Goal: Task Accomplishment & Management: Manage account settings

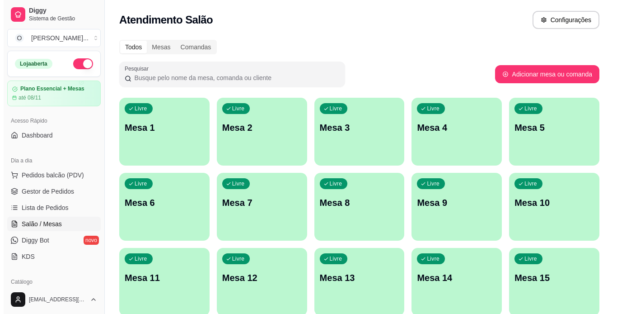
scroll to position [113, 0]
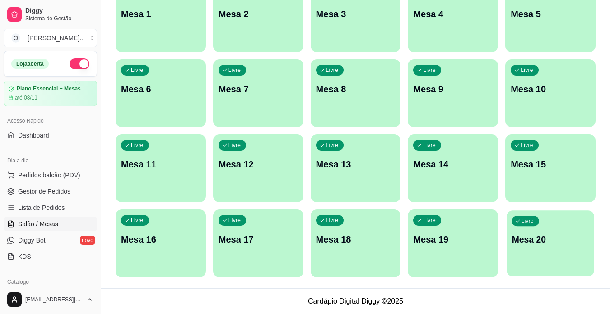
click at [563, 244] on p "Mesa 20" at bounding box center [550, 239] width 77 height 12
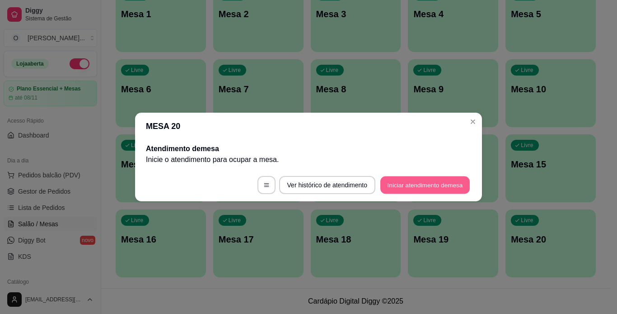
click at [409, 185] on button "Iniciar atendimento de mesa" at bounding box center [424, 185] width 89 height 18
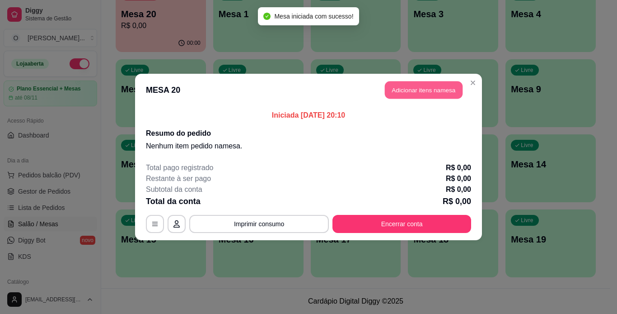
click at [414, 91] on button "Adicionar itens na mesa" at bounding box center [424, 90] width 78 height 18
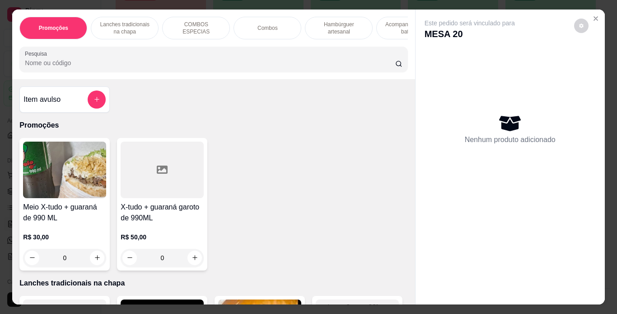
click at [344, 23] on p "Hambúrguer artesanal" at bounding box center [339, 28] width 52 height 14
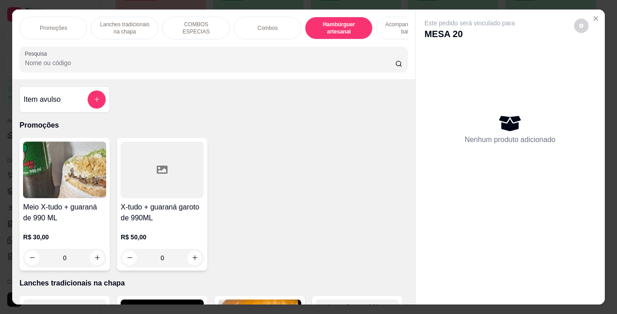
scroll to position [23, 0]
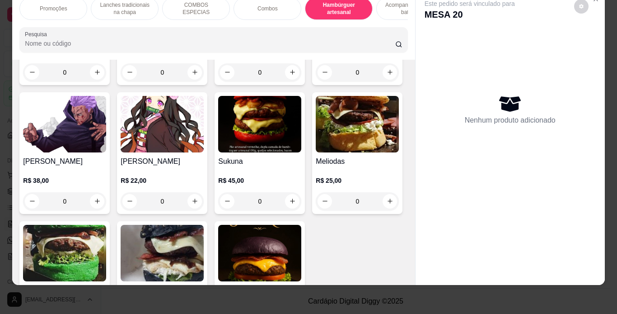
click at [192, 81] on div "0" at bounding box center [162, 72] width 83 height 18
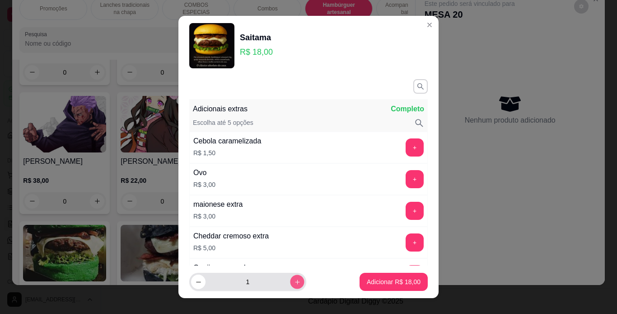
click at [294, 281] on icon "increase-product-quantity" at bounding box center [297, 281] width 7 height 7
type input "2"
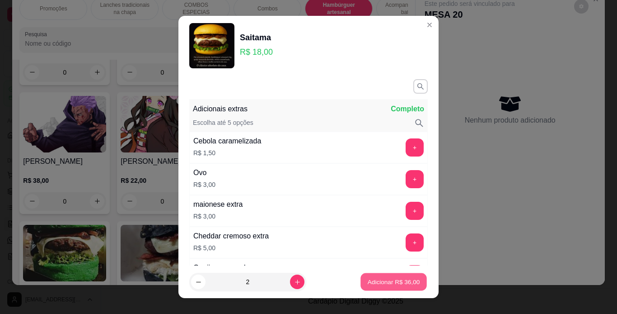
click at [371, 282] on p "Adicionar R$ 36,00" at bounding box center [394, 281] width 52 height 9
type input "2"
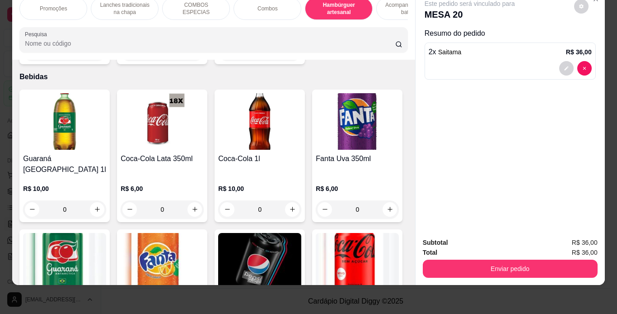
scroll to position [2124, 0]
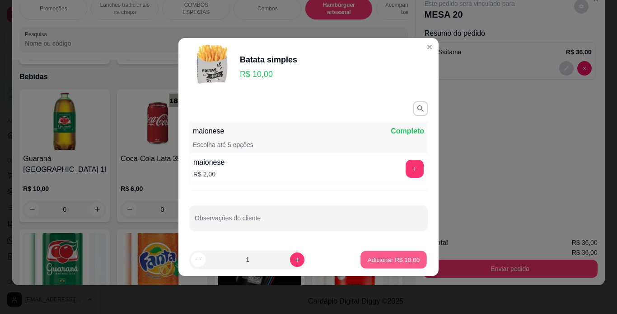
click at [385, 261] on p "Adicionar R$ 10,00" at bounding box center [394, 259] width 52 height 9
type input "1"
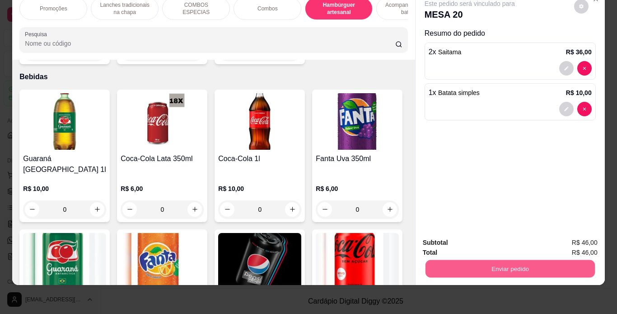
click at [425, 260] on button "Enviar pedido" at bounding box center [509, 269] width 169 height 18
click at [568, 239] on button "Enviar pedido" at bounding box center [574, 239] width 50 height 17
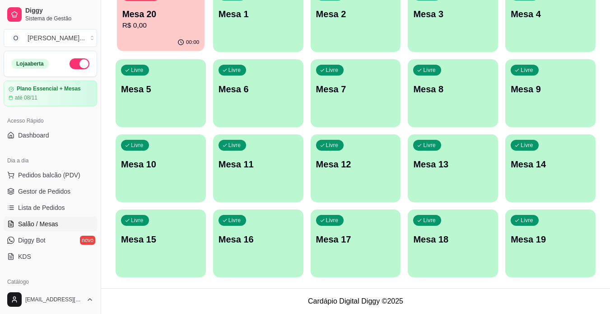
click at [186, 43] on div "00:00" at bounding box center [189, 42] width 22 height 7
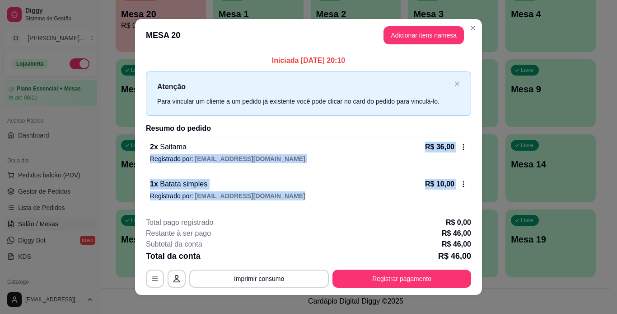
drag, startPoint x: 370, startPoint y: 202, endPoint x: 370, endPoint y: 144, distance: 57.8
click at [370, 144] on div "2 x Saitama R$ 36,00 Registrado por: [EMAIL_ADDRESS][DOMAIN_NAME] 1 x Batata si…" at bounding box center [308, 171] width 325 height 69
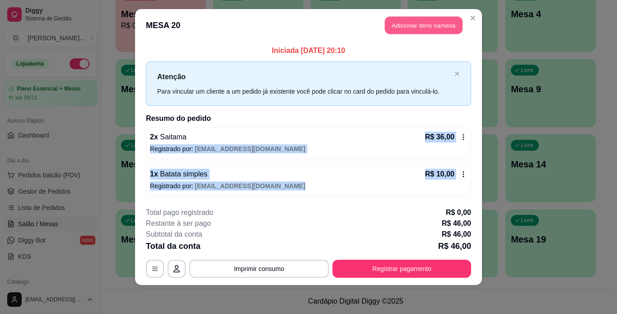
click at [414, 28] on button "Adicionar itens na mesa" at bounding box center [424, 26] width 78 height 18
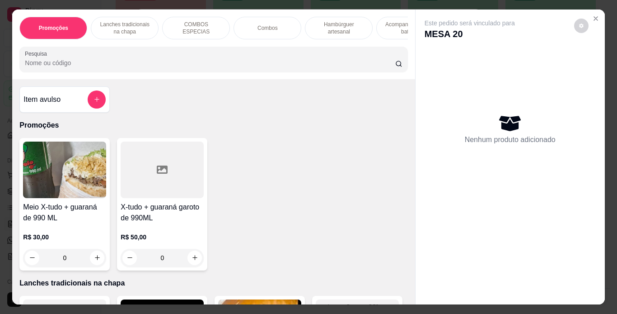
click at [331, 24] on p "Hambúrguer artesanal" at bounding box center [339, 28] width 52 height 14
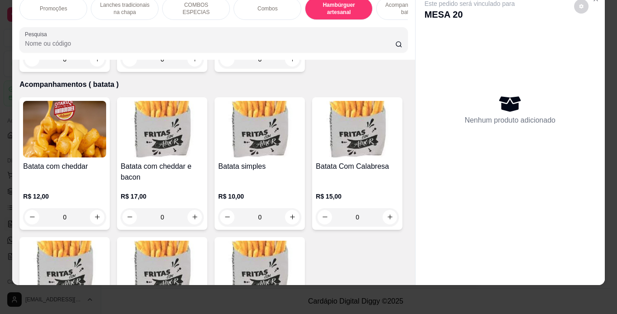
scroll to position [1818, 0]
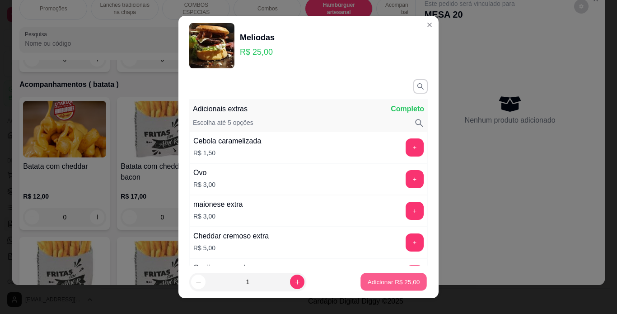
click at [375, 282] on p "Adicionar R$ 25,00" at bounding box center [394, 281] width 52 height 9
type input "1"
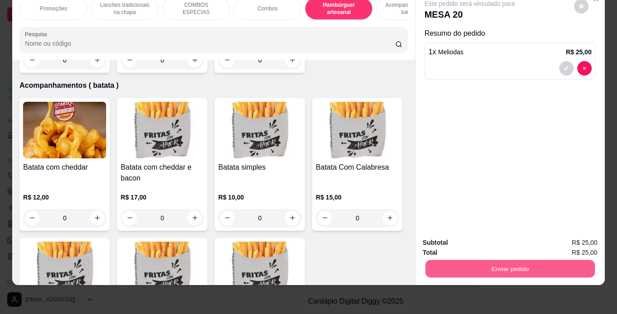
click at [460, 260] on button "Enviar pedido" at bounding box center [509, 269] width 169 height 18
click at [596, 247] on button "Enviar pedido" at bounding box center [574, 239] width 50 height 17
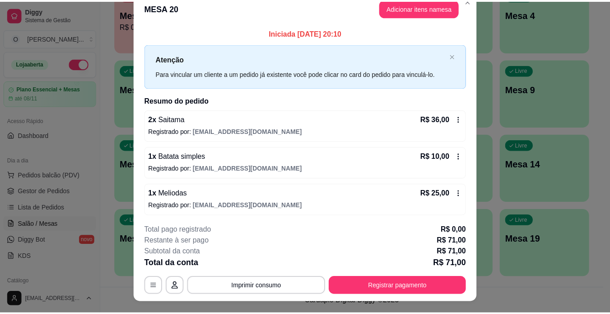
scroll to position [0, 0]
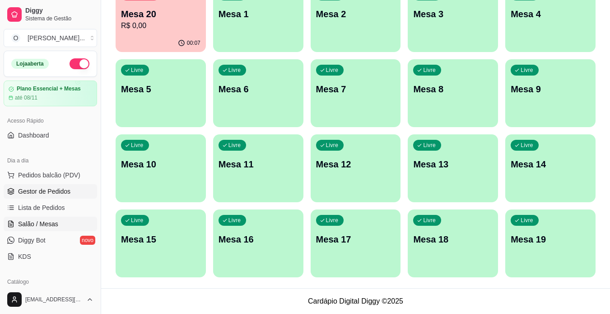
click at [68, 190] on span "Gestor de Pedidos" at bounding box center [44, 191] width 52 height 9
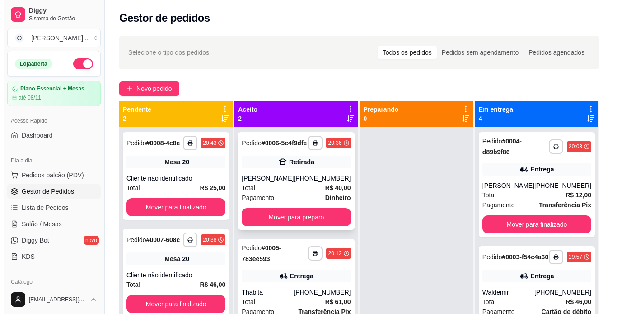
scroll to position [25, 0]
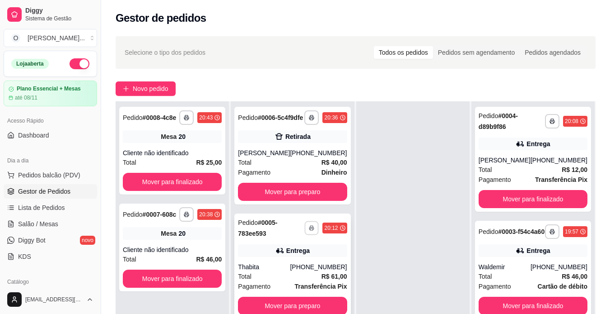
click at [310, 230] on icon "button" at bounding box center [312, 227] width 5 height 5
click at [290, 266] on button "IMPRESSORA" at bounding box center [284, 266] width 63 height 14
click at [299, 310] on button "Mover para preparo" at bounding box center [293, 306] width 106 height 18
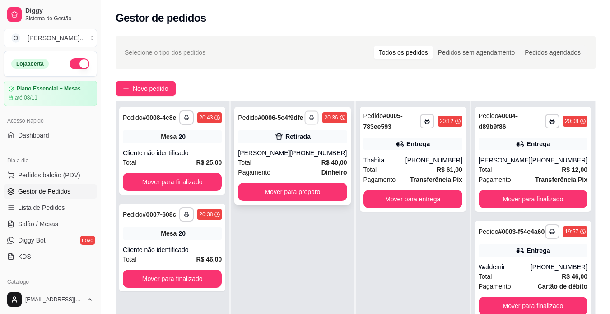
click at [310, 120] on icon "button" at bounding box center [312, 117] width 5 height 5
click at [305, 152] on button "IMPRESSORA" at bounding box center [284, 152] width 63 height 14
click at [171, 84] on button "Novo pedido" at bounding box center [146, 88] width 60 height 14
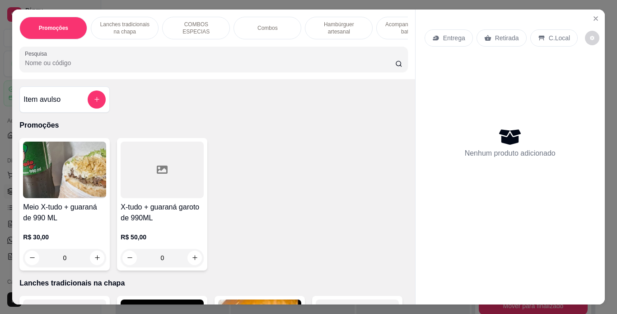
click at [330, 27] on p "Hambúrguer artesanal" at bounding box center [339, 28] width 52 height 14
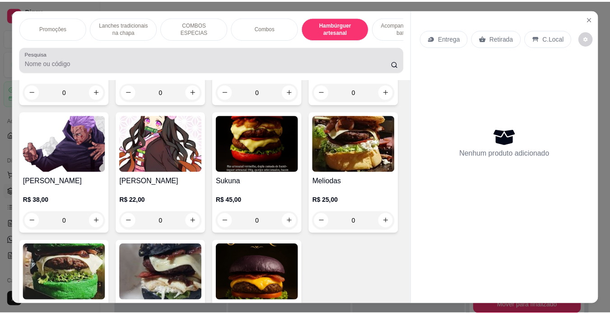
scroll to position [23, 0]
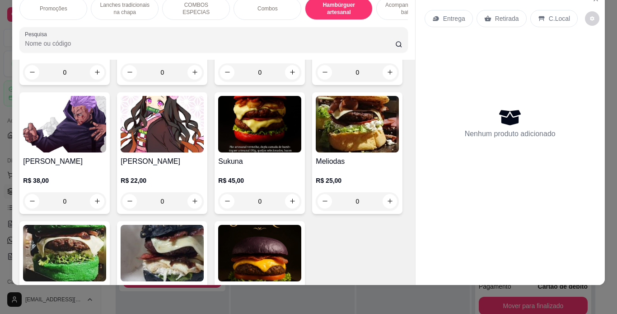
click at [194, 81] on div "0" at bounding box center [162, 72] width 83 height 18
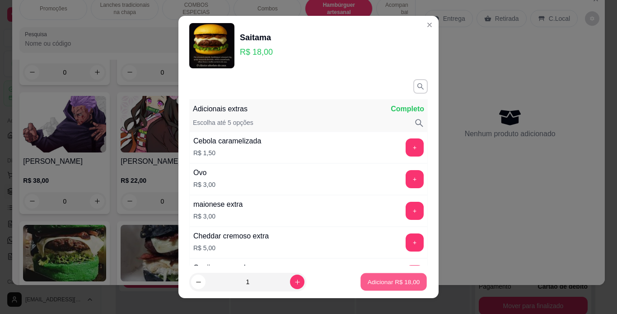
click at [378, 281] on p "Adicionar R$ 18,00" at bounding box center [394, 281] width 52 height 9
type input "1"
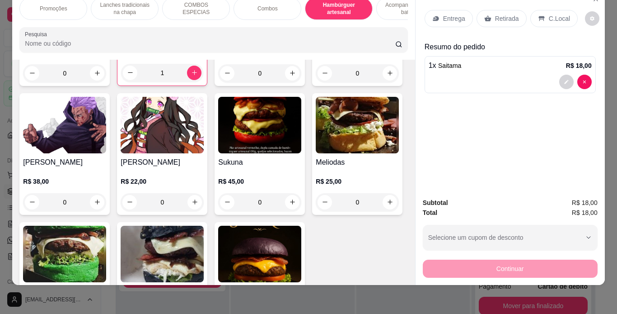
click at [494, 10] on div "Retirada" at bounding box center [502, 18] width 50 height 17
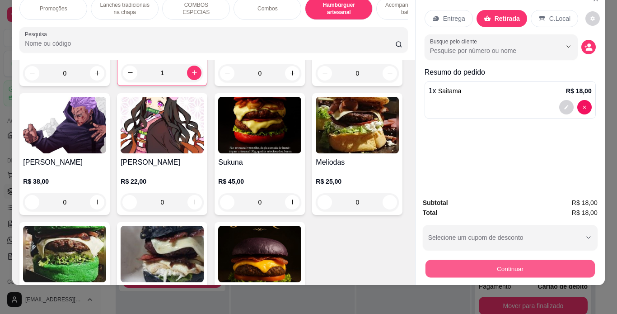
click at [508, 262] on button "Continuar" at bounding box center [509, 269] width 169 height 18
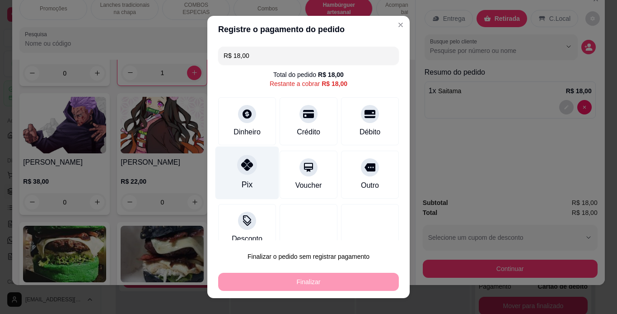
click at [249, 169] on div at bounding box center [247, 165] width 20 height 20
type input "R$ 0,00"
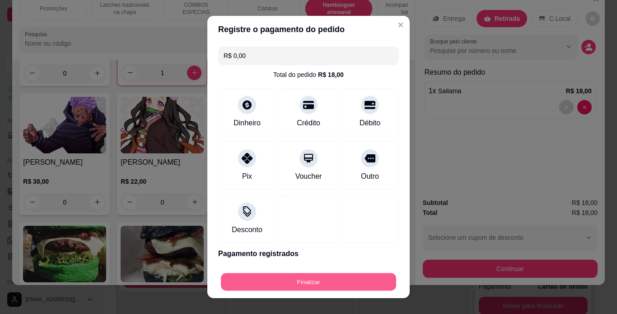
click at [308, 275] on button "Finalizar" at bounding box center [308, 282] width 175 height 18
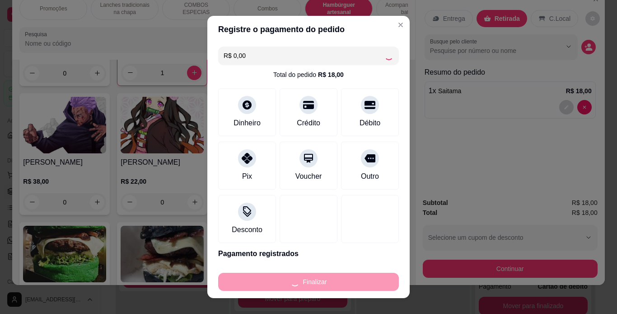
type input "0"
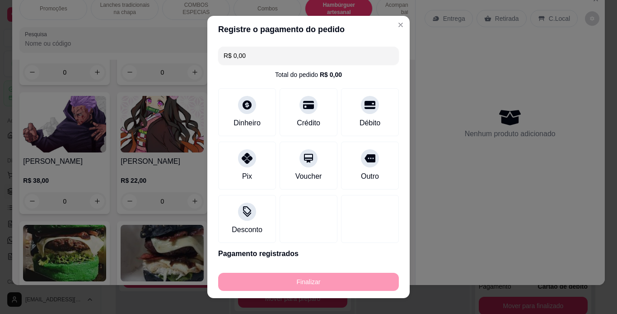
type input "-R$ 18,00"
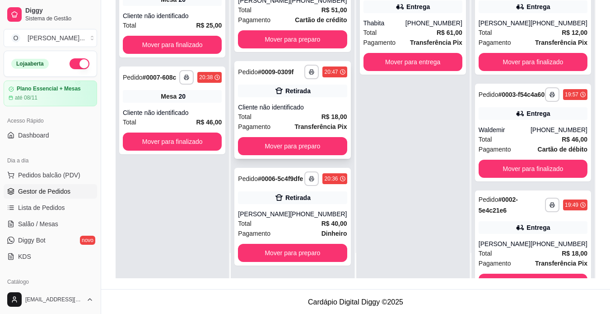
scroll to position [147, 0]
click at [315, 262] on button "Mover para preparo" at bounding box center [293, 253] width 106 height 18
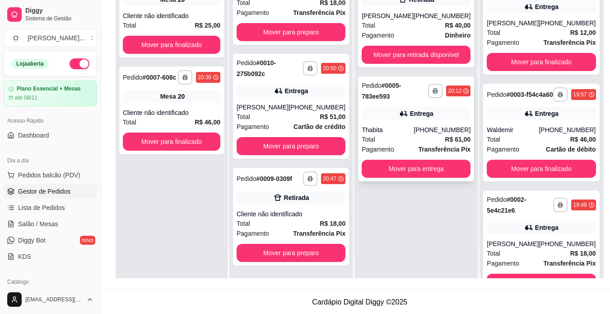
scroll to position [46, 0]
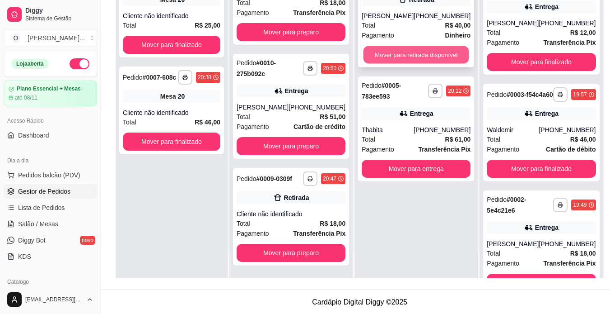
click at [391, 61] on button "Mover para retirada disponível" at bounding box center [417, 55] width 106 height 18
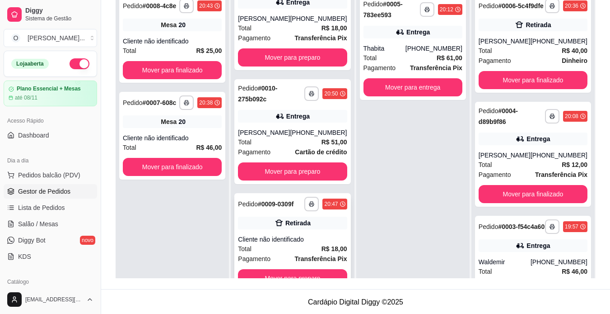
click at [295, 236] on div "Cliente não identificado" at bounding box center [292, 238] width 109 height 9
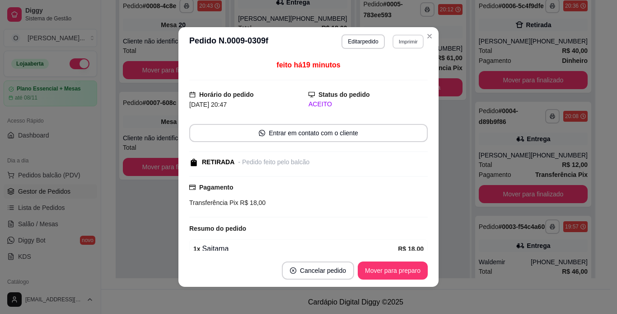
click at [402, 42] on button "Imprimir" at bounding box center [408, 41] width 31 height 14
click at [378, 278] on button "Mover para preparo" at bounding box center [393, 270] width 70 height 18
click at [390, 270] on button "Mover para preparo" at bounding box center [393, 271] width 68 height 18
click at [390, 270] on div "Mover para preparo" at bounding box center [386, 270] width 83 height 18
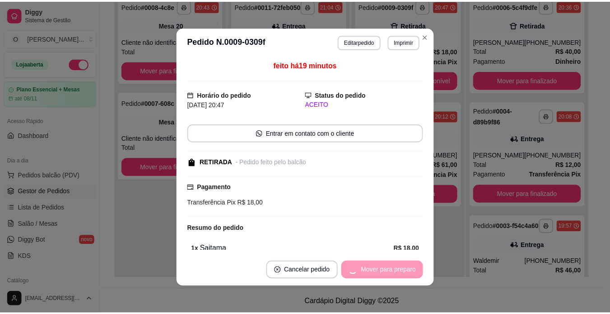
scroll to position [0, 0]
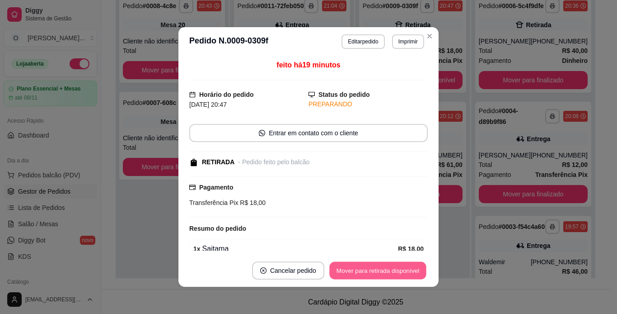
click at [420, 267] on button "Mover para retirada disponível" at bounding box center [377, 271] width 97 height 18
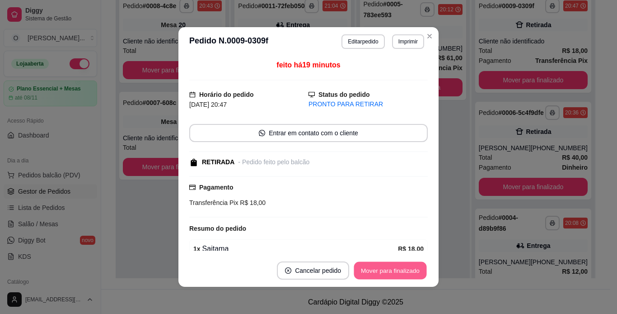
click at [403, 269] on button "Mover para finalizado" at bounding box center [390, 271] width 73 height 18
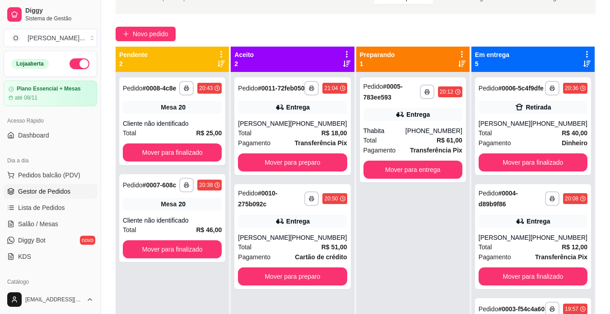
scroll to position [51, 0]
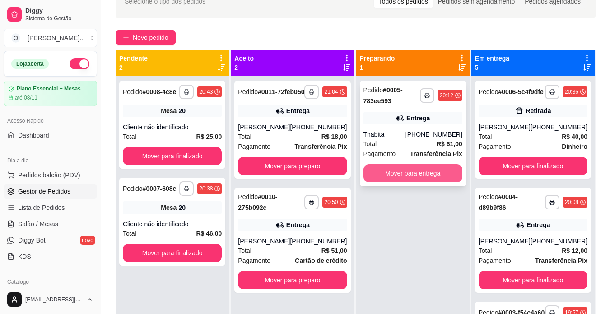
click at [406, 175] on button "Mover para entrega" at bounding box center [413, 173] width 99 height 18
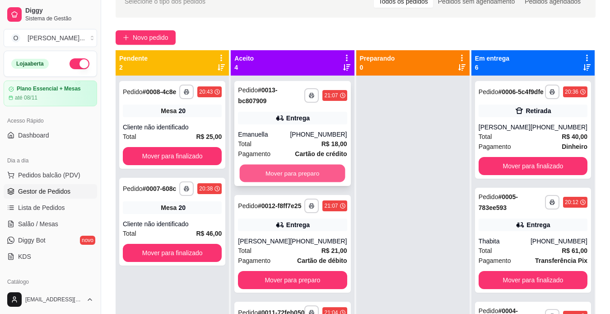
click at [308, 170] on button "Mover para preparo" at bounding box center [293, 173] width 106 height 18
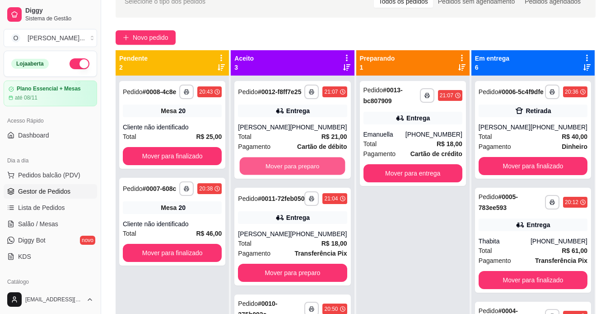
click at [308, 170] on button "Mover para preparo" at bounding box center [293, 166] width 106 height 18
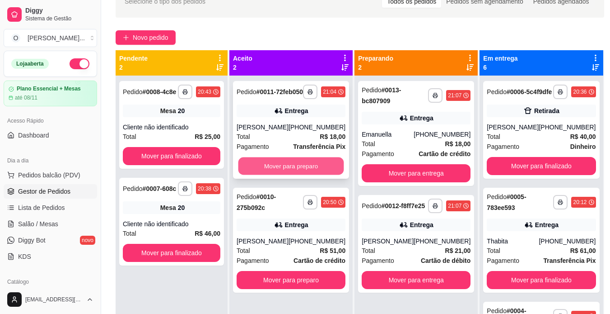
click at [312, 175] on button "Mover para preparo" at bounding box center [292, 166] width 106 height 18
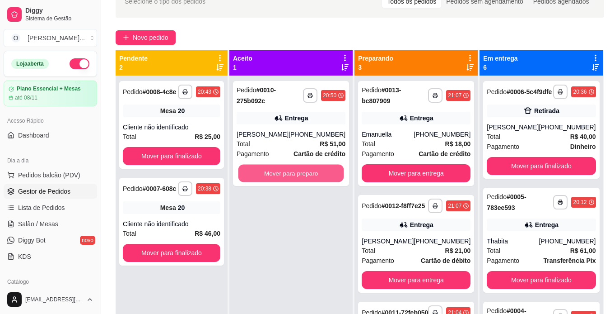
click at [312, 181] on button "Mover para preparo" at bounding box center [292, 173] width 106 height 18
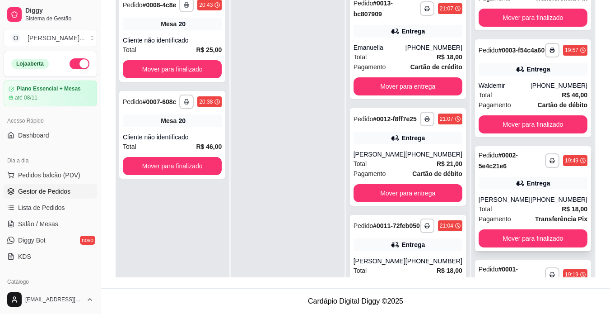
scroll to position [289, 0]
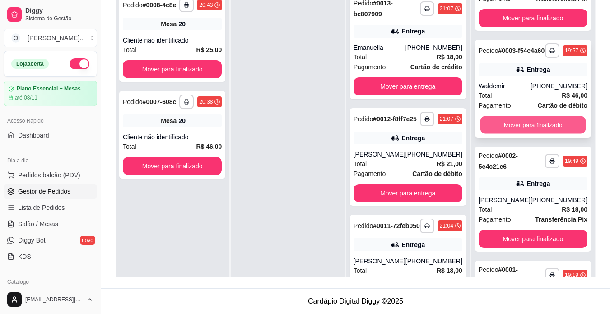
click at [540, 134] on button "Mover para finalizado" at bounding box center [533, 125] width 106 height 18
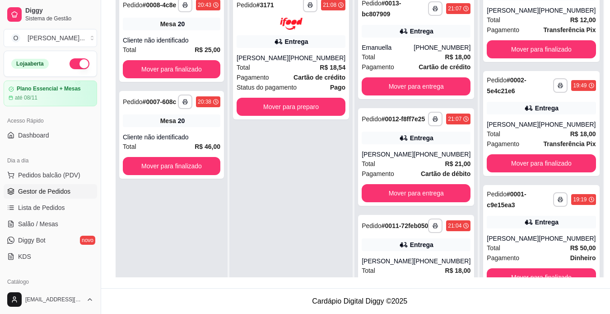
scroll to position [274, 0]
click at [331, 106] on button "Mover para preparo" at bounding box center [291, 107] width 109 height 18
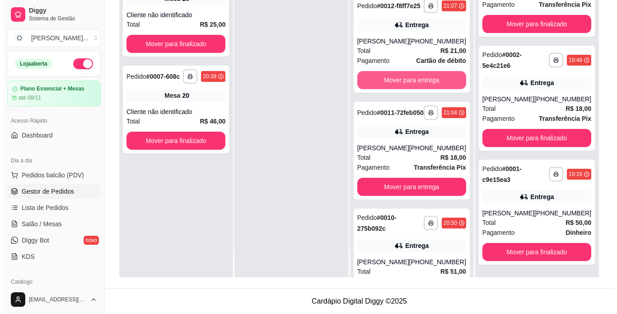
scroll to position [222, 0]
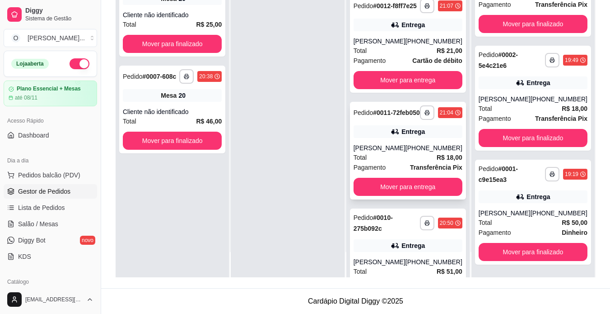
click at [419, 172] on span "Transferência Pix" at bounding box center [436, 167] width 52 height 10
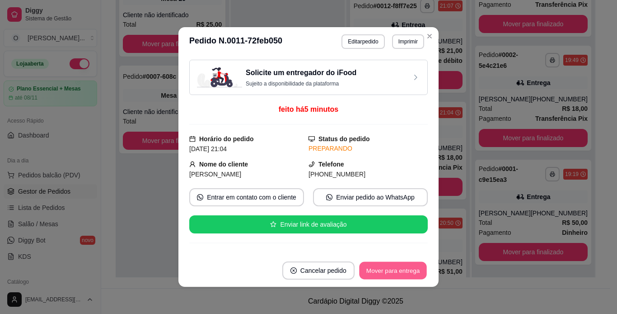
click at [401, 267] on button "Mover para entrega" at bounding box center [393, 271] width 68 height 18
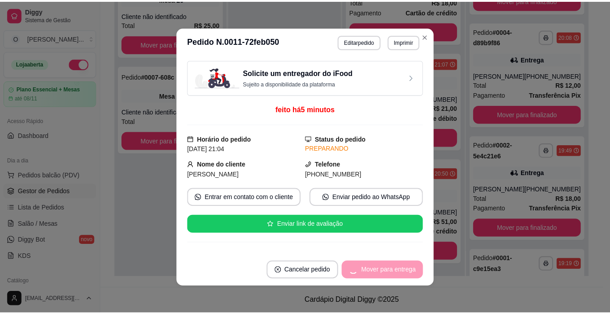
scroll to position [397, 0]
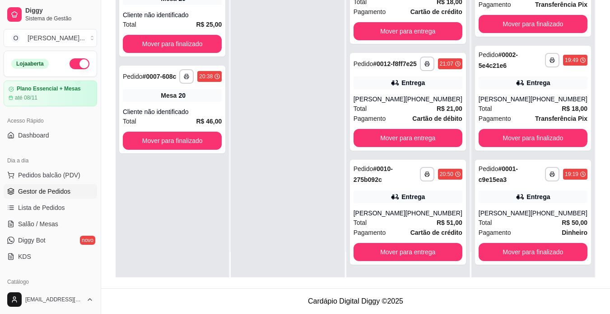
click at [52, 226] on span "Salão / Mesas" at bounding box center [38, 223] width 40 height 9
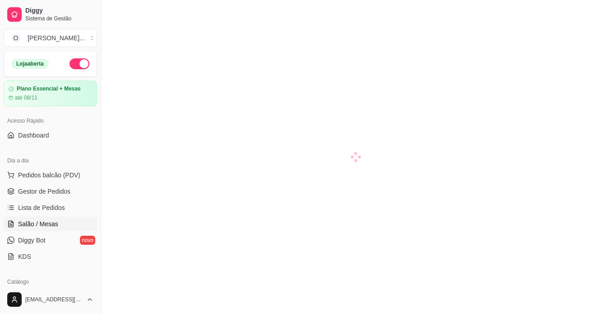
click at [52, 226] on span "Salão / Mesas" at bounding box center [38, 223] width 40 height 9
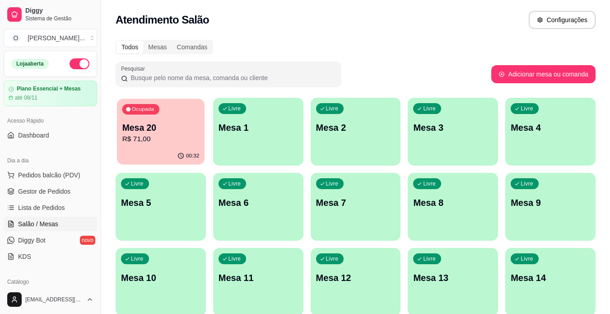
click at [167, 145] on div "Ocupada Mesa 20 R$ 71,00" at bounding box center [161, 122] width 88 height 49
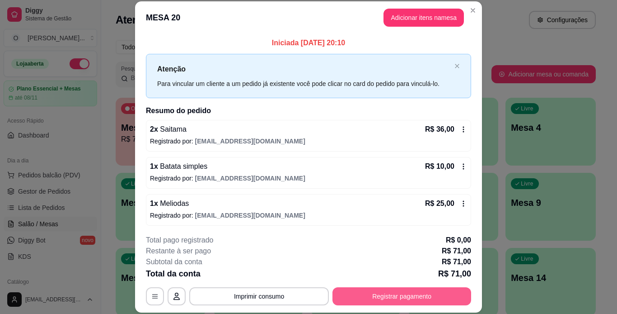
click at [404, 295] on button "Registrar pagamento" at bounding box center [402, 296] width 139 height 18
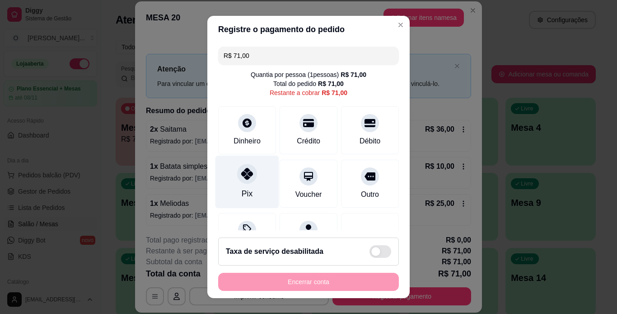
click at [237, 175] on div at bounding box center [247, 174] width 20 height 20
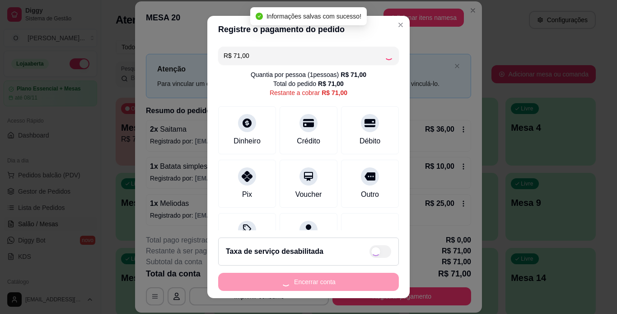
type input "R$ 0,00"
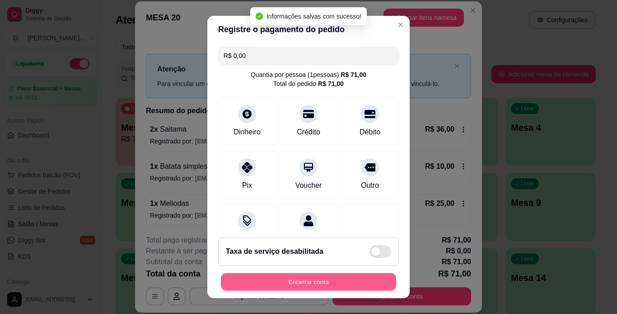
click at [354, 282] on button "Encerrar conta" at bounding box center [308, 282] width 175 height 18
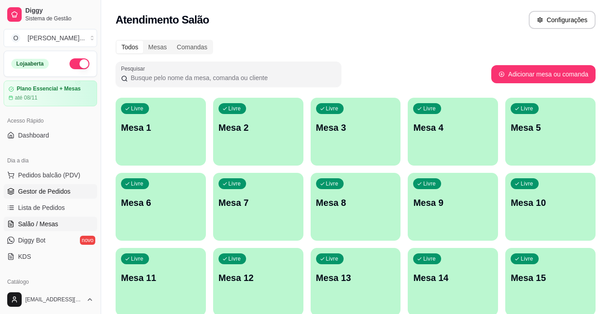
click at [24, 190] on span "Gestor de Pedidos" at bounding box center [44, 191] width 52 height 9
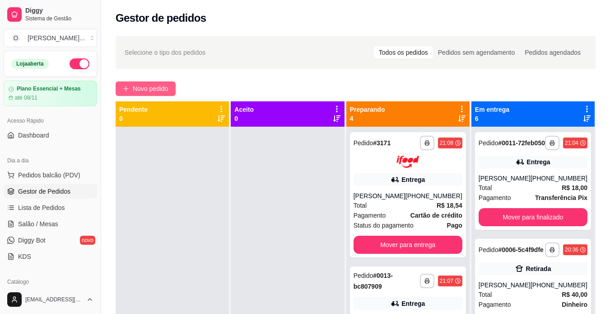
click at [163, 85] on span "Novo pedido" at bounding box center [151, 89] width 36 height 10
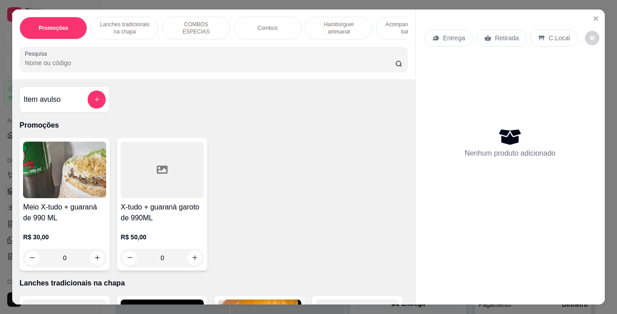
click at [136, 21] on p "Lanches tradicionais na chapa" at bounding box center [124, 28] width 52 height 14
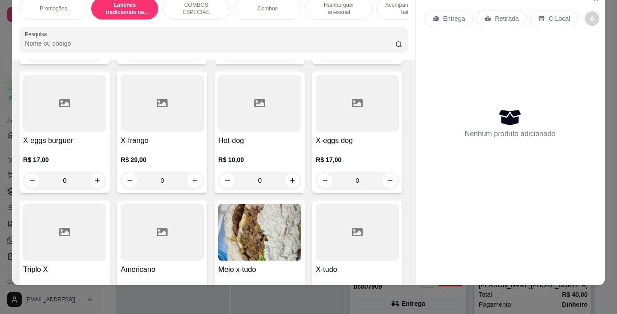
scroll to position [333, 0]
click at [316, 61] on div "0" at bounding box center [357, 51] width 83 height 18
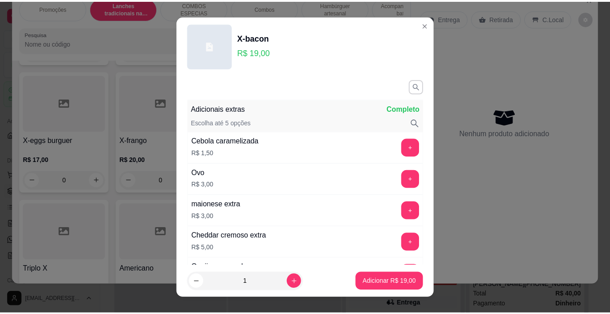
scroll to position [241, 0]
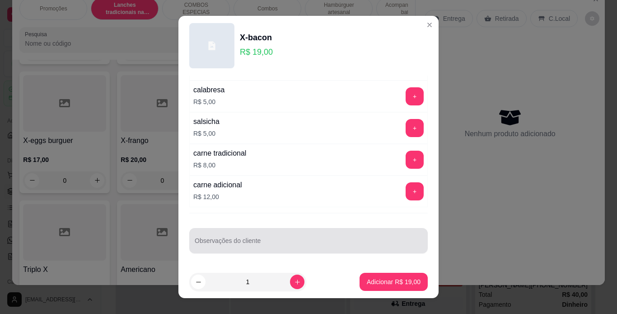
click at [243, 237] on div at bounding box center [309, 240] width 228 height 18
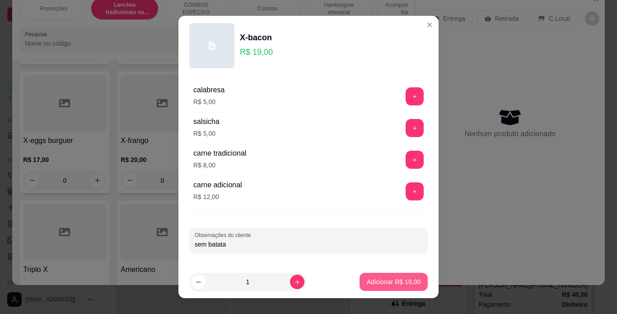
type input "sem batata"
click at [371, 284] on p "Adicionar R$ 19,00" at bounding box center [394, 281] width 52 height 9
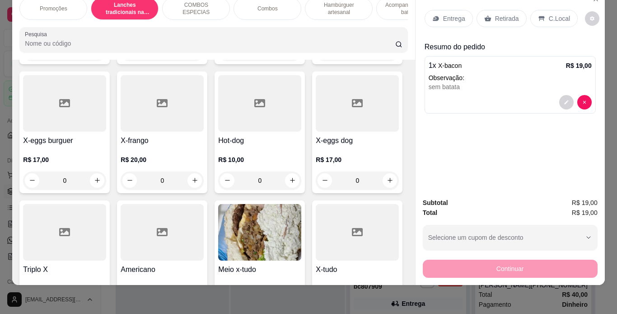
click at [500, 14] on p "Retirada" at bounding box center [507, 18] width 24 height 9
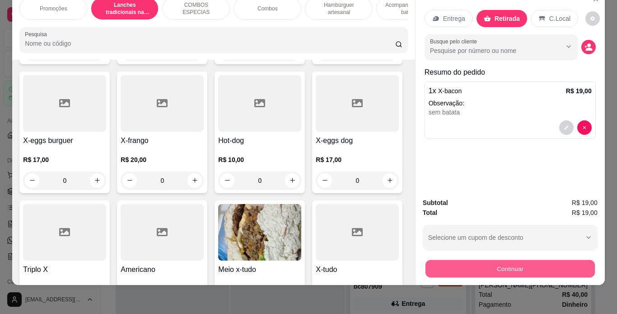
click at [465, 260] on button "Continuar" at bounding box center [509, 269] width 169 height 18
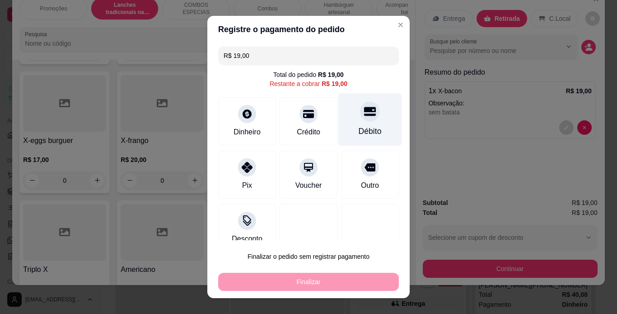
click at [363, 124] on div "Débito" at bounding box center [370, 119] width 64 height 53
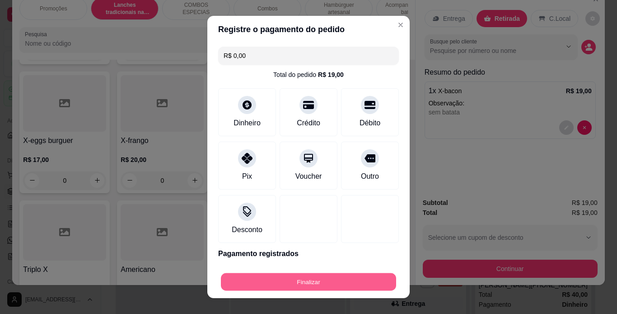
click at [330, 291] on div "Finalizar" at bounding box center [308, 281] width 181 height 18
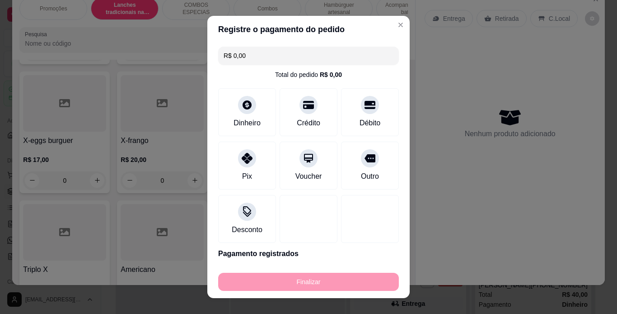
type input "-R$ 19,00"
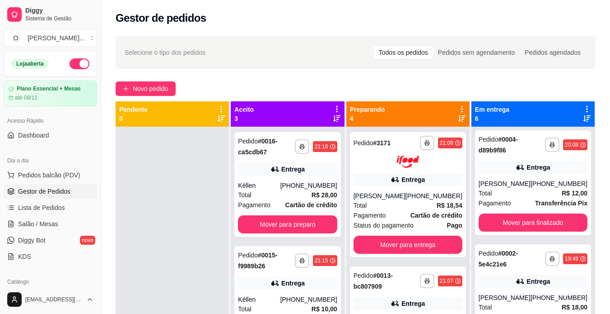
scroll to position [397, 0]
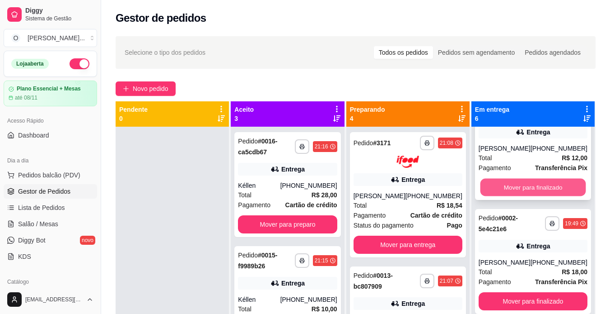
click at [529, 178] on button "Mover para finalizado" at bounding box center [533, 187] width 106 height 18
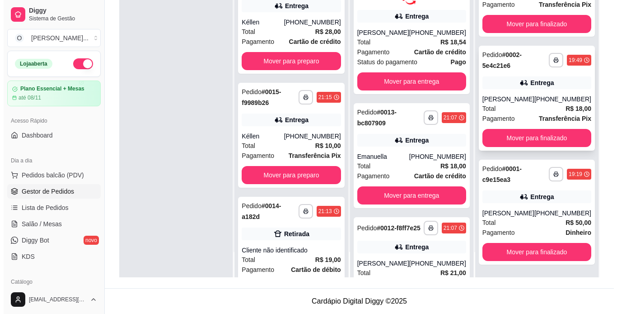
scroll to position [137, 0]
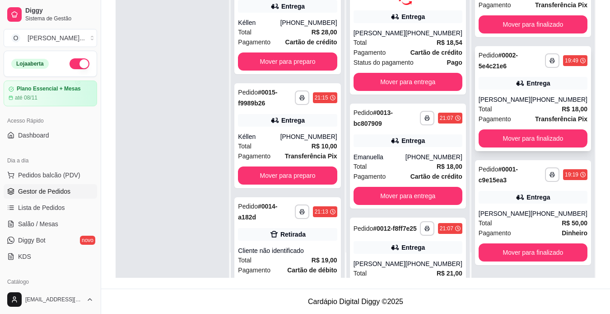
click at [505, 211] on div "[PERSON_NAME]" at bounding box center [505, 213] width 52 height 9
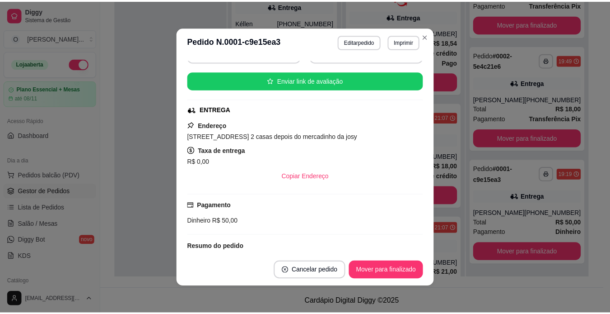
scroll to position [144, 0]
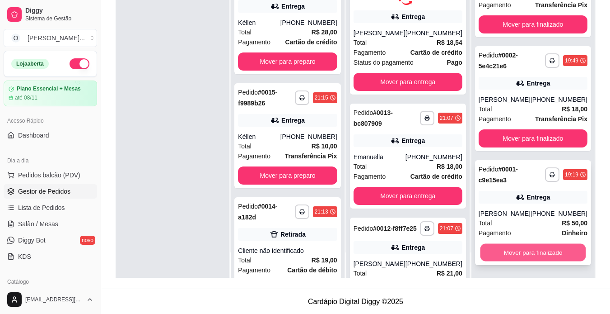
click at [497, 249] on button "Mover para finalizado" at bounding box center [533, 253] width 106 height 18
click at [496, 246] on button "Mover para finalizado" at bounding box center [533, 253] width 106 height 18
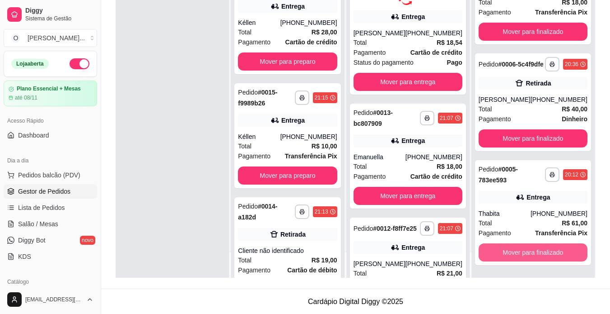
scroll to position [46, 0]
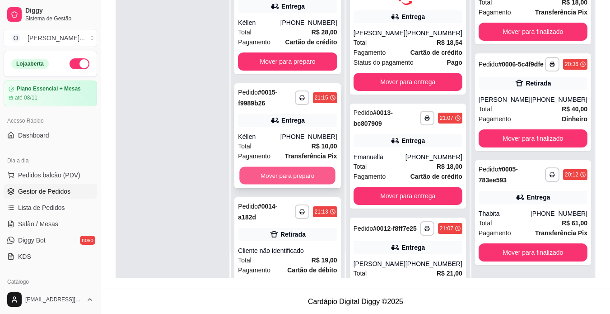
click at [313, 175] on button "Mover para preparo" at bounding box center [288, 176] width 96 height 18
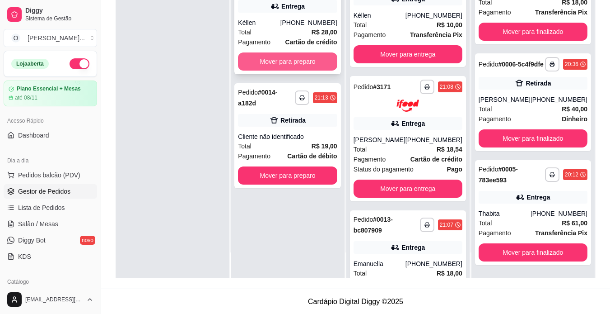
click at [323, 66] on button "Mover para preparo" at bounding box center [287, 61] width 99 height 18
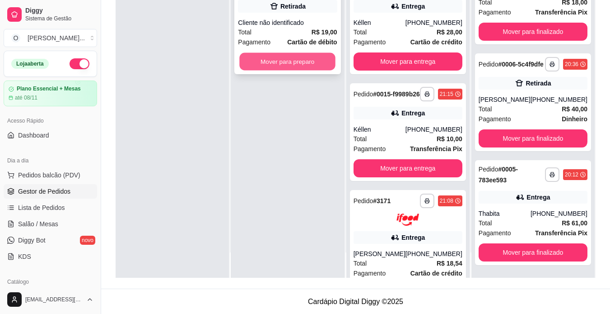
click at [331, 55] on button "Mover para preparo" at bounding box center [288, 62] width 96 height 18
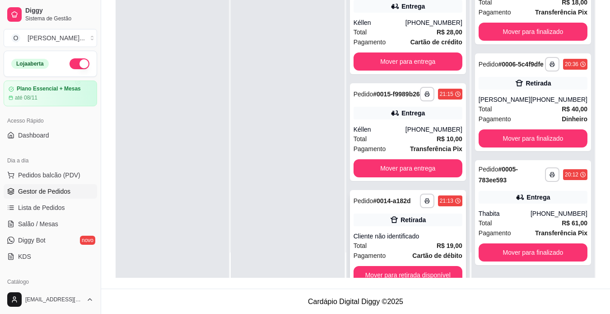
click at [440, 270] on div "**********" at bounding box center [408, 239] width 116 height 98
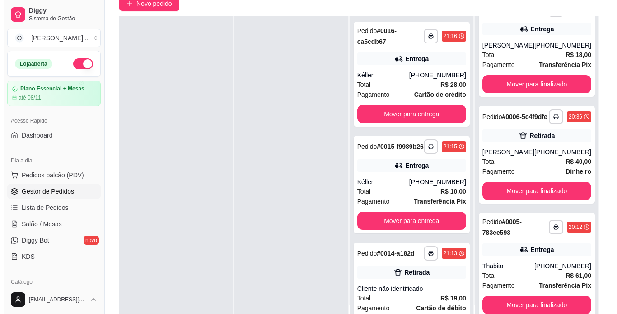
scroll to position [138, 0]
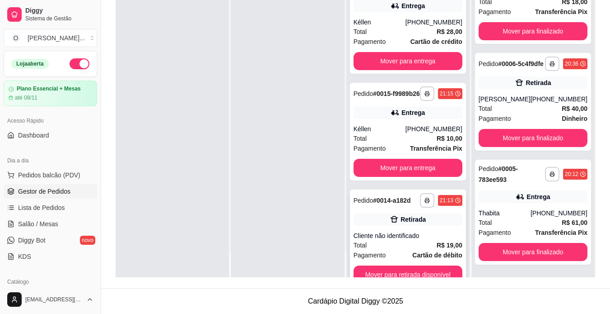
click at [398, 207] on div "**********" at bounding box center [408, 200] width 109 height 14
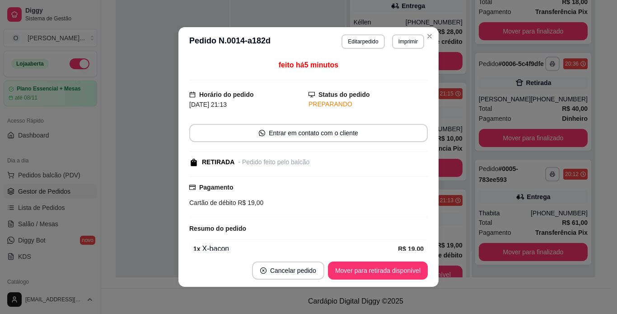
scroll to position [66, 0]
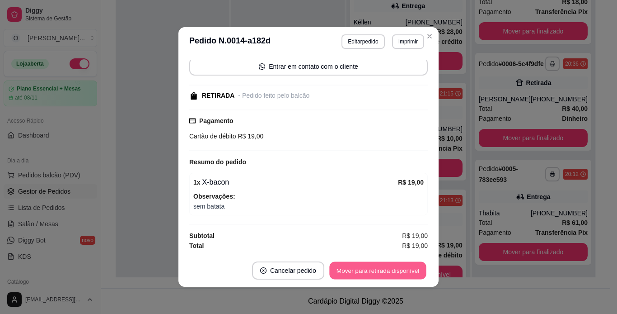
click at [379, 272] on button "Mover para retirada disponível" at bounding box center [377, 271] width 97 height 18
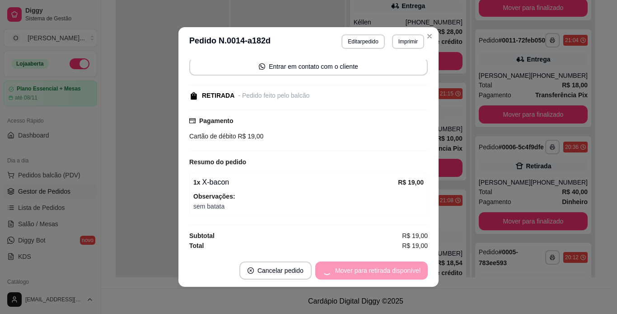
scroll to position [160, 0]
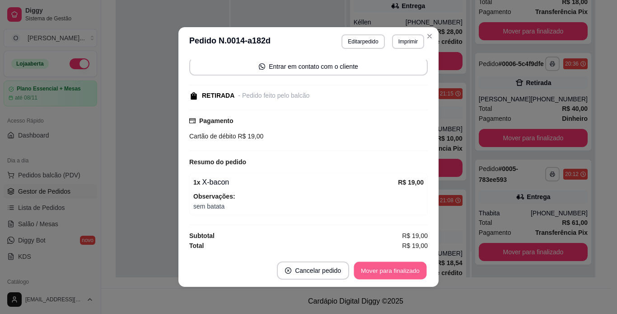
click at [379, 272] on button "Mover para finalizado" at bounding box center [390, 271] width 73 height 18
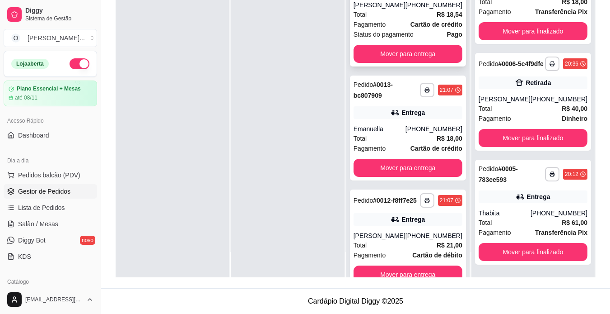
scroll to position [399, 0]
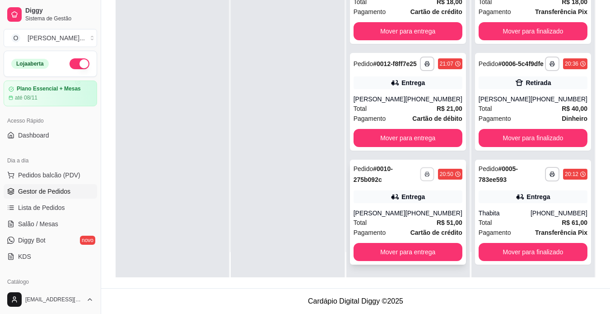
click at [425, 173] on icon "button" at bounding box center [427, 173] width 5 height 5
click at [412, 203] on button "IMPRESSORA" at bounding box center [396, 205] width 63 height 14
click at [425, 61] on icon "button" at bounding box center [427, 63] width 5 height 5
click at [407, 93] on button "IMPRESSORA" at bounding box center [396, 91] width 63 height 14
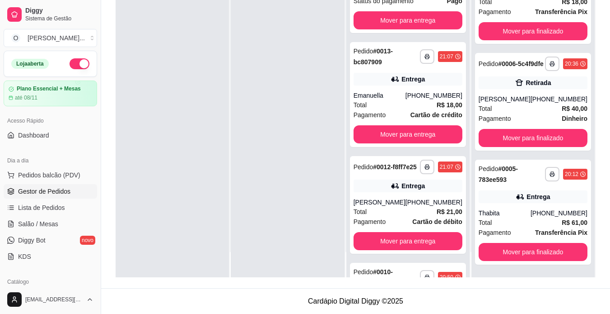
scroll to position [280, 0]
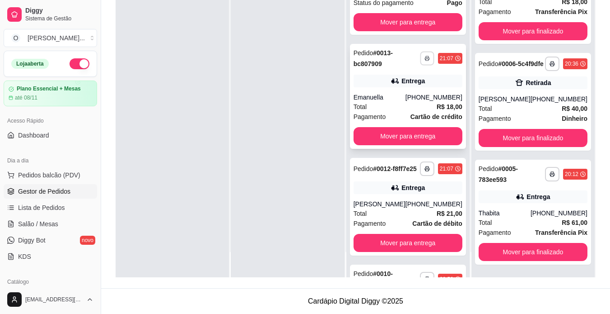
click at [426, 61] on rect "button" at bounding box center [427, 60] width 3 height 2
click at [409, 100] on button "IMPRESSORA" at bounding box center [397, 97] width 66 height 14
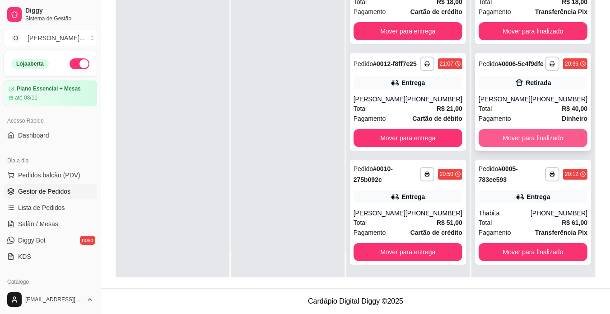
scroll to position [0, 0]
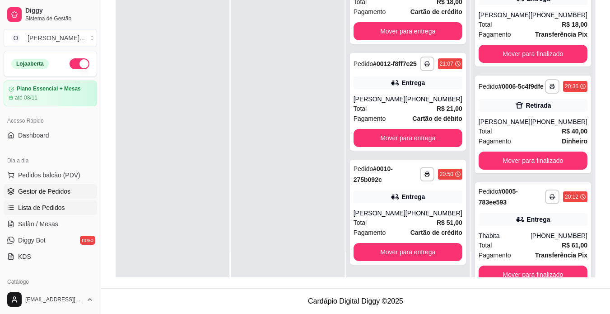
click at [53, 203] on span "Lista de Pedidos" at bounding box center [41, 207] width 47 height 9
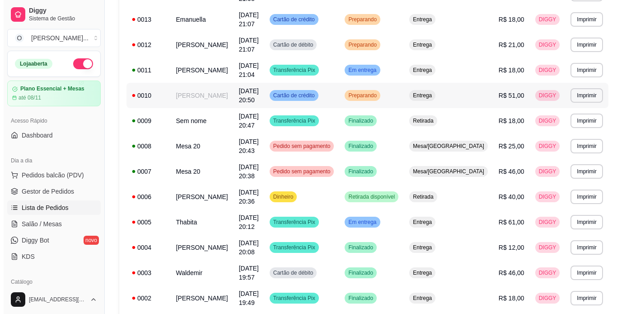
scroll to position [249, 0]
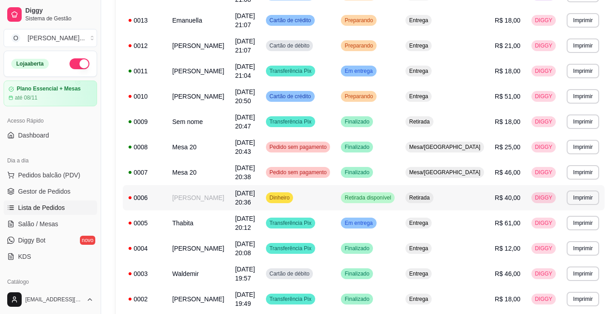
click at [233, 198] on td "[DATE] 20:36" at bounding box center [245, 197] width 31 height 25
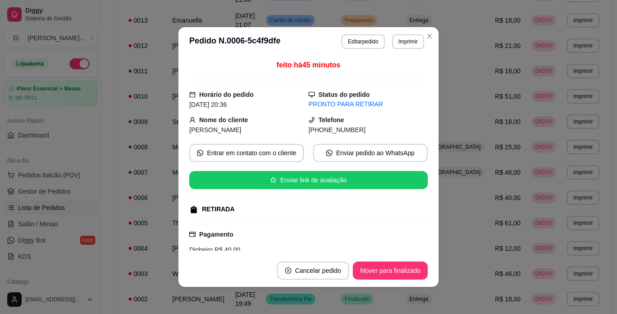
scroll to position [169, 0]
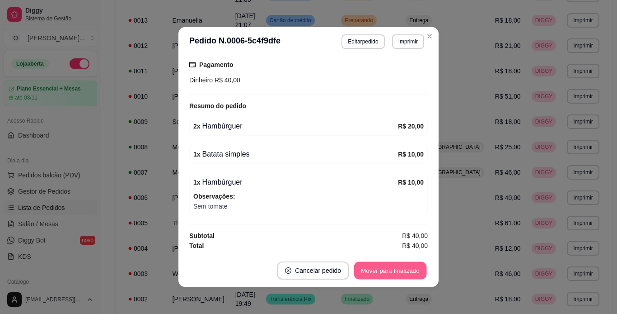
click at [384, 272] on button "Mover para finalizado" at bounding box center [390, 271] width 73 height 18
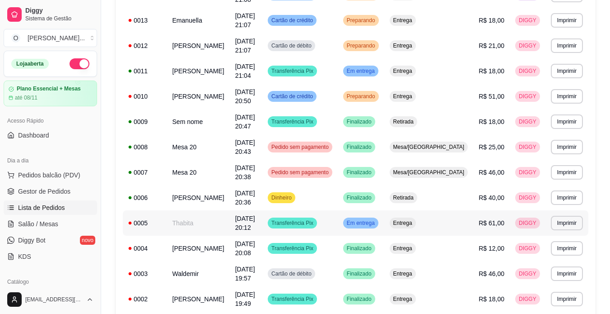
click at [227, 218] on td "Thabita" at bounding box center [198, 222] width 63 height 25
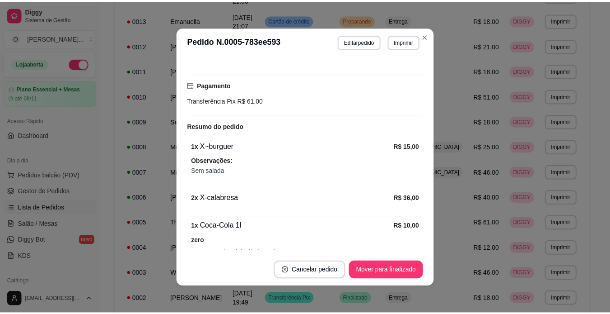
scroll to position [175, 0]
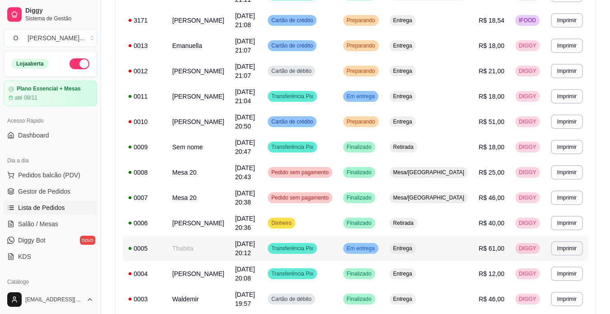
click at [229, 253] on td "Thabita" at bounding box center [198, 247] width 63 height 25
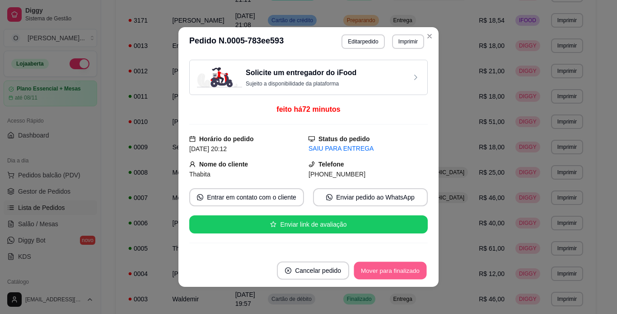
click at [388, 265] on button "Mover para finalizado" at bounding box center [390, 271] width 73 height 18
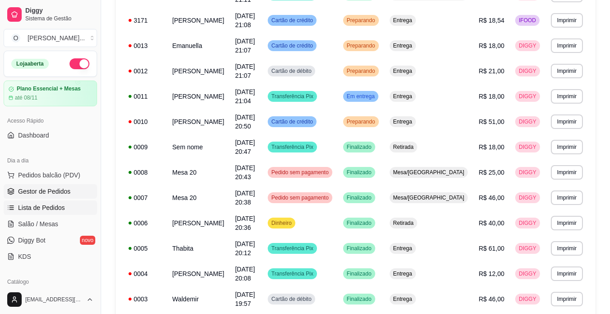
click at [48, 190] on span "Gestor de Pedidos" at bounding box center [44, 191] width 52 height 9
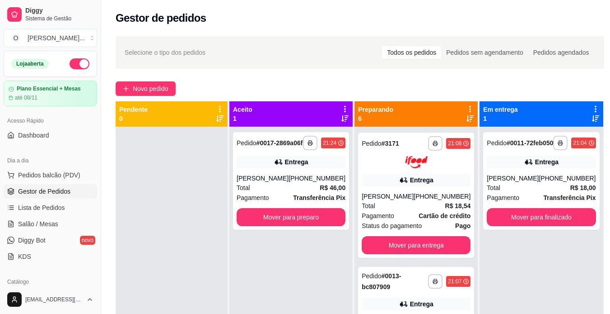
scroll to position [220, 0]
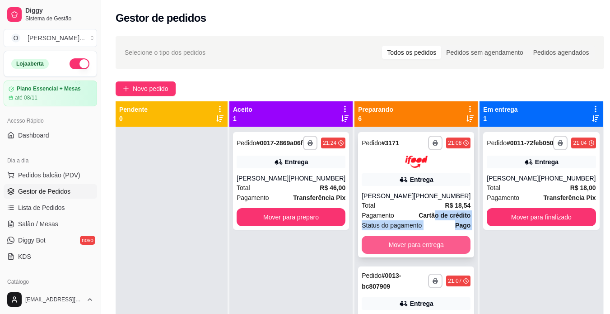
drag, startPoint x: 423, startPoint y: 226, endPoint x: 422, endPoint y: 250, distance: 24.4
click at [422, 250] on div "**********" at bounding box center [416, 194] width 116 height 125
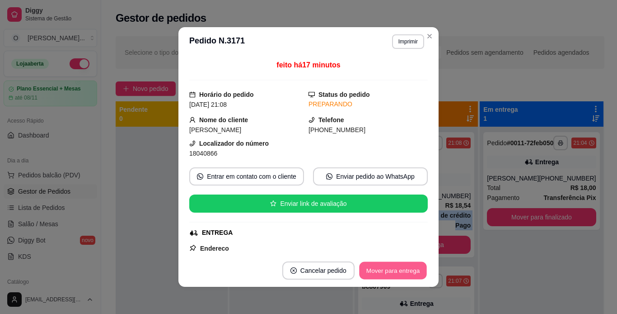
click at [407, 271] on button "Mover para entrega" at bounding box center [393, 271] width 68 height 18
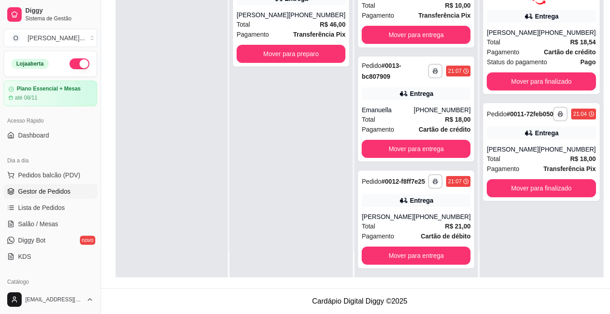
scroll to position [132, 0]
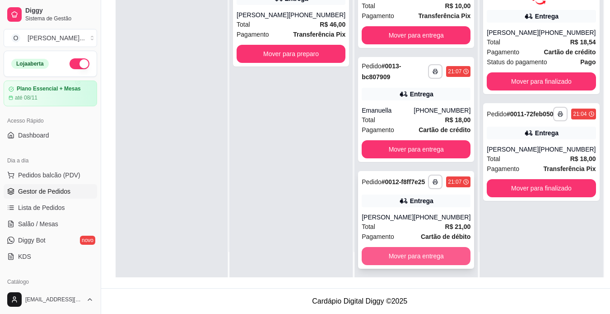
click at [395, 265] on button "Mover para entrega" at bounding box center [416, 256] width 109 height 18
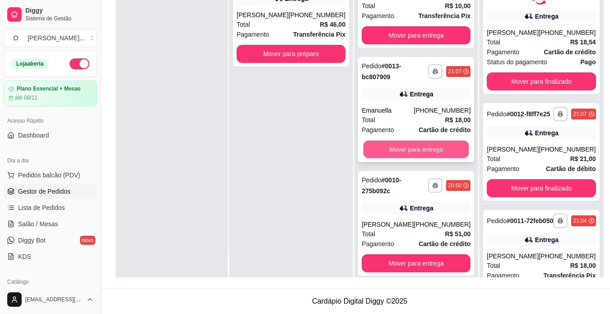
click at [425, 157] on button "Mover para entrega" at bounding box center [417, 150] width 106 height 18
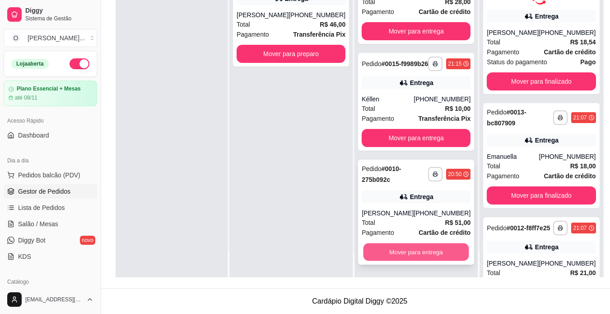
click at [417, 252] on button "Mover para entrega" at bounding box center [417, 252] width 106 height 18
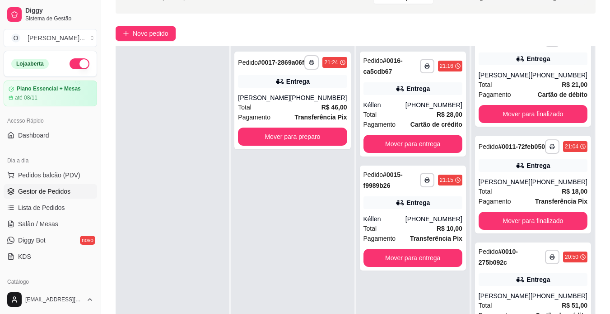
scroll to position [294, 0]
click at [57, 210] on span "Lista de Pedidos" at bounding box center [41, 207] width 47 height 9
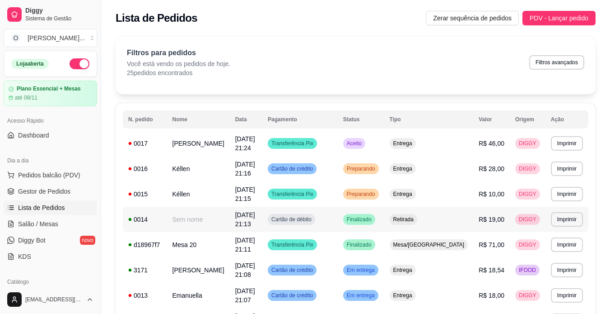
click at [199, 218] on td "Sem nome" at bounding box center [198, 218] width 63 height 25
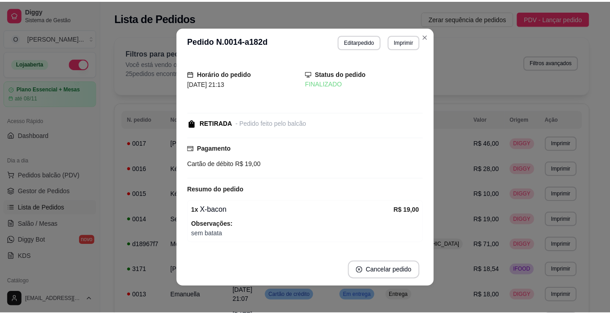
scroll to position [28, 0]
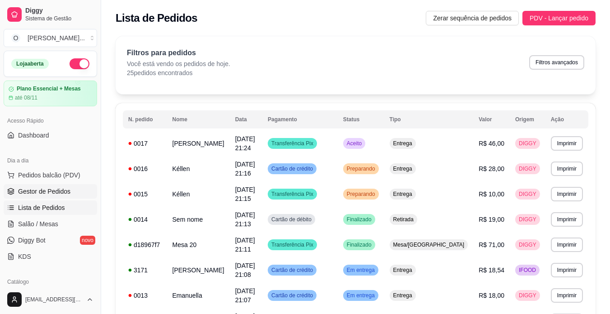
click at [77, 191] on link "Gestor de Pedidos" at bounding box center [51, 191] width 94 height 14
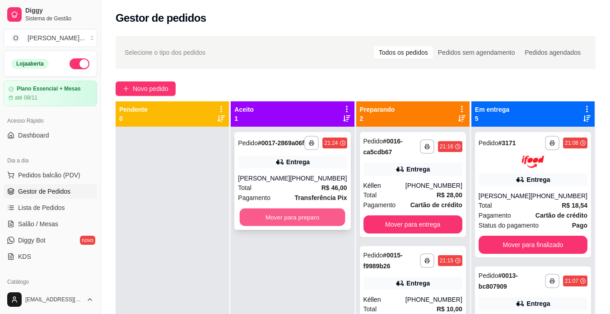
click at [269, 224] on button "Mover para preparo" at bounding box center [293, 217] width 106 height 18
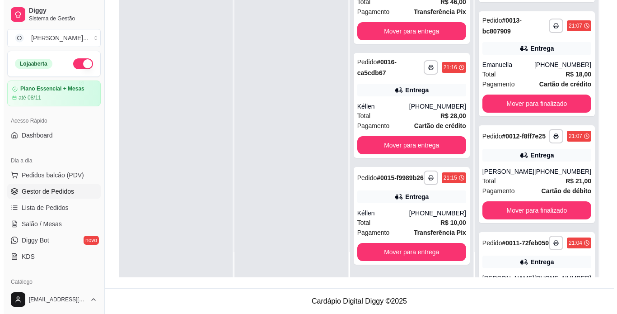
scroll to position [89, 0]
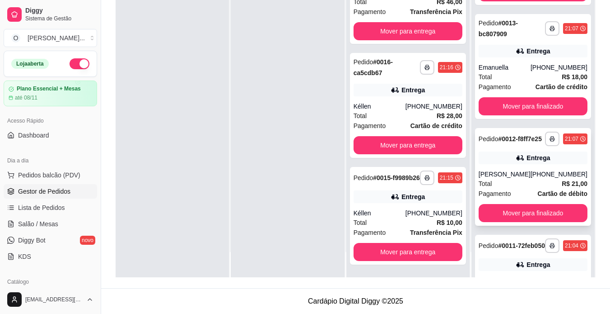
click at [507, 188] on div "Total R$ 21,00" at bounding box center [533, 183] width 109 height 10
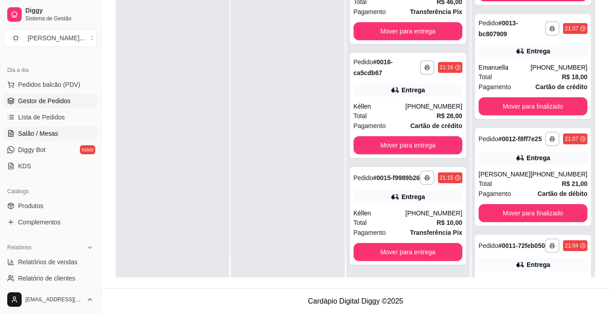
scroll to position [98, 0]
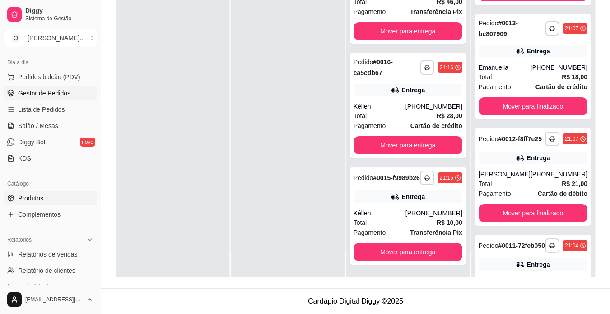
click at [52, 198] on link "Produtos" at bounding box center [51, 198] width 94 height 14
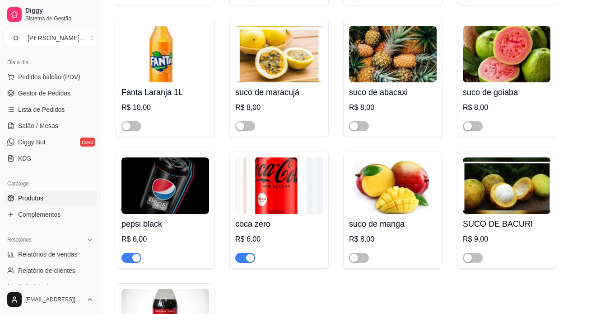
scroll to position [3243, 0]
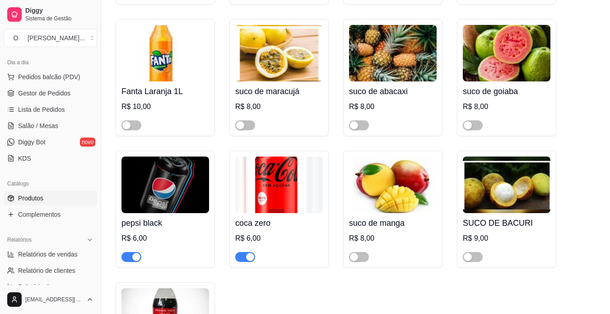
click at [127, 252] on span "button" at bounding box center [132, 257] width 20 height 10
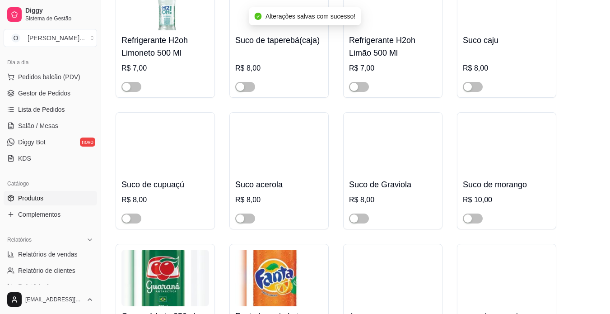
scroll to position [2874, 0]
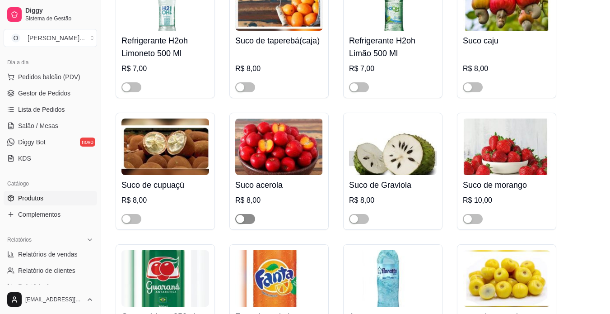
click at [248, 214] on span "button" at bounding box center [245, 219] width 20 height 10
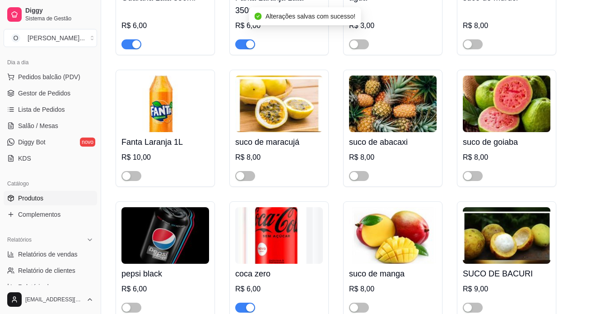
scroll to position [3203, 0]
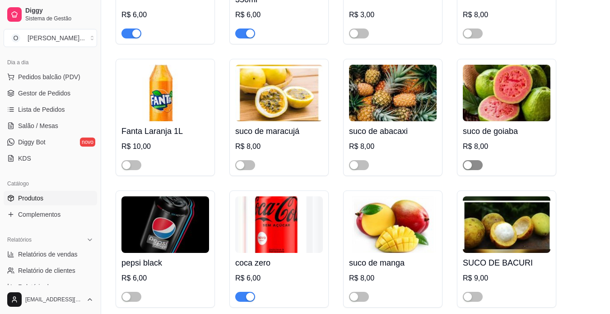
click at [474, 160] on button "button" at bounding box center [473, 165] width 20 height 10
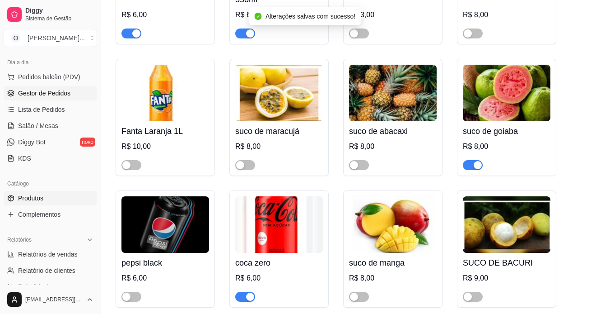
click at [31, 92] on span "Gestor de Pedidos" at bounding box center [44, 93] width 52 height 9
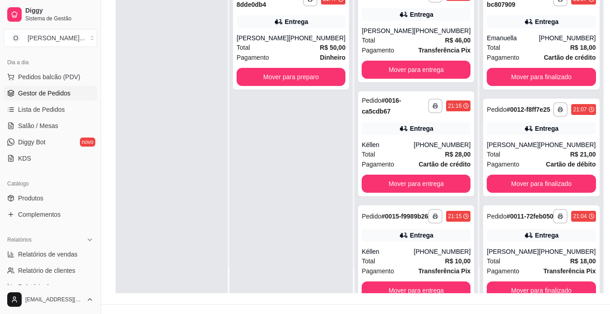
scroll to position [138, 0]
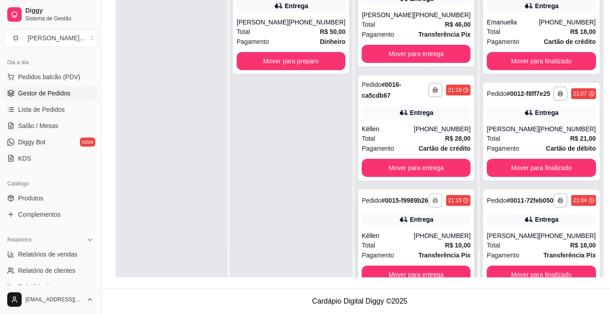
click at [433, 203] on icon "button" at bounding box center [435, 199] width 5 height 5
click at [405, 245] on button "IMPRESSORA" at bounding box center [396, 242] width 63 height 14
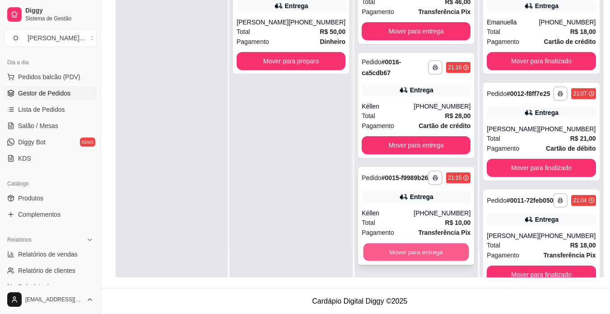
click at [424, 248] on button "Mover para entrega" at bounding box center [417, 252] width 106 height 18
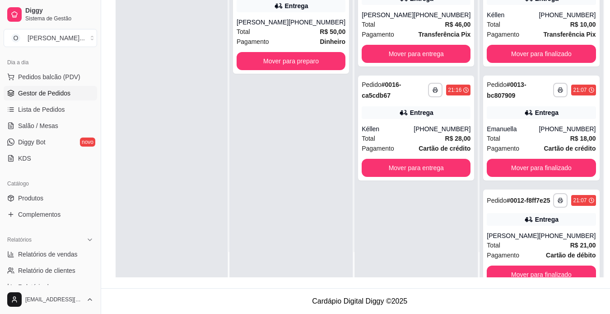
scroll to position [0, 0]
click at [433, 93] on icon "button" at bounding box center [435, 89] width 5 height 5
click at [419, 130] on button "IMPRESSORA" at bounding box center [402, 129] width 63 height 14
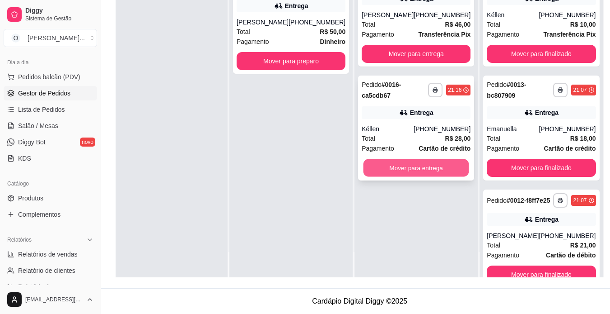
click at [426, 173] on button "Mover para entrega" at bounding box center [417, 168] width 106 height 18
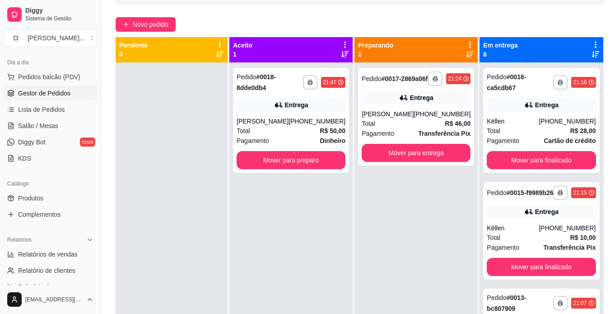
scroll to position [63, 0]
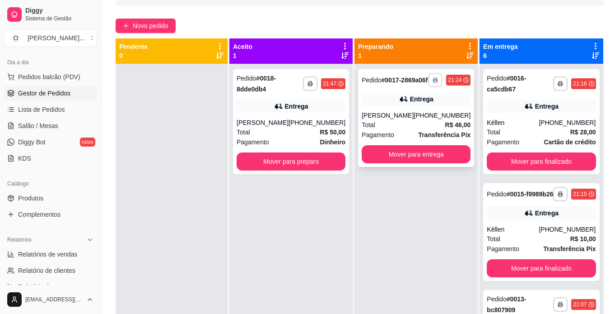
click at [433, 83] on icon "button" at bounding box center [435, 79] width 5 height 5
click at [419, 116] on button "IMPRESSORA" at bounding box center [402, 115] width 63 height 14
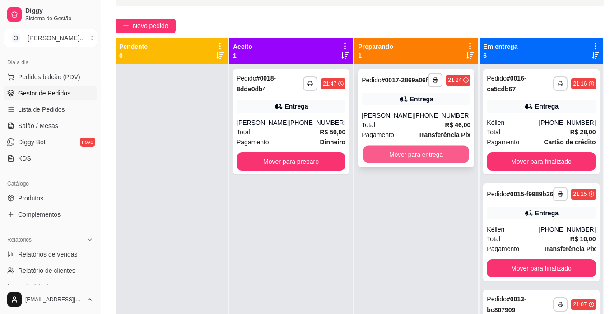
click at [428, 160] on button "Mover para entrega" at bounding box center [417, 154] width 106 height 18
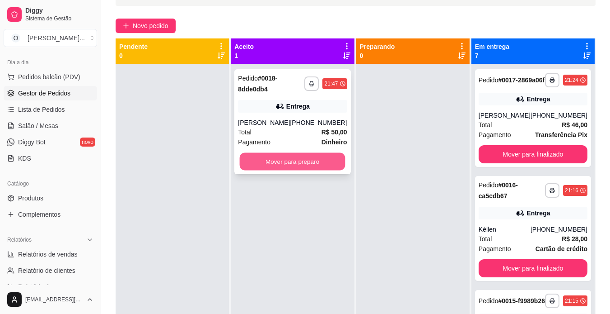
click at [311, 159] on button "Mover para preparo" at bounding box center [293, 162] width 106 height 18
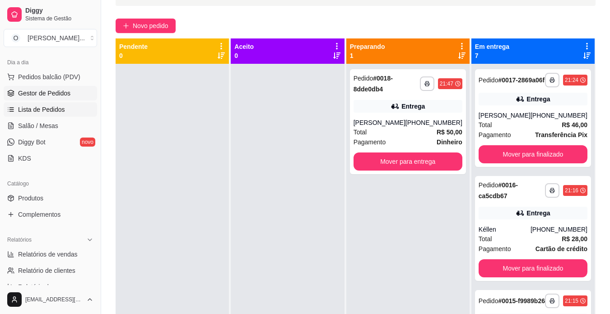
click at [32, 113] on span "Lista de Pedidos" at bounding box center [41, 109] width 47 height 9
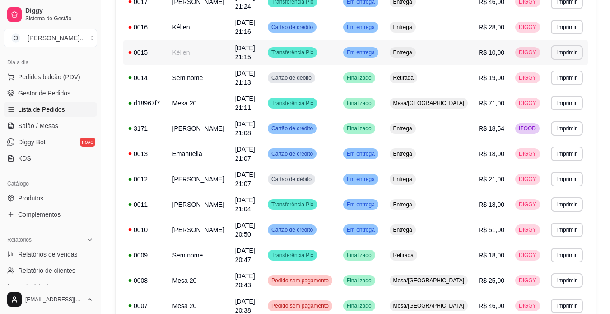
scroll to position [168, 0]
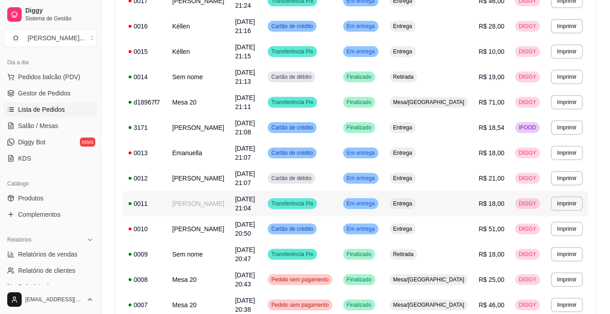
click at [195, 203] on td "[PERSON_NAME]" at bounding box center [198, 203] width 63 height 25
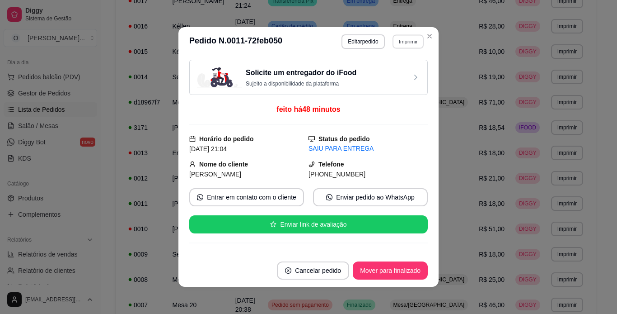
click at [414, 41] on button "Imprimir" at bounding box center [408, 41] width 31 height 14
click at [399, 74] on button "IMPRESSORA" at bounding box center [388, 73] width 63 height 14
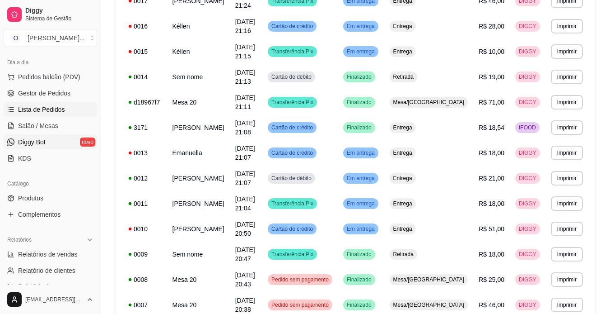
click at [41, 142] on span "Diggy Bot" at bounding box center [32, 141] width 28 height 9
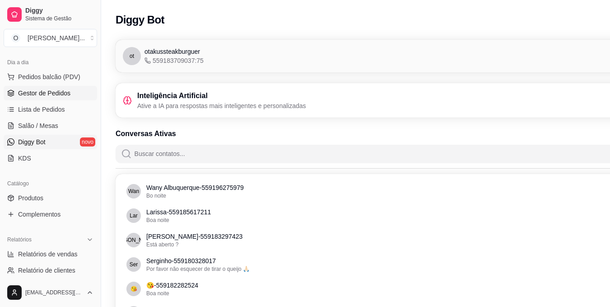
click at [54, 91] on span "Gestor de Pedidos" at bounding box center [44, 93] width 52 height 9
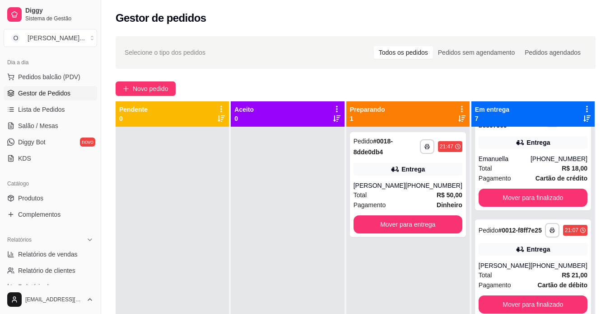
scroll to position [354, 0]
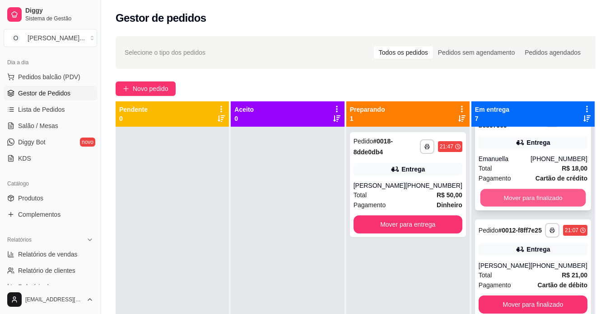
click at [506, 206] on button "Mover para finalizado" at bounding box center [533, 198] width 106 height 18
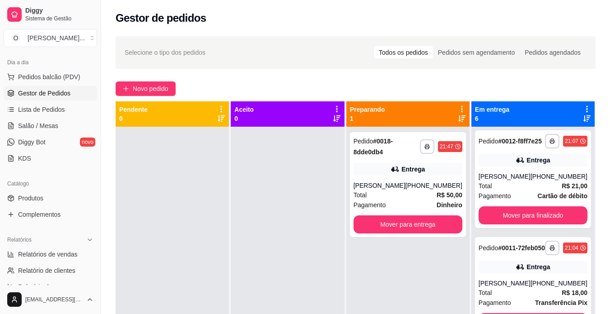
scroll to position [329, 0]
click at [502, 224] on button "Mover para finalizado" at bounding box center [533, 215] width 106 height 18
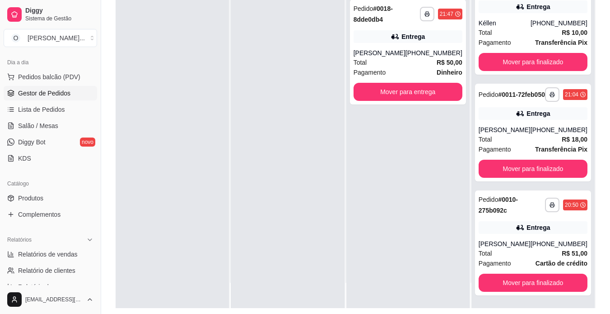
scroll to position [138, 0]
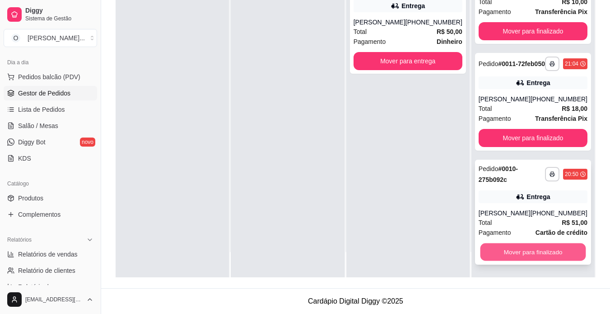
click at [488, 249] on button "Mover para finalizado" at bounding box center [533, 252] width 106 height 18
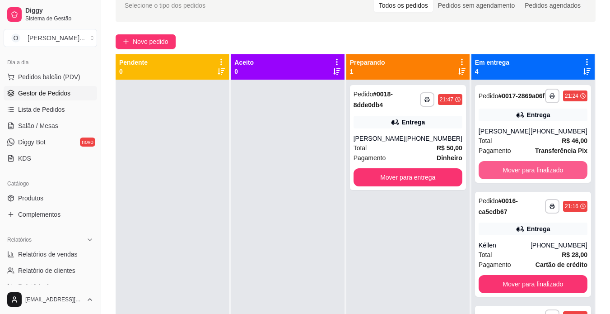
scroll to position [0, 0]
click at [424, 94] on button "button" at bounding box center [427, 99] width 14 height 14
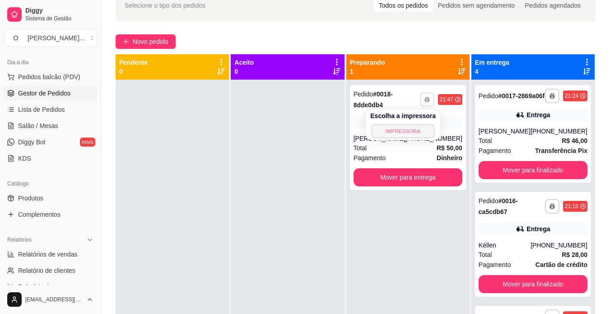
click at [417, 131] on button "IMPRESSORA" at bounding box center [402, 131] width 63 height 14
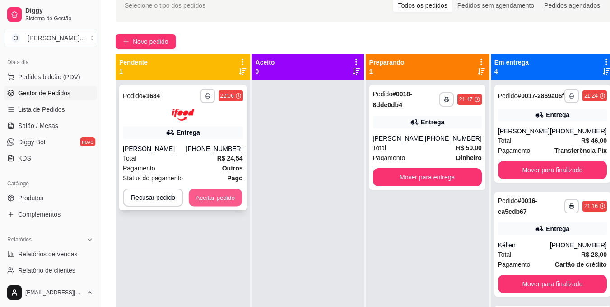
click at [230, 204] on button "Aceitar pedido" at bounding box center [215, 197] width 53 height 18
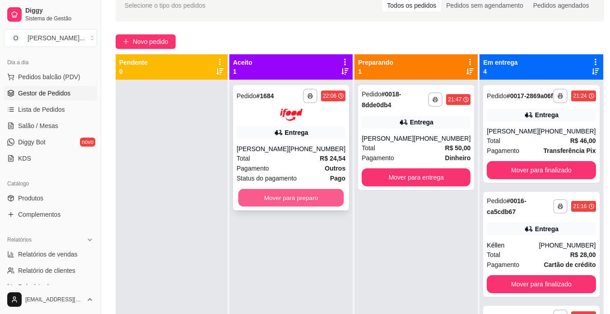
click at [282, 206] on button "Mover para preparo" at bounding box center [292, 197] width 106 height 18
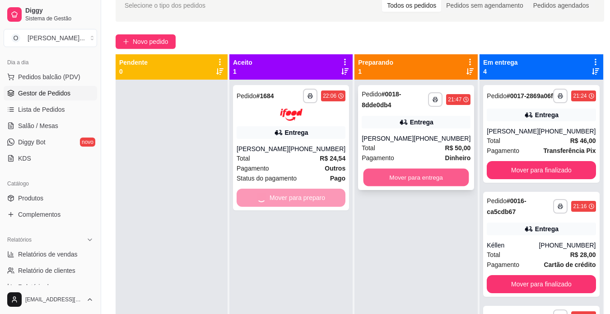
click at [380, 178] on button "Mover para entrega" at bounding box center [417, 178] width 106 height 18
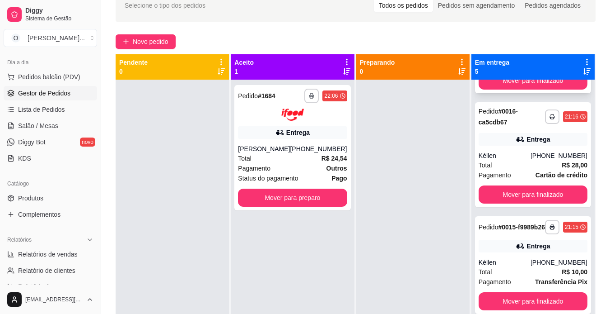
scroll to position [210, 0]
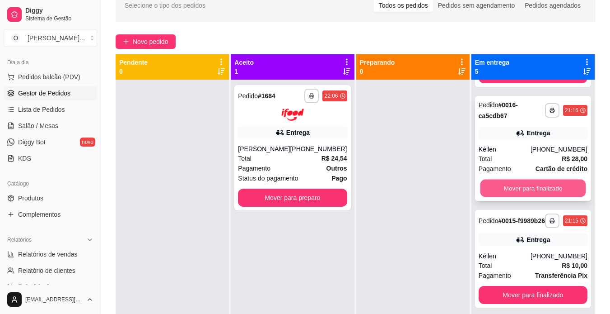
click at [530, 191] on button "Mover para finalizado" at bounding box center [533, 188] width 106 height 18
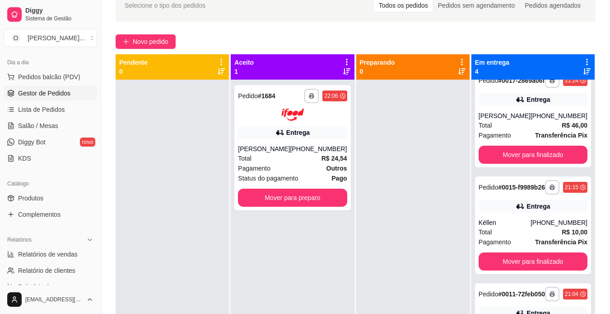
scroll to position [25, 0]
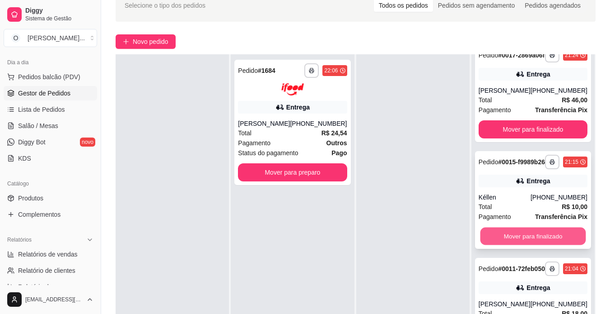
click at [534, 227] on button "Mover para finalizado" at bounding box center [533, 236] width 106 height 18
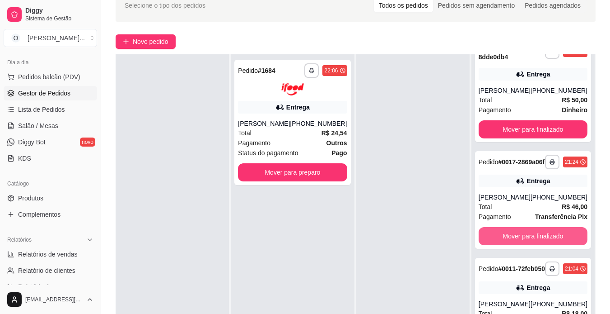
scroll to position [46, 0]
click at [532, 227] on button "Mover para finalizado" at bounding box center [533, 236] width 106 height 18
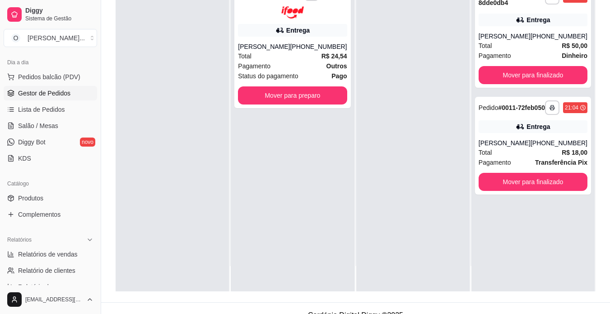
scroll to position [126, 0]
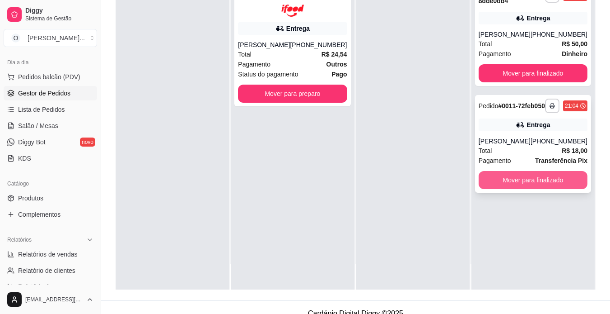
click at [542, 189] on button "Mover para finalizado" at bounding box center [533, 180] width 109 height 18
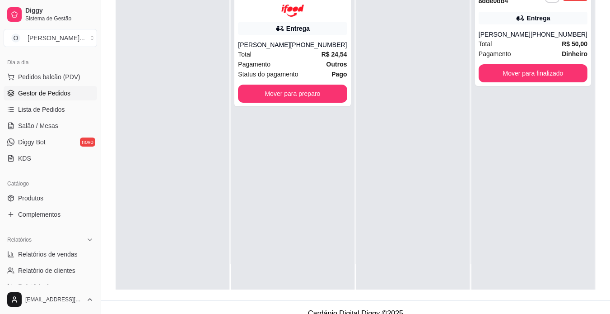
scroll to position [0, 0]
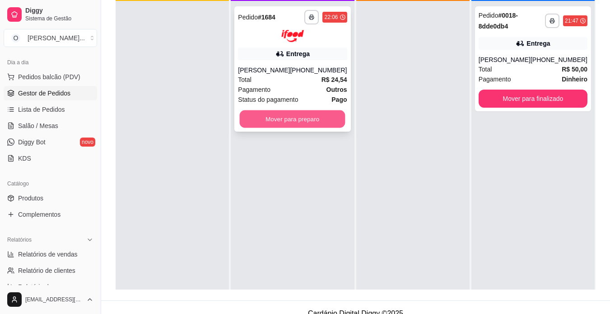
click at [311, 127] on button "Mover para preparo" at bounding box center [293, 119] width 106 height 18
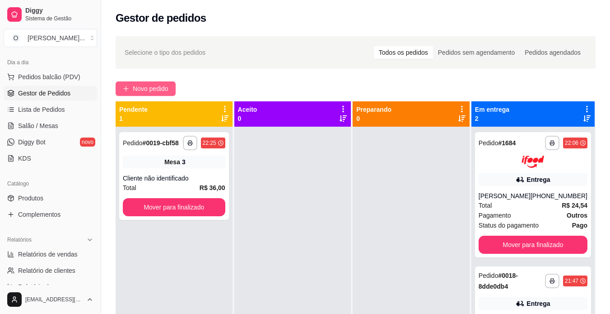
click at [149, 89] on span "Novo pedido" at bounding box center [151, 89] width 36 height 10
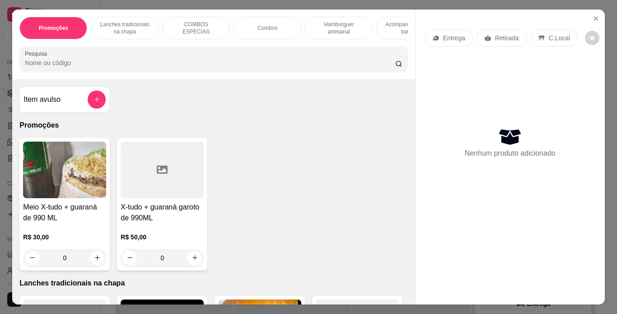
click at [555, 33] on p "C.Local" at bounding box center [559, 37] width 21 height 9
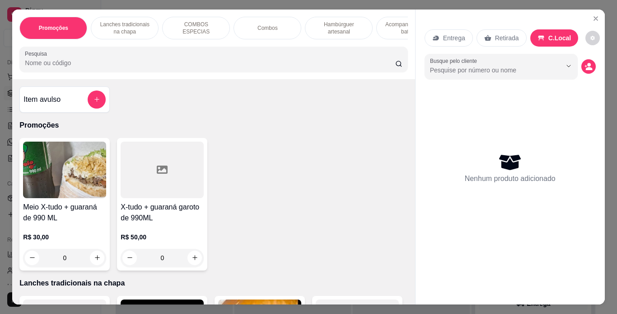
click at [313, 27] on p "Hambúrguer artesanal" at bounding box center [339, 28] width 52 height 14
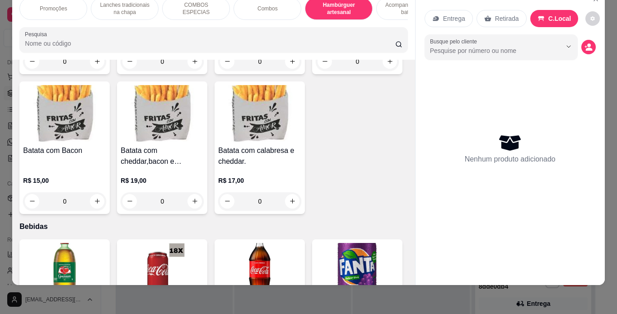
scroll to position [1974, 0]
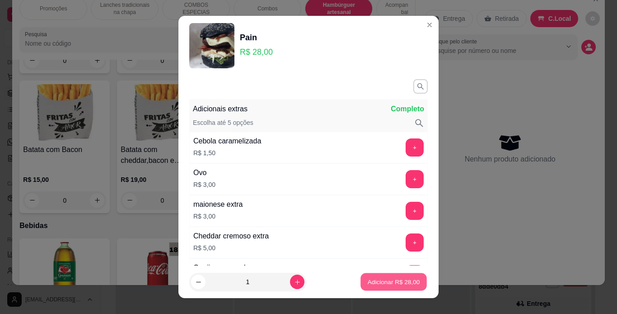
click at [368, 285] on p "Adicionar R$ 28,00" at bounding box center [394, 281] width 52 height 9
type input "1"
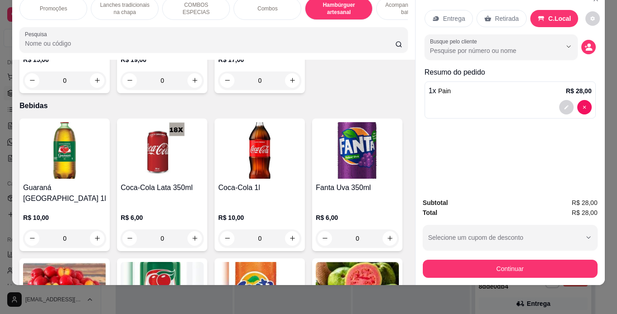
scroll to position [2096, 0]
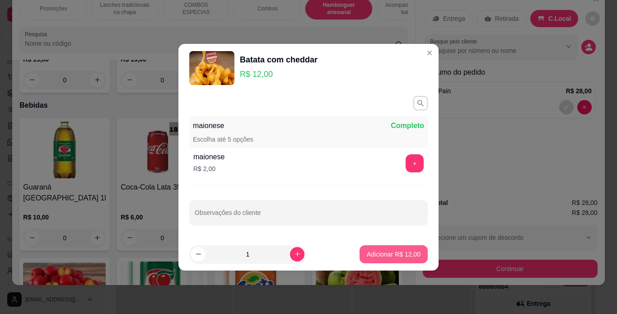
click at [409, 254] on p "Adicionar R$ 12,00" at bounding box center [394, 253] width 54 height 9
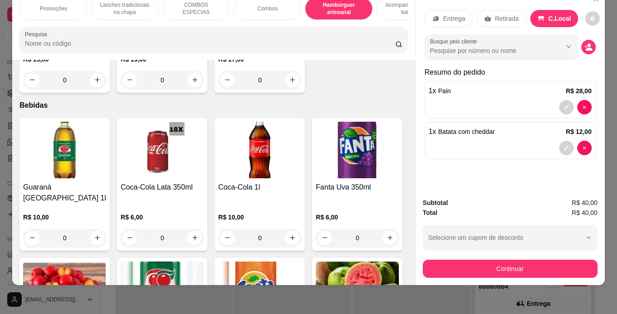
type input "1"
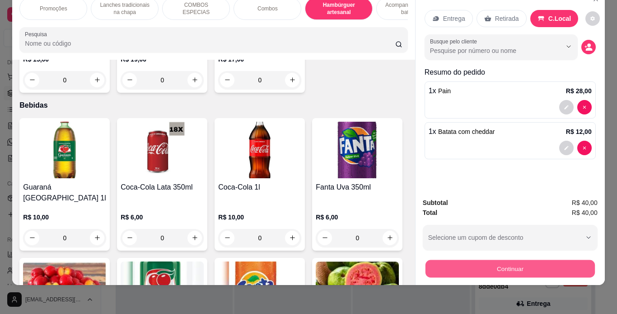
click at [426, 264] on button "Continuar" at bounding box center [509, 269] width 169 height 18
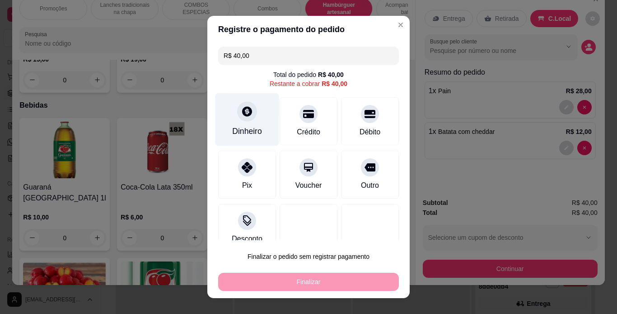
click at [244, 133] on div "Dinheiro" at bounding box center [247, 131] width 30 height 12
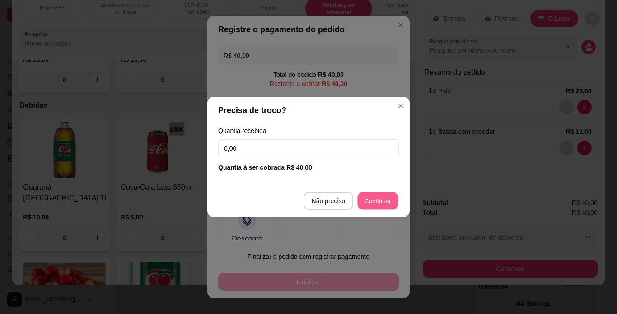
type input "R$ 0,00"
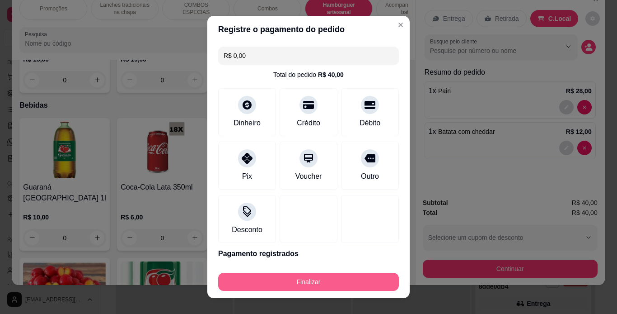
click at [339, 273] on button "Finalizar" at bounding box center [308, 281] width 181 height 18
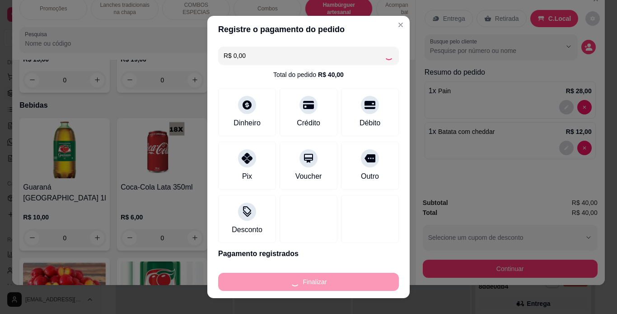
type input "0"
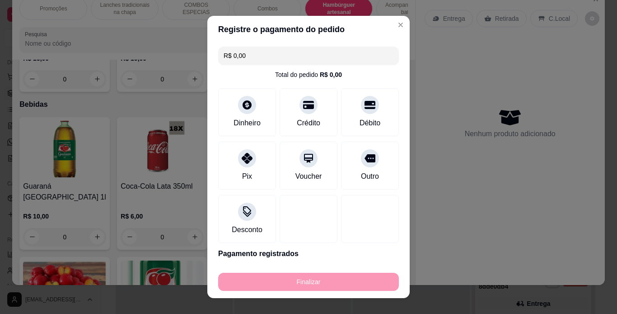
type input "-R$ 40,00"
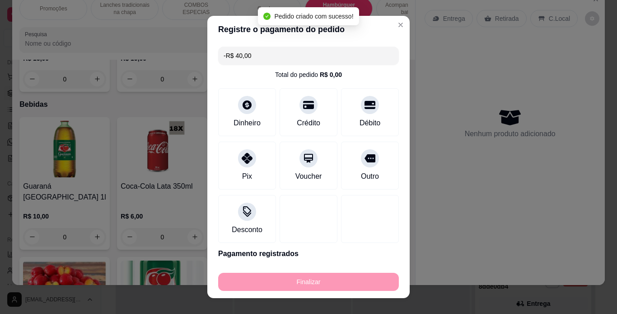
scroll to position [2095, 0]
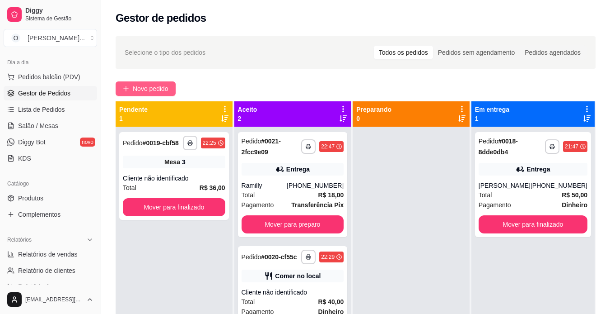
click at [158, 85] on span "Novo pedido" at bounding box center [151, 89] width 36 height 10
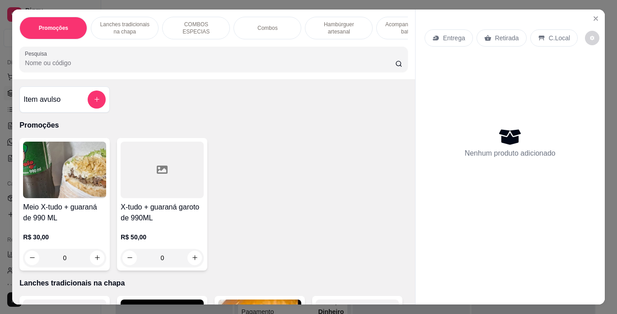
click at [346, 21] on p "Hambúrguer artesanal" at bounding box center [339, 28] width 52 height 14
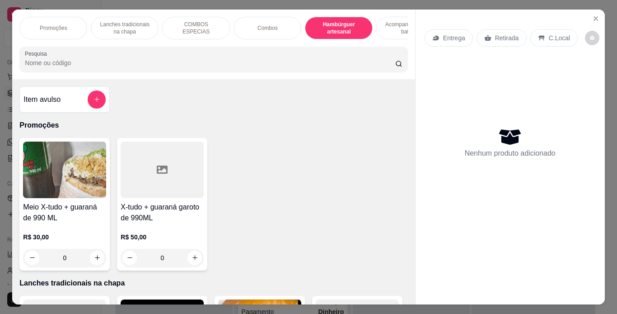
scroll to position [23, 0]
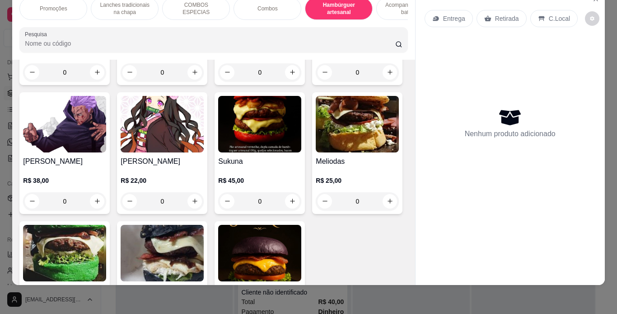
click at [192, 81] on div "0" at bounding box center [162, 72] width 83 height 18
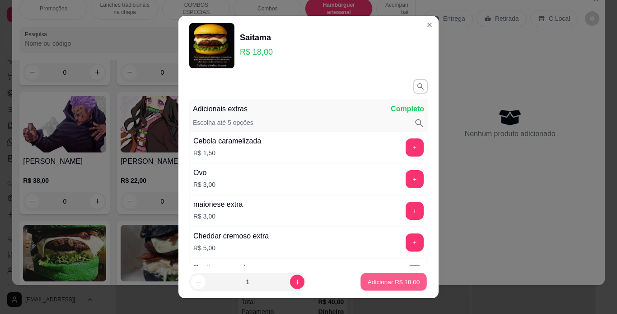
click at [380, 279] on p "Adicionar R$ 18,00" at bounding box center [394, 281] width 52 height 9
type input "1"
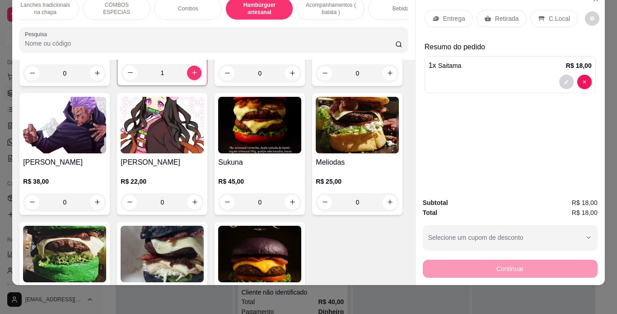
scroll to position [0, 80]
click at [384, 8] on div "Bebidas" at bounding box center [402, 8] width 68 height 23
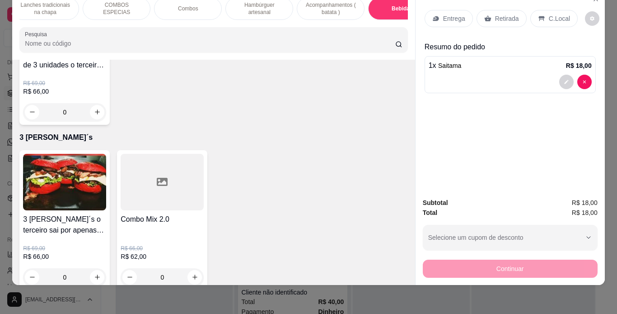
scroll to position [2663, 0]
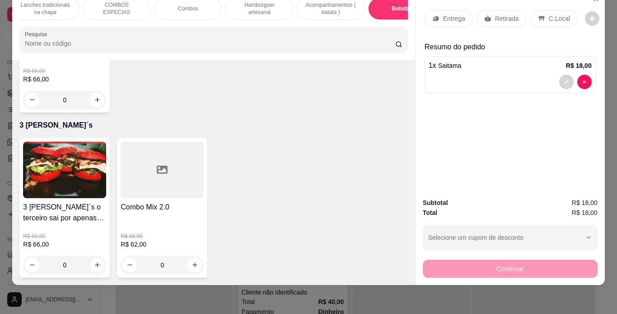
type input "1"
click at [512, 14] on p "Retirada" at bounding box center [507, 18] width 24 height 9
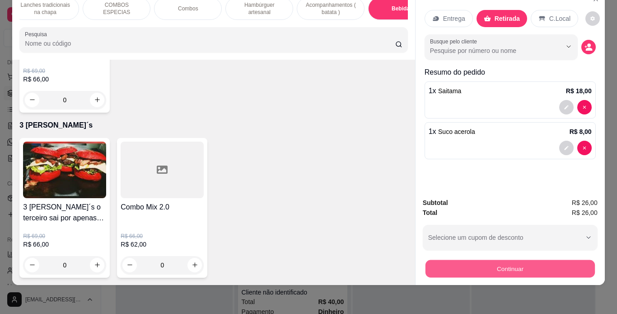
click at [453, 260] on button "Continuar" at bounding box center [509, 269] width 169 height 18
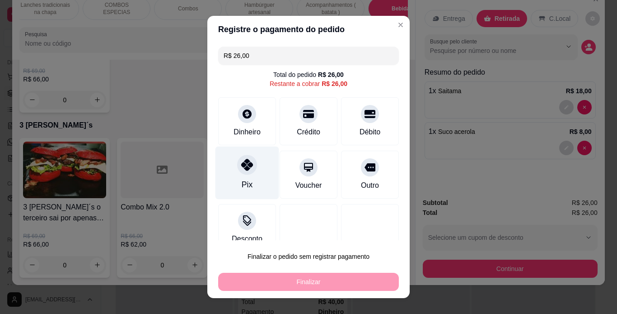
click at [232, 168] on div "Pix" at bounding box center [248, 172] width 64 height 53
type input "R$ 0,00"
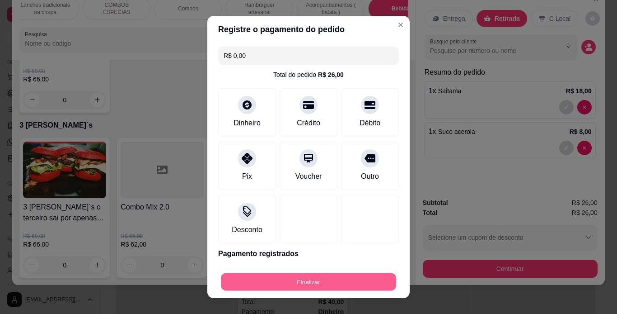
click at [301, 282] on button "Finalizar" at bounding box center [308, 282] width 175 height 18
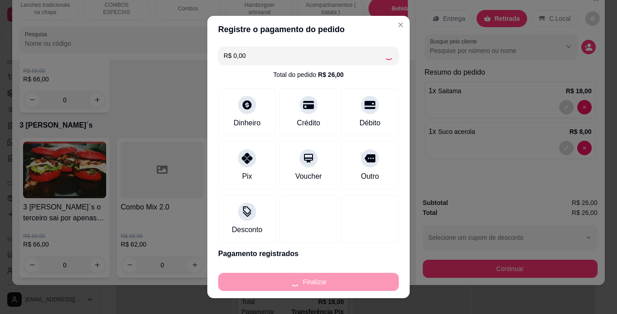
type input "0"
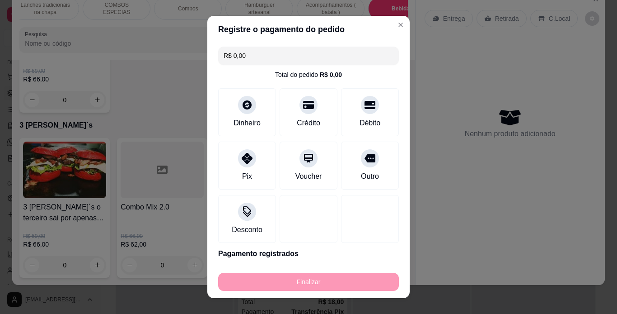
type input "-R$ 26,00"
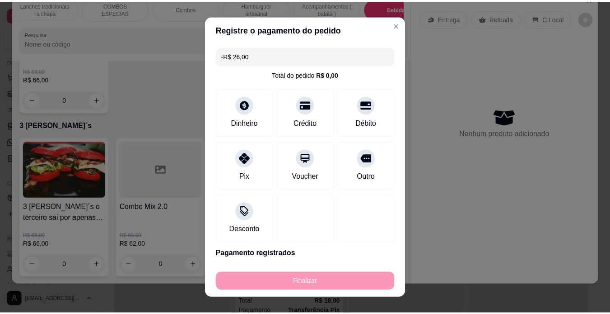
scroll to position [2662, 0]
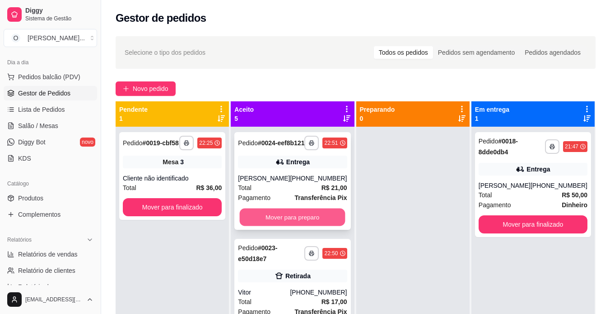
click at [284, 226] on button "Mover para preparo" at bounding box center [293, 217] width 106 height 18
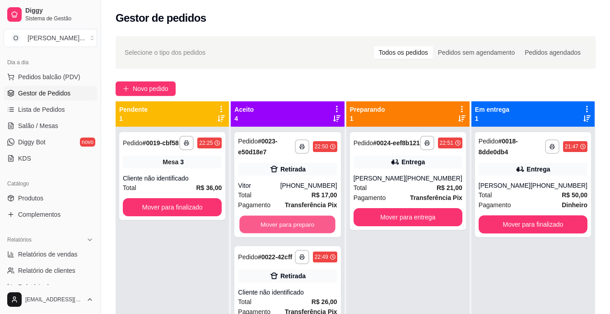
click at [284, 226] on button "Mover para preparo" at bounding box center [288, 225] width 96 height 18
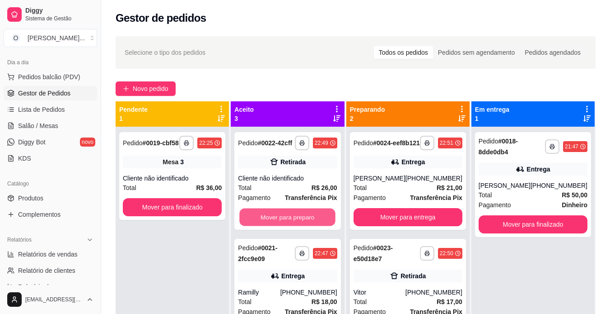
click at [284, 226] on button "Mover para preparo" at bounding box center [288, 217] width 96 height 18
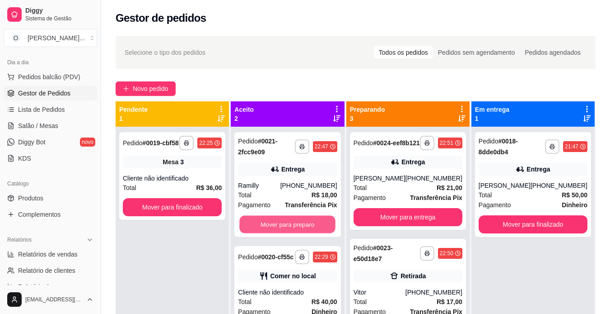
click at [284, 226] on button "Mover para preparo" at bounding box center [288, 225] width 96 height 18
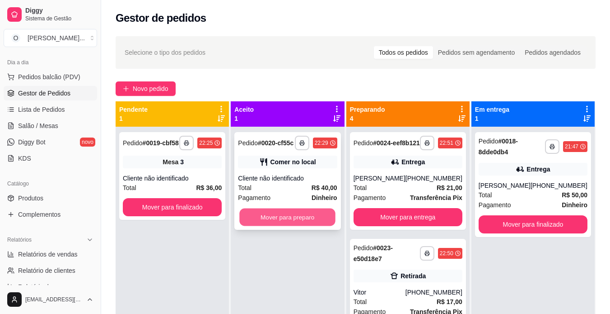
click at [284, 216] on button "Mover para preparo" at bounding box center [288, 217] width 96 height 18
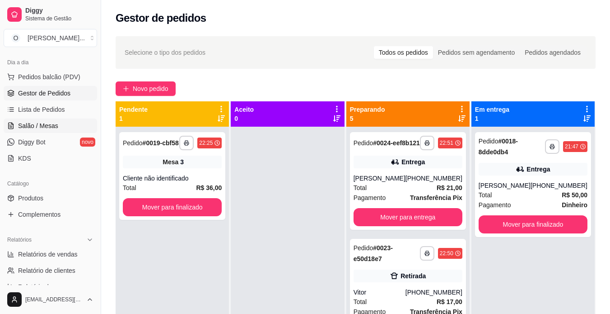
click at [47, 122] on span "Salão / Mesas" at bounding box center [38, 125] width 40 height 9
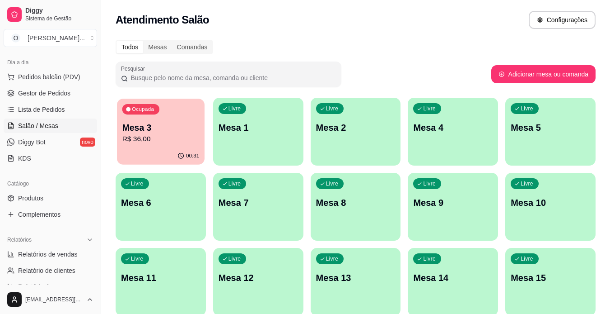
click at [156, 146] on div "Ocupada Mesa 3 R$ 36,00" at bounding box center [161, 122] width 88 height 49
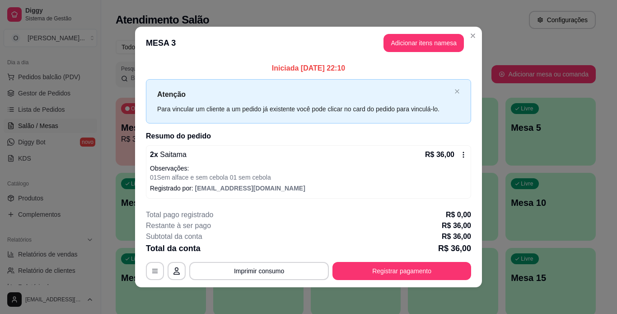
scroll to position [2, 0]
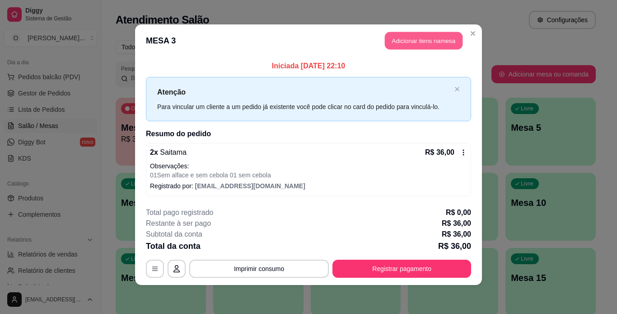
click at [443, 39] on button "Adicionar itens na mesa" at bounding box center [424, 41] width 78 height 18
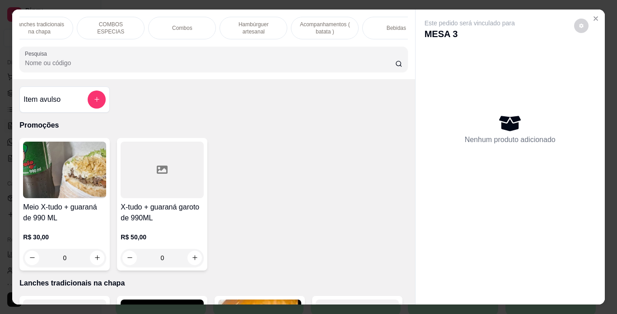
scroll to position [0, 86]
click at [380, 27] on div "Bebidas" at bounding box center [396, 28] width 68 height 23
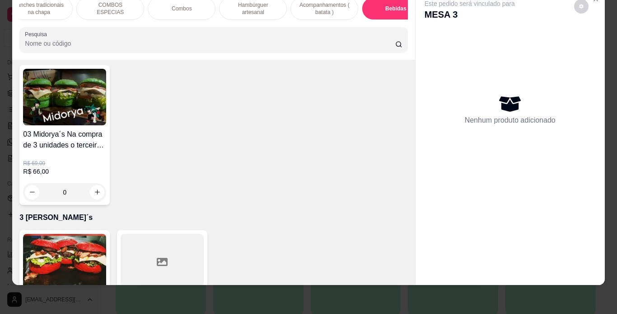
scroll to position [2535, 0]
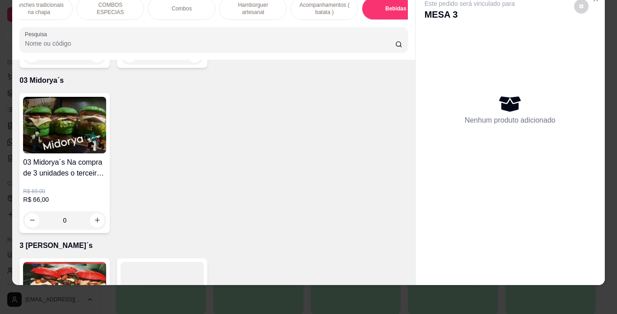
type input "1"
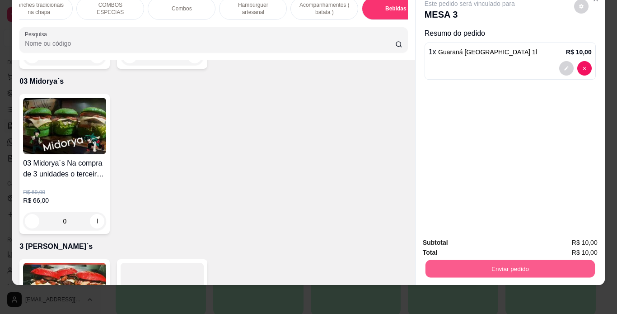
click at [440, 260] on button "Enviar pedido" at bounding box center [509, 269] width 169 height 18
click at [562, 241] on button "Enviar pedido" at bounding box center [574, 239] width 50 height 17
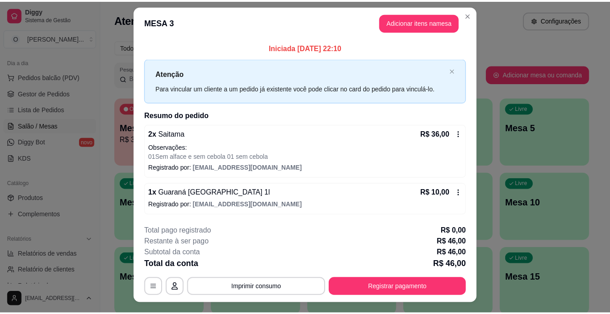
scroll to position [0, 0]
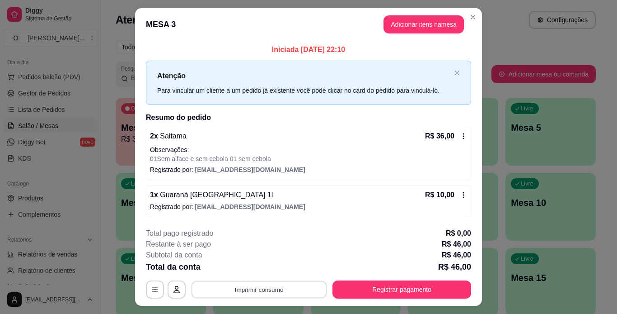
click at [260, 291] on button "Imprimir consumo" at bounding box center [260, 289] width 136 height 18
click at [263, 267] on button "IMPRESSORA" at bounding box center [258, 268] width 63 height 14
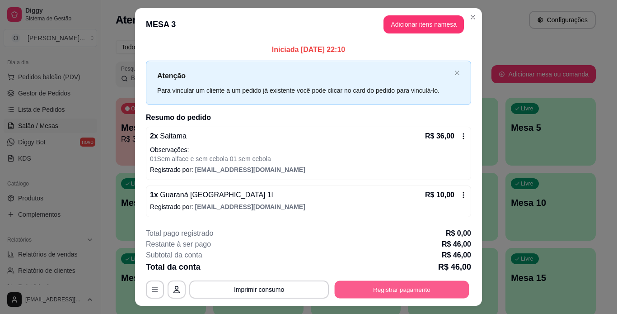
click at [395, 295] on button "Registrar pagamento" at bounding box center [402, 289] width 135 height 18
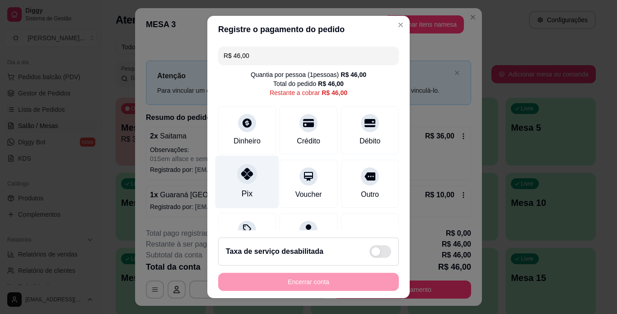
click at [244, 172] on icon at bounding box center [247, 174] width 12 height 12
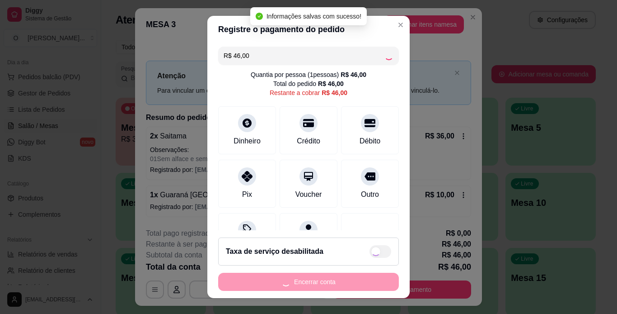
type input "R$ 0,00"
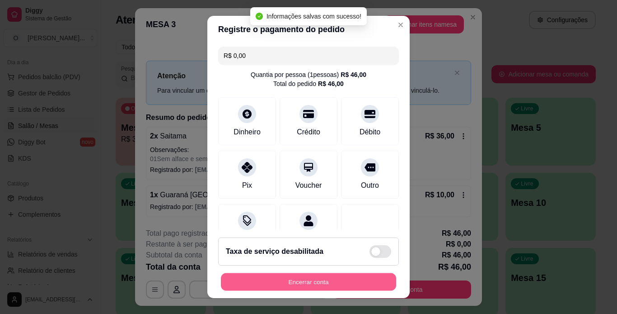
click at [316, 283] on button "Encerrar conta" at bounding box center [308, 282] width 175 height 18
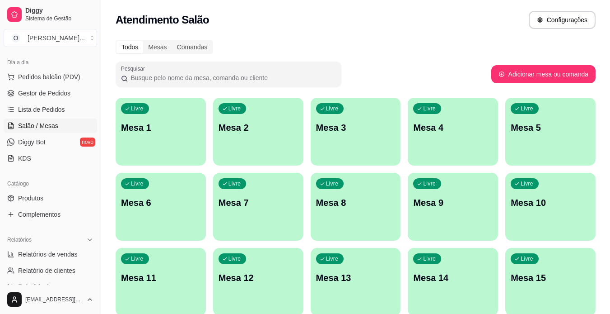
click at [55, 92] on span "Gestor de Pedidos" at bounding box center [44, 93] width 52 height 9
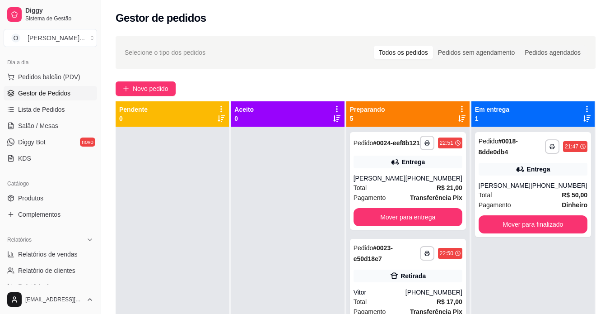
click at [324, 200] on div at bounding box center [287, 284] width 113 height 314
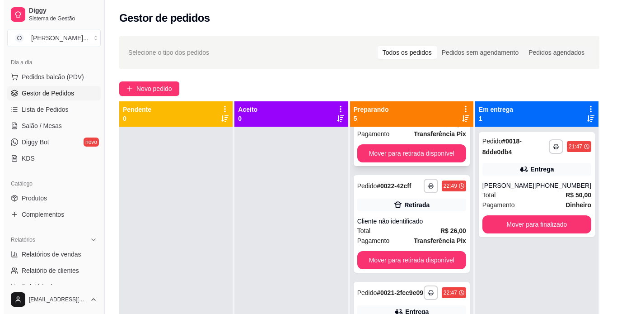
scroll to position [182, 0]
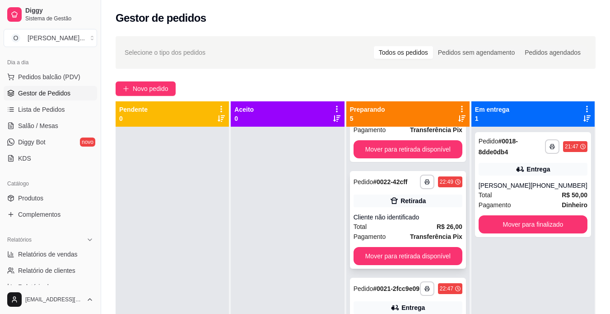
click at [432, 221] on div "Cliente não identificado" at bounding box center [408, 216] width 109 height 9
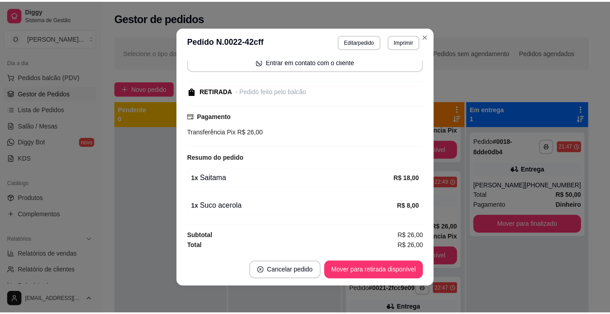
scroll to position [71, 0]
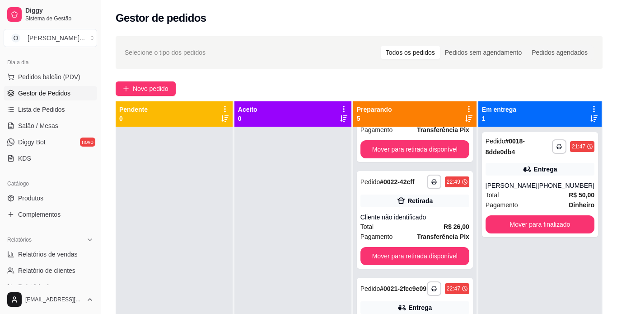
click at [51, 127] on span "Salão / Mesas" at bounding box center [38, 125] width 40 height 9
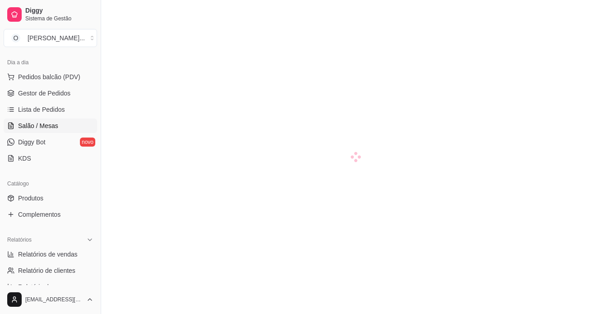
click at [51, 127] on span "Salão / Mesas" at bounding box center [38, 125] width 40 height 9
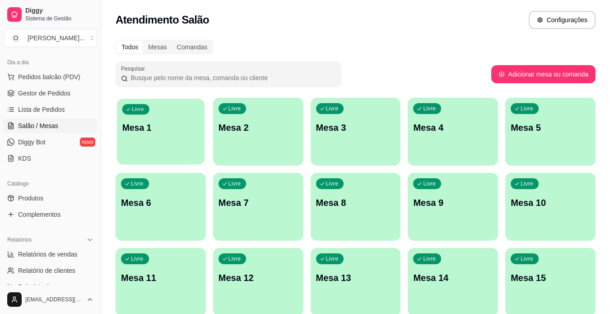
click at [182, 130] on p "Mesa 1" at bounding box center [160, 128] width 77 height 12
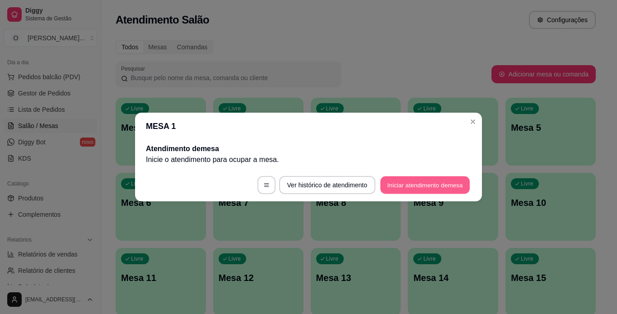
click at [406, 179] on button "Iniciar atendimento de mesa" at bounding box center [424, 185] width 89 height 18
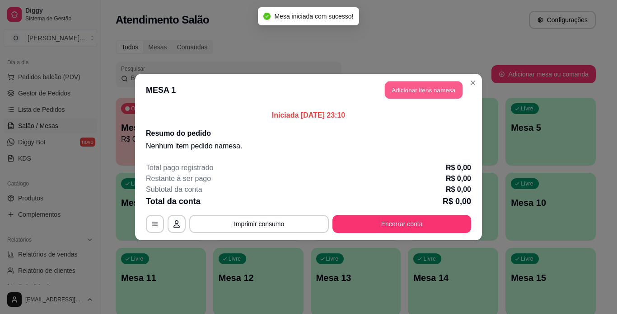
click at [426, 87] on button "Adicionar itens na mesa" at bounding box center [424, 90] width 78 height 18
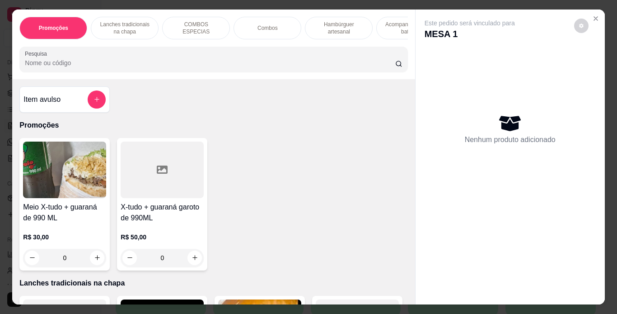
click at [154, 211] on h4 "X-tudo + guaraná garoto de 990ML" at bounding box center [162, 213] width 83 height 22
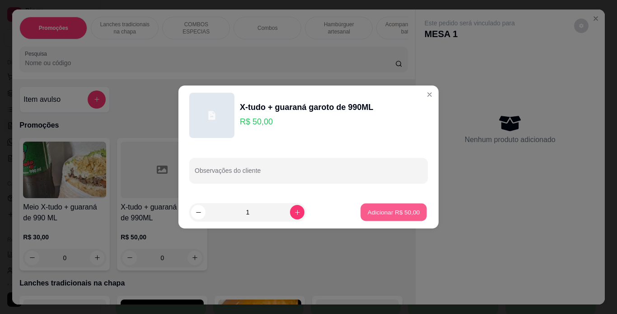
click at [381, 209] on p "Adicionar R$ 50,00" at bounding box center [394, 211] width 52 height 9
type input "1"
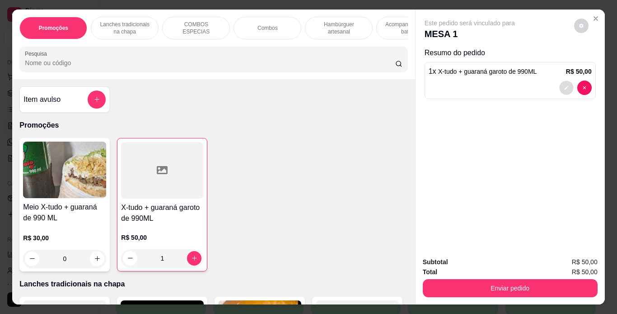
click at [567, 80] on button "decrease-product-quantity" at bounding box center [566, 87] width 14 height 14
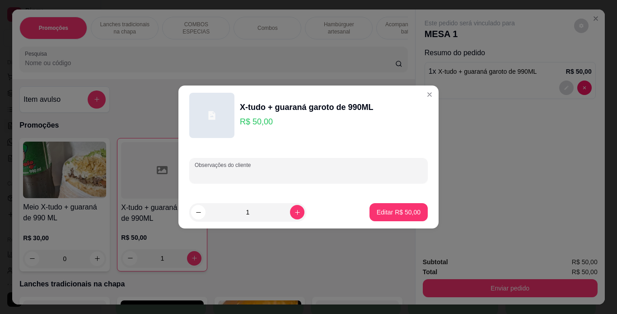
click at [349, 176] on input "Observações do cliente" at bounding box center [309, 173] width 228 height 9
type input "só cebola repolho e alface"
click at [379, 211] on p "Editar R$ 50,00" at bounding box center [398, 211] width 42 height 9
type input "0"
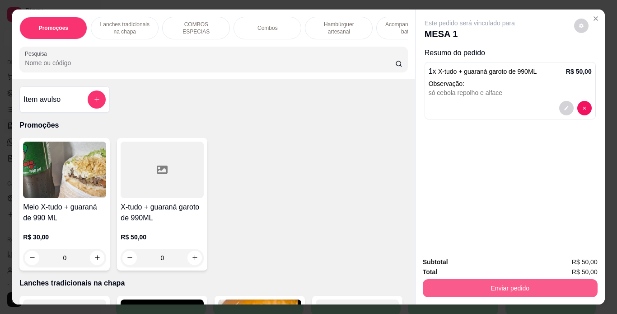
click at [438, 282] on button "Enviar pedido" at bounding box center [510, 288] width 175 height 18
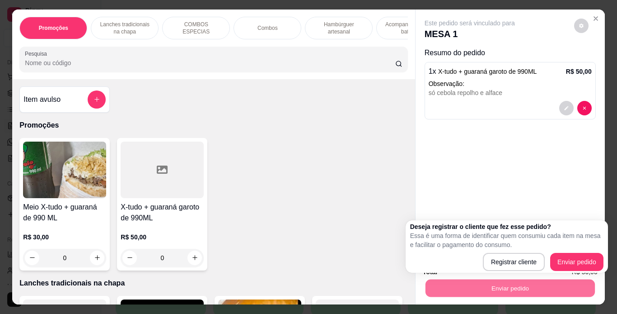
click at [604, 261] on div "Deseja registrar o cliente que fez esse pedido? Essa é uma forma de identificar…" at bounding box center [507, 246] width 202 height 52
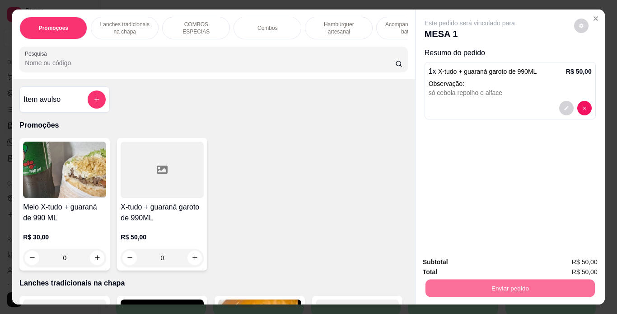
click at [600, 263] on div "Registrar cliente Enviar pedido" at bounding box center [507, 261] width 186 height 17
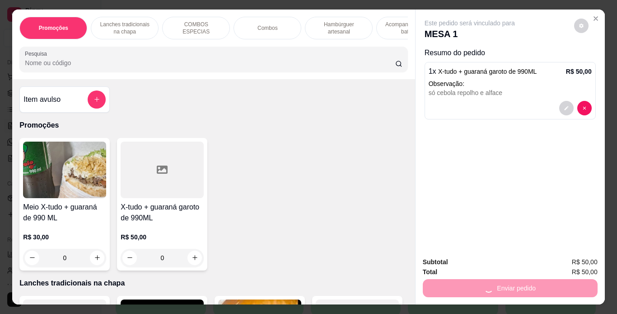
click at [603, 263] on div "Promoções Lanches tradicionais na chapa COMBOS ESPECIAS Combos Hambúrguer artes…" at bounding box center [308, 157] width 617 height 314
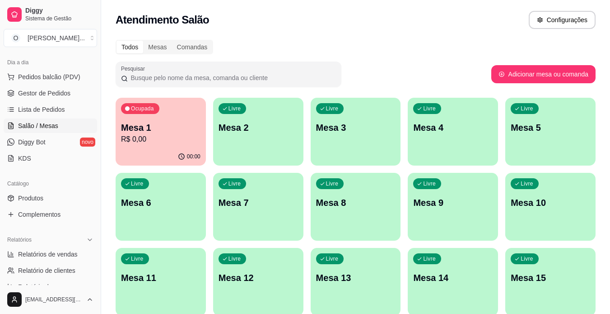
click at [42, 93] on span "Gestor de Pedidos" at bounding box center [44, 93] width 52 height 9
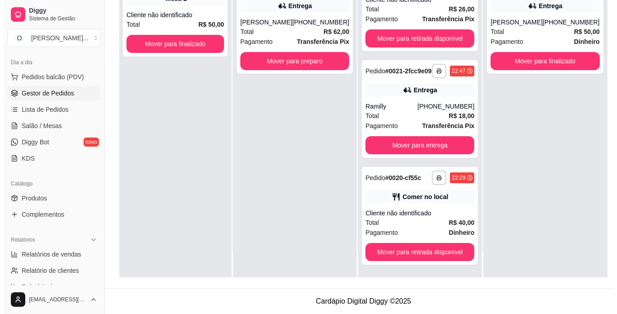
scroll to position [138, 0]
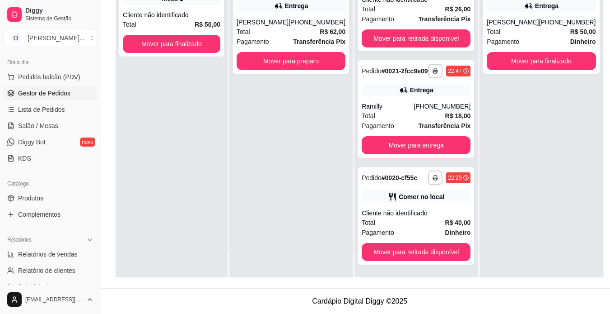
click at [426, 217] on div "Cliente não identificado" at bounding box center [416, 212] width 109 height 9
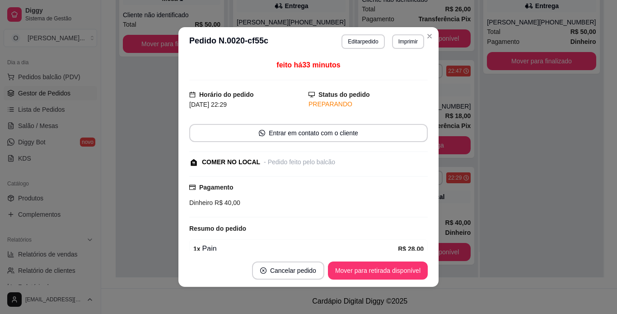
scroll to position [71, 0]
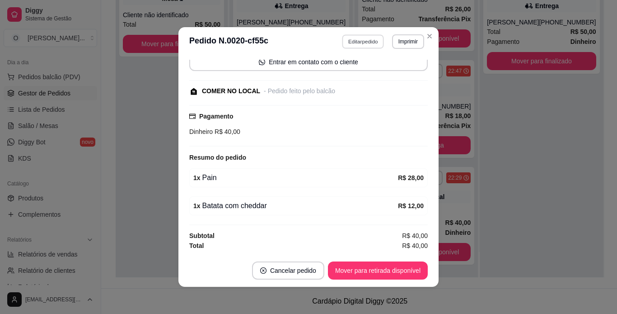
click at [361, 36] on button "Editar pedido" at bounding box center [363, 41] width 42 height 14
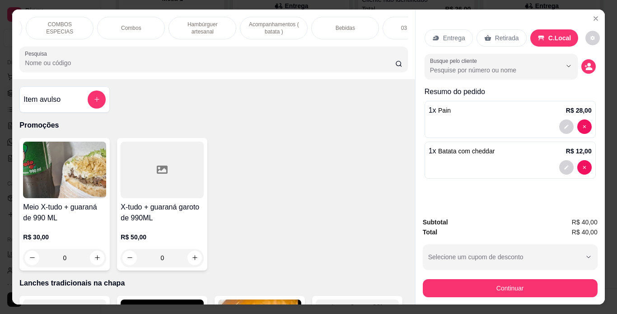
scroll to position [0, 136]
click at [358, 28] on div "Bebidas" at bounding box center [345, 28] width 68 height 23
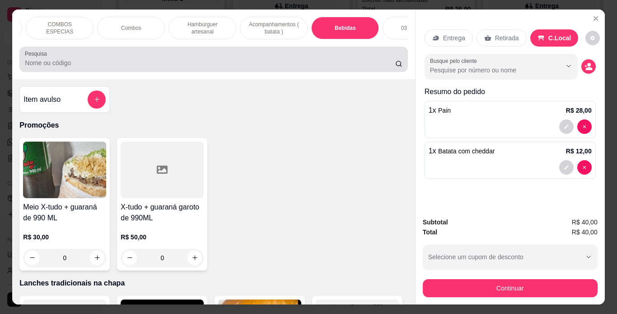
scroll to position [23, 0]
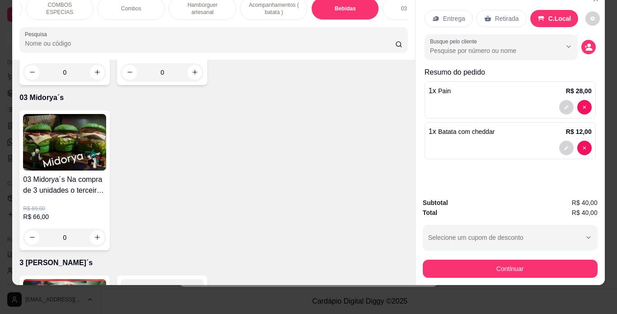
type input "1"
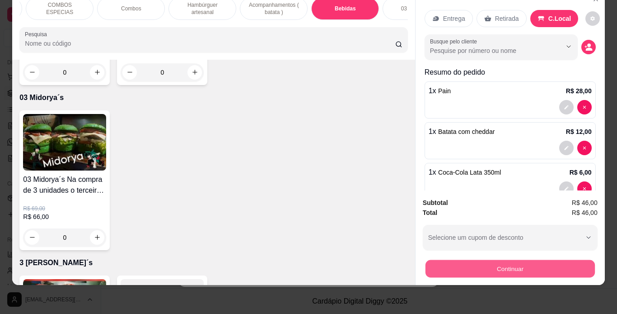
click at [425, 260] on button "Continuar" at bounding box center [509, 269] width 169 height 18
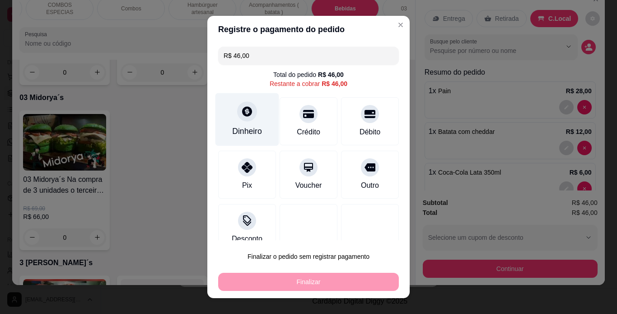
click at [234, 122] on div "Dinheiro" at bounding box center [248, 119] width 64 height 53
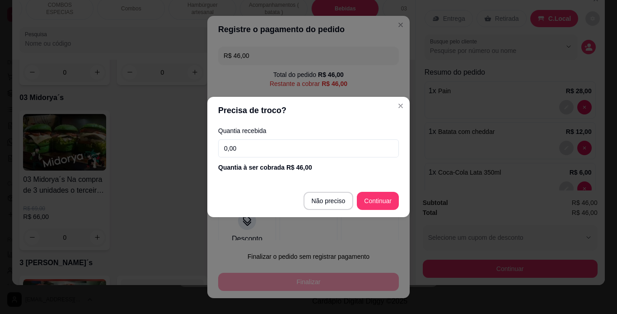
click at [250, 145] on input "0,00" at bounding box center [308, 148] width 181 height 18
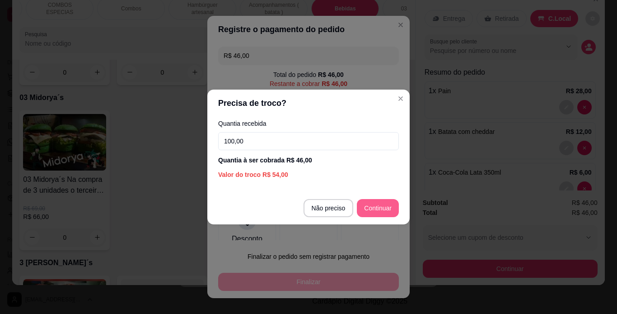
type input "100,00"
type input "R$ 0,00"
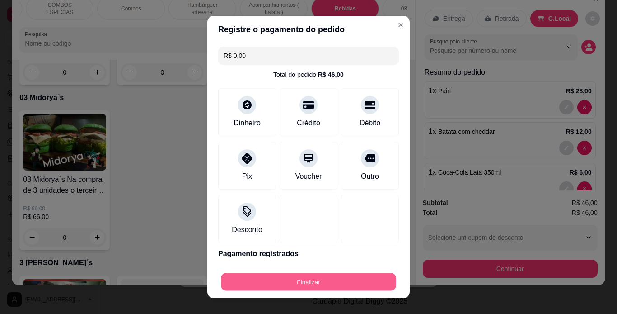
click at [335, 283] on button "Finalizar" at bounding box center [308, 282] width 175 height 18
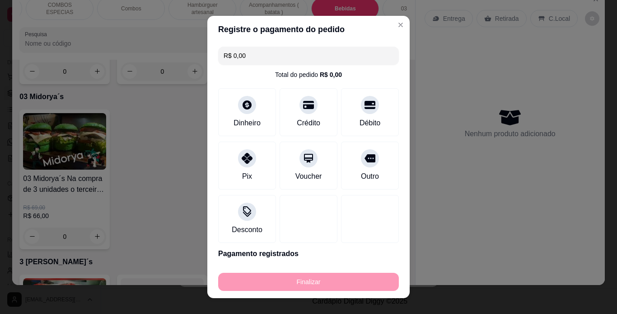
type input "0"
type input "-R$ 46,00"
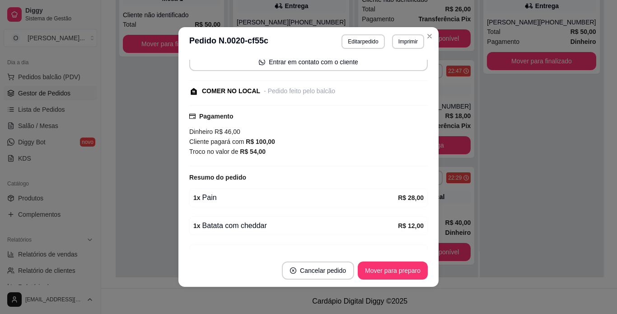
scroll to position [144, 0]
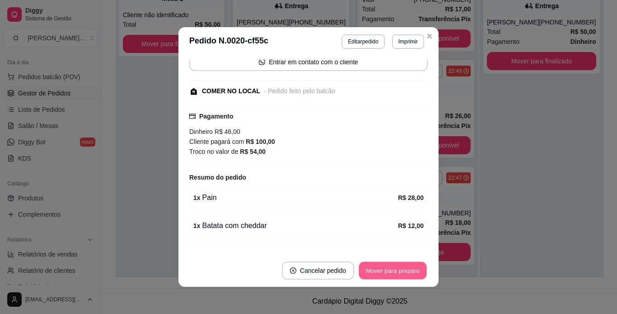
click at [411, 264] on button "Mover para preparo" at bounding box center [393, 271] width 68 height 18
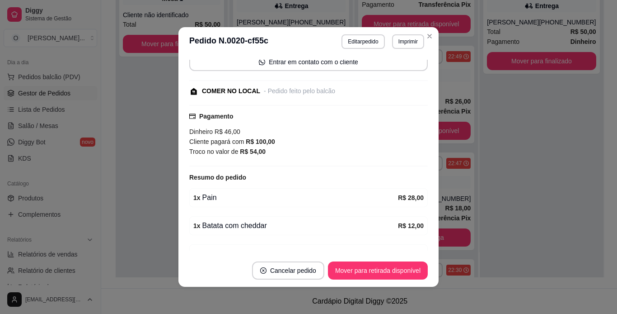
scroll to position [250, 0]
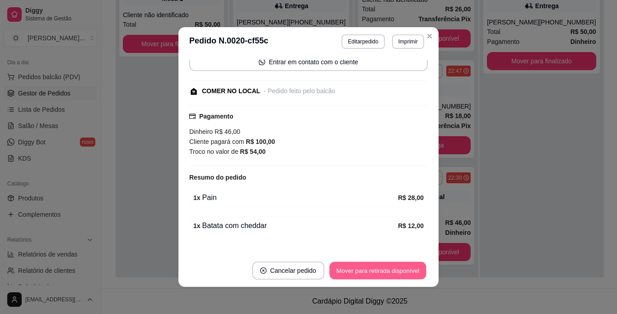
click at [408, 274] on button "Mover para retirada disponível" at bounding box center [377, 271] width 97 height 18
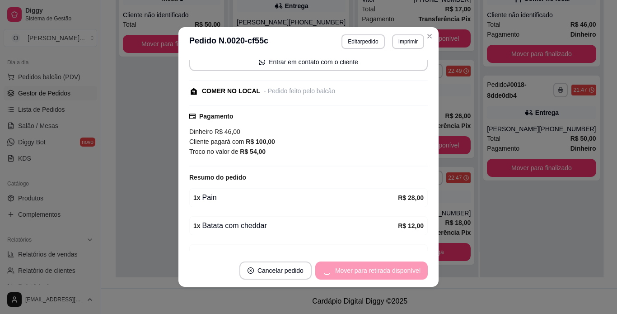
scroll to position [144, 0]
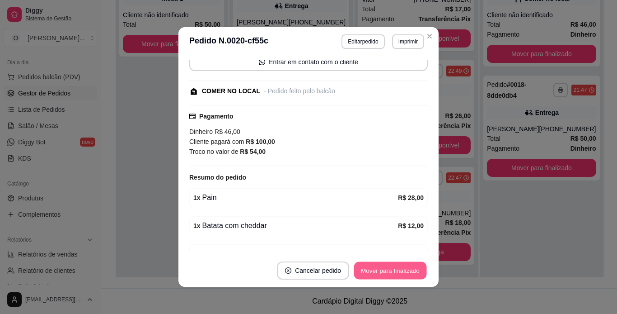
click at [400, 272] on button "Mover para finalizado" at bounding box center [390, 271] width 73 height 18
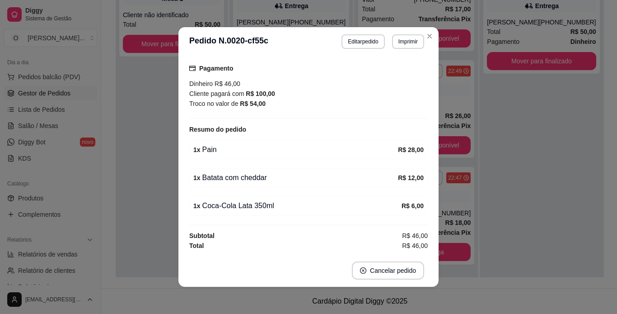
scroll to position [61, 0]
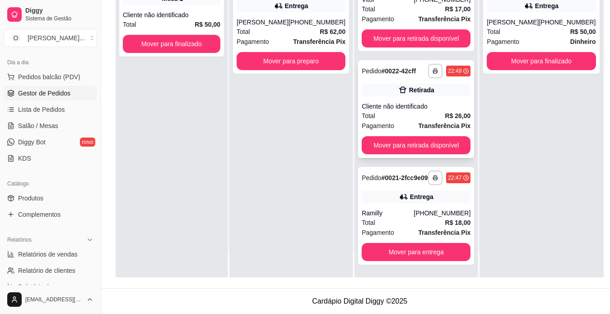
click at [426, 121] on span "Transferência Pix" at bounding box center [444, 126] width 52 height 10
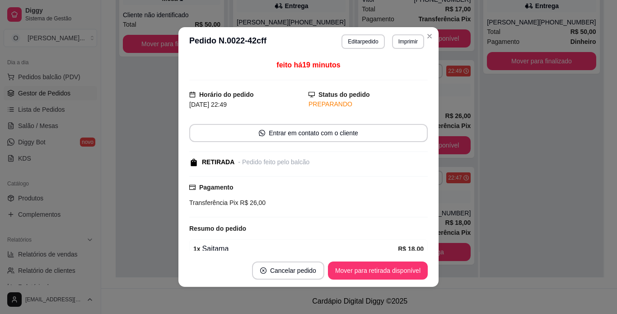
scroll to position [71, 0]
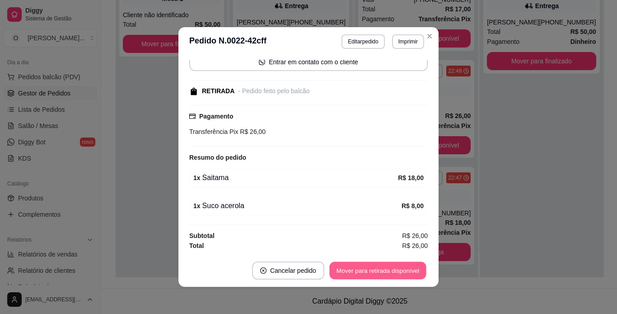
click at [372, 270] on button "Mover para retirada disponível" at bounding box center [377, 271] width 97 height 18
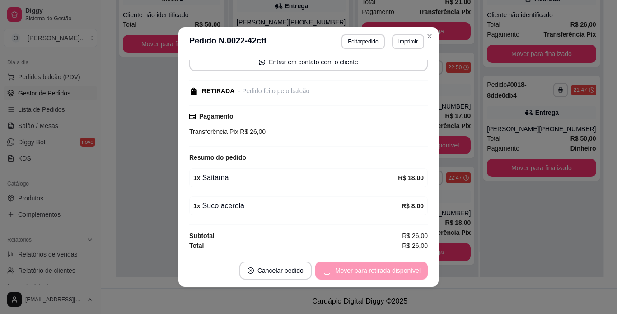
scroll to position [37, 0]
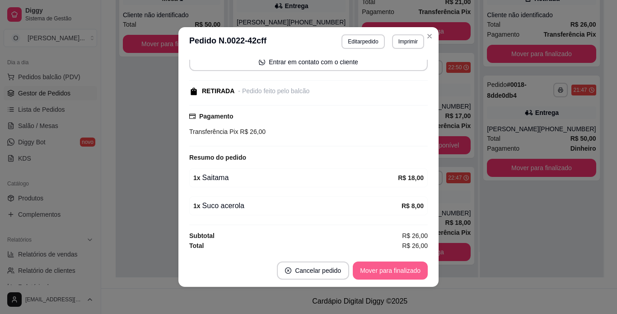
click at [372, 270] on button "Mover para finalizado" at bounding box center [390, 270] width 75 height 18
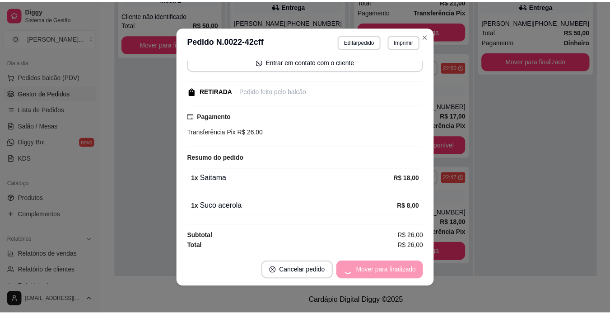
scroll to position [32, 0]
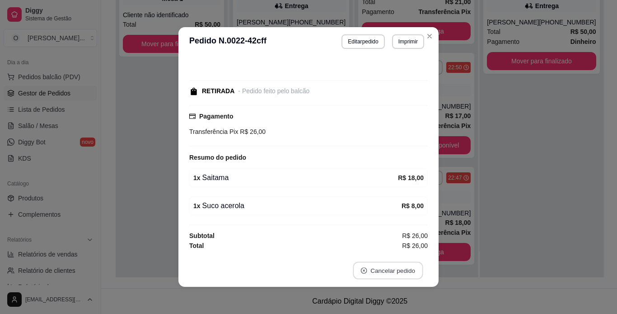
click at [372, 270] on button "Cancelar pedido" at bounding box center [388, 271] width 70 height 18
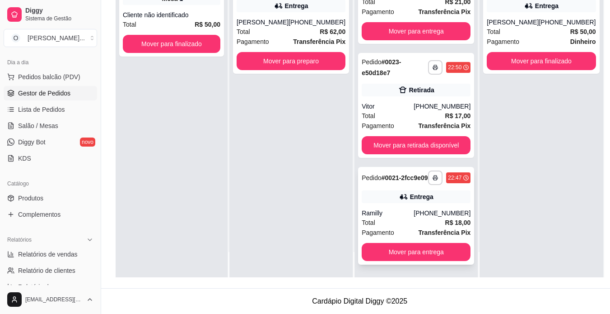
scroll to position [33, 0]
click at [428, 175] on button "button" at bounding box center [435, 177] width 14 height 14
click at [413, 202] on div "Escolha a impressora IMPRESSORA" at bounding box center [398, 203] width 75 height 31
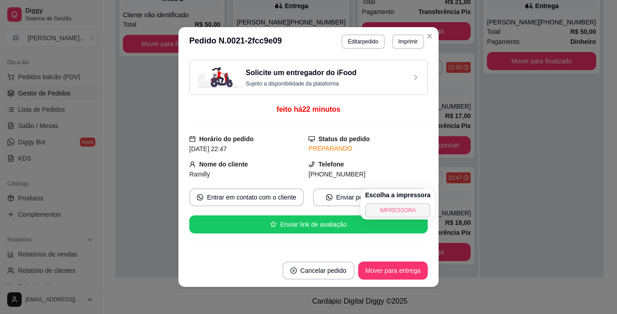
click at [412, 206] on button "IMPRESSORA" at bounding box center [398, 210] width 66 height 14
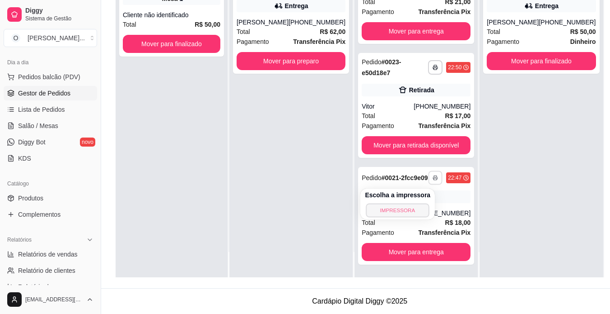
click at [411, 209] on button "IMPRESSORA" at bounding box center [397, 210] width 63 height 14
click at [411, 209] on div "Escolha a impressora IMPRESSORA" at bounding box center [398, 203] width 75 height 31
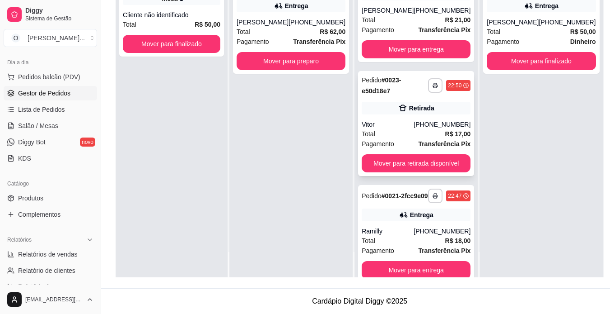
scroll to position [0, 0]
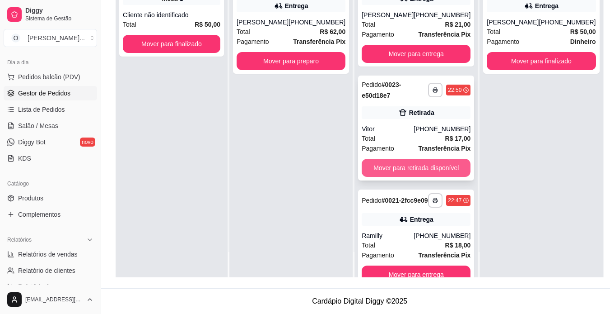
click at [425, 171] on button "Mover para retirada disponível" at bounding box center [416, 168] width 109 height 18
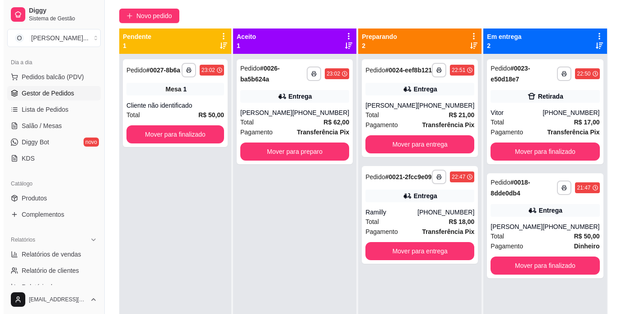
scroll to position [71, 0]
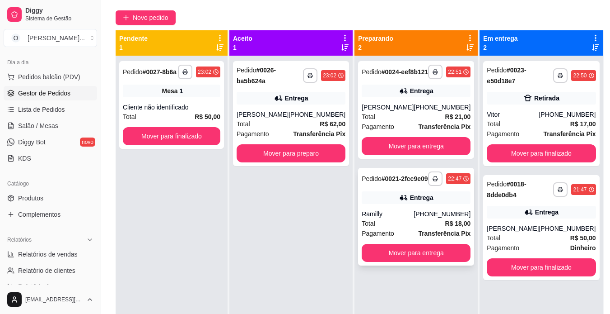
click at [408, 184] on div "Pedido # 0021-2fcc9e09" at bounding box center [395, 178] width 66 height 11
click at [441, 262] on button "Mover para entrega" at bounding box center [417, 253] width 106 height 18
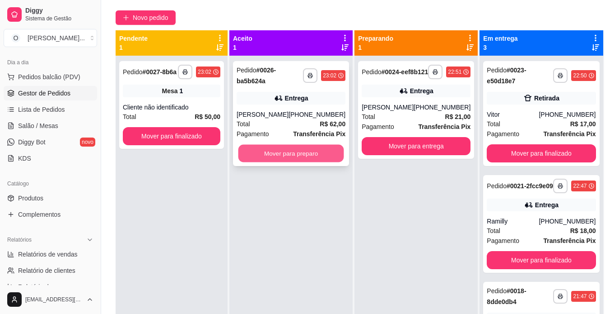
click at [329, 148] on button "Mover para preparo" at bounding box center [292, 154] width 106 height 18
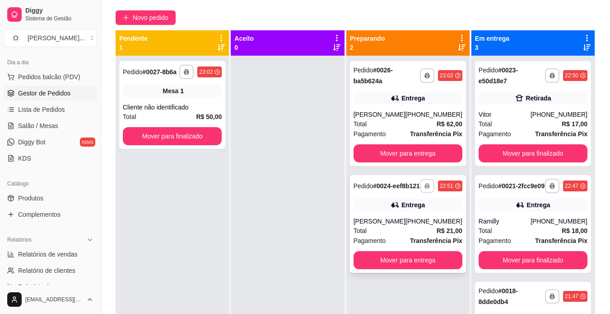
click at [427, 188] on icon "button" at bounding box center [427, 185] width 5 height 5
click at [413, 221] on button "IMPRESSORA" at bounding box center [402, 221] width 63 height 14
click at [418, 266] on button "Mover para entrega" at bounding box center [408, 260] width 109 height 18
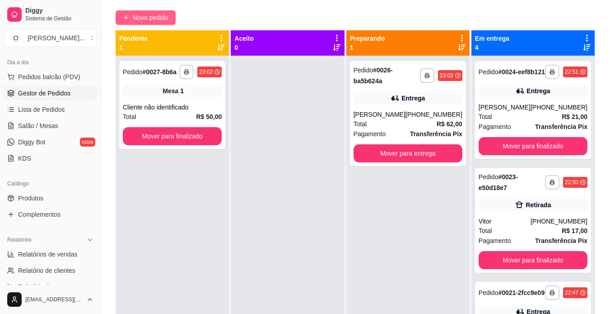
click at [159, 20] on span "Novo pedido" at bounding box center [151, 18] width 36 height 10
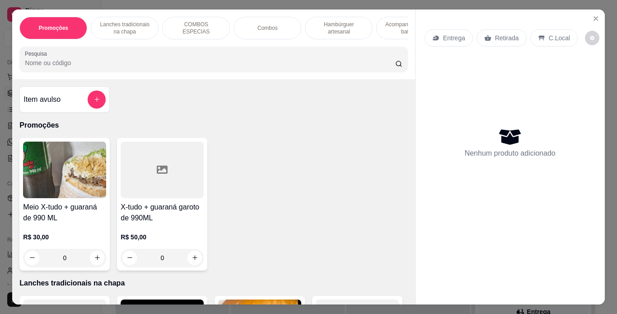
click at [144, 21] on p "Lanches tradicionais na chapa" at bounding box center [124, 28] width 52 height 14
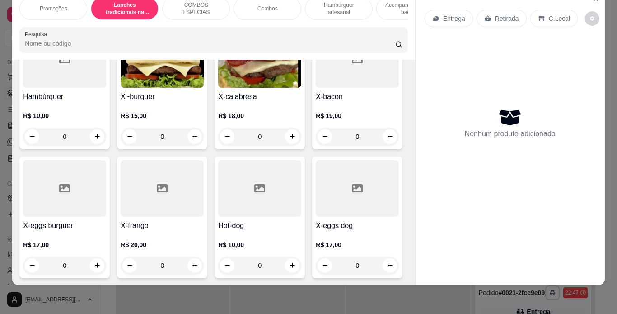
scroll to position [249, 0]
click at [98, 134] on div "0" at bounding box center [64, 136] width 83 height 18
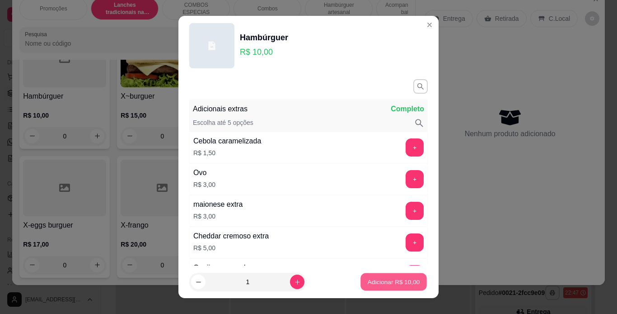
click at [386, 277] on p "Adicionar R$ 10,00" at bounding box center [394, 281] width 52 height 9
type input "1"
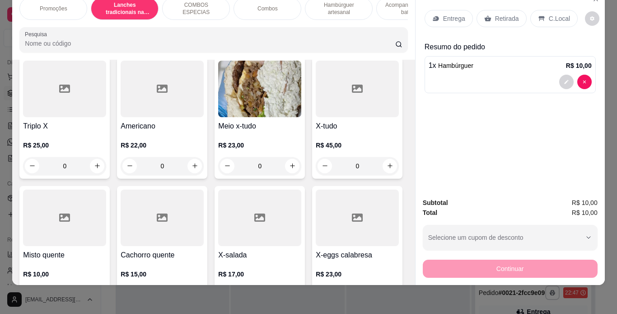
scroll to position [476, 0]
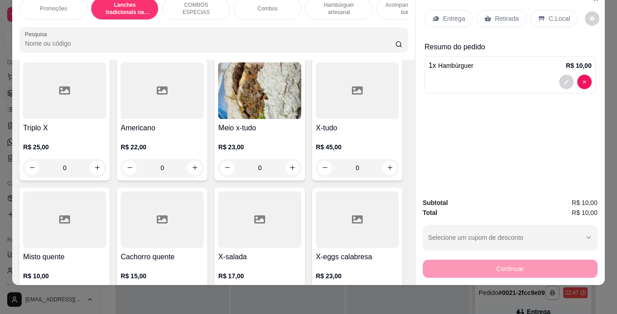
click at [218, 48] on div "0" at bounding box center [259, 39] width 83 height 18
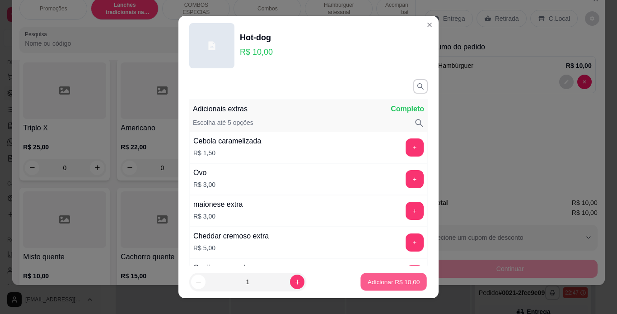
click at [371, 278] on p "Adicionar R$ 10,00" at bounding box center [394, 281] width 52 height 9
type input "1"
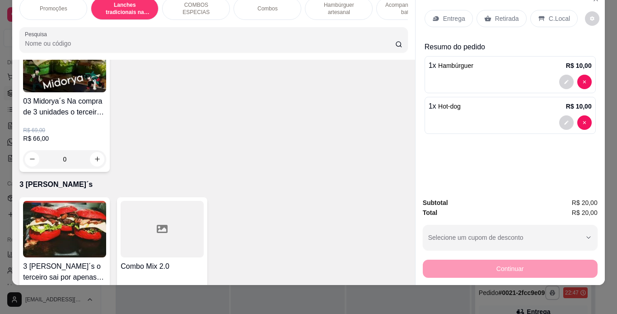
scroll to position [2598, 0]
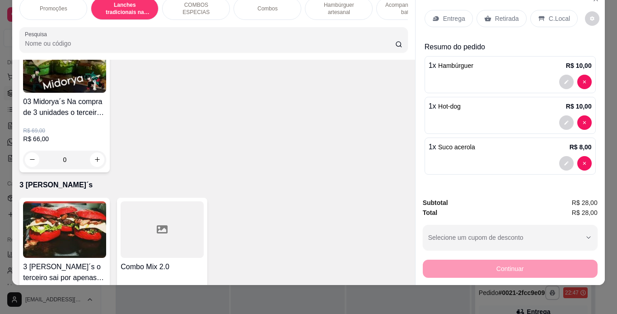
type input "1"
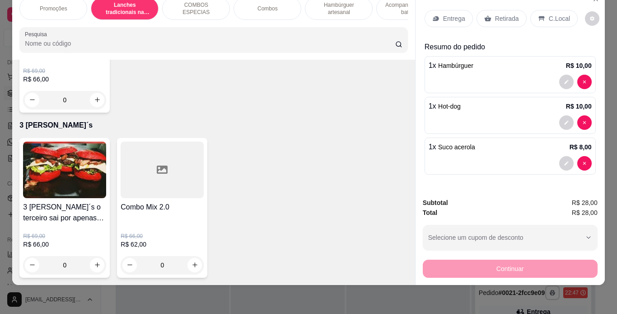
scroll to position [2725, 0]
type input "1"
click at [538, 15] on icon at bounding box center [541, 18] width 7 height 7
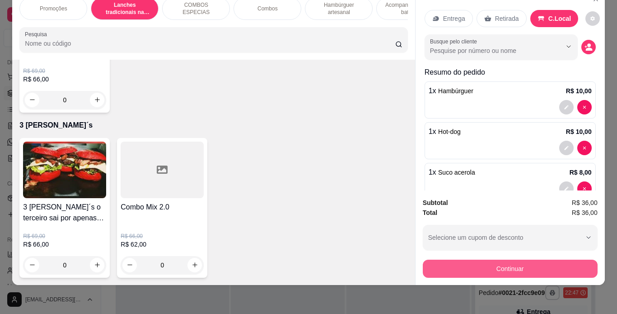
click at [455, 265] on button "Continuar" at bounding box center [510, 268] width 175 height 18
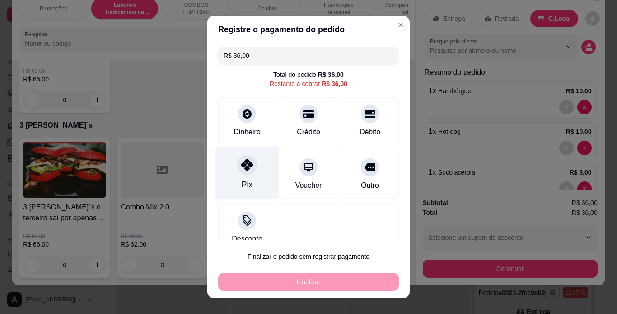
click at [253, 169] on div "Pix" at bounding box center [248, 172] width 64 height 53
type input "R$ 0,00"
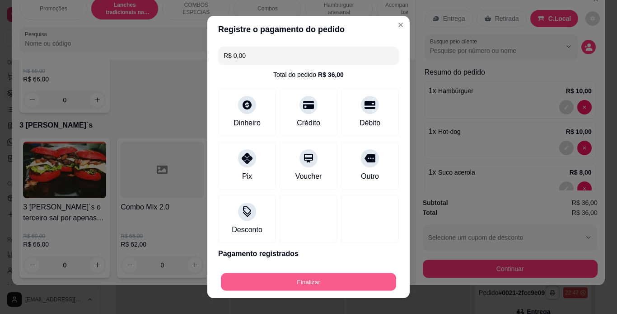
click at [291, 284] on button "Finalizar" at bounding box center [308, 282] width 175 height 18
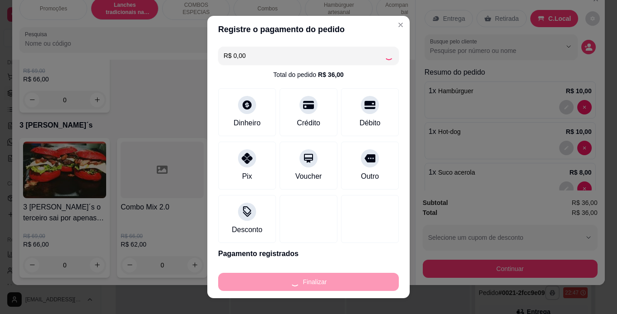
type input "0"
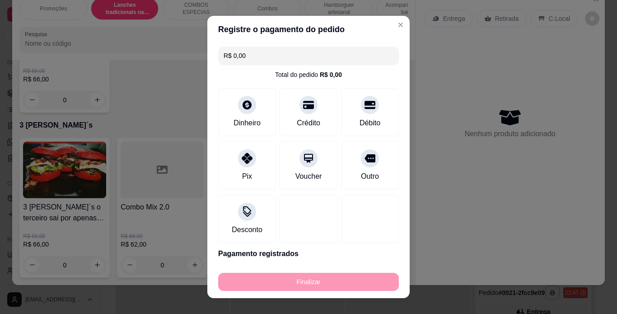
type input "-R$ 36,00"
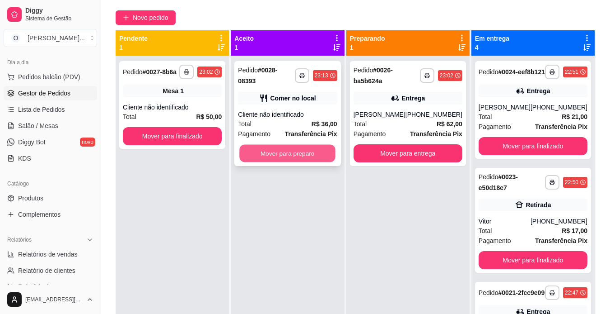
click at [298, 149] on button "Mover para preparo" at bounding box center [288, 154] width 96 height 18
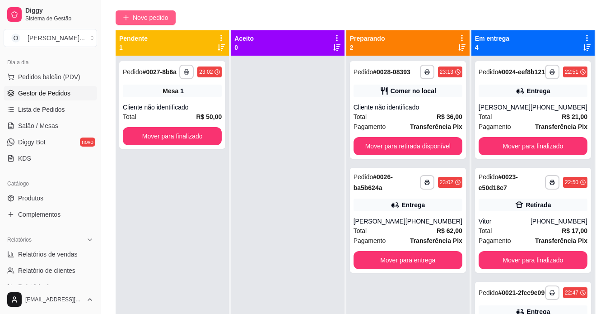
click at [166, 17] on span "Novo pedido" at bounding box center [151, 18] width 36 height 10
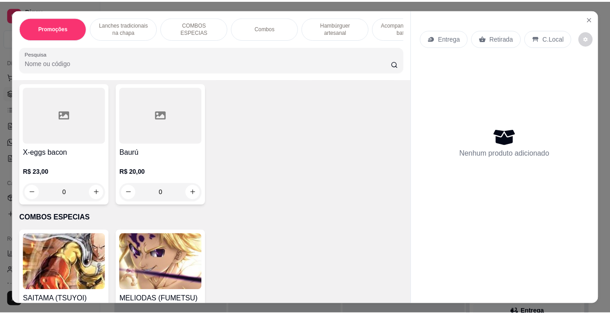
scroll to position [728, 0]
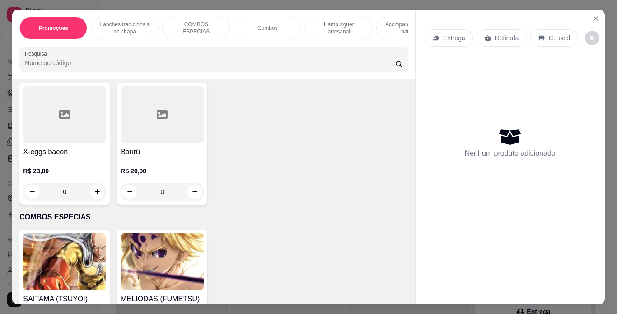
click at [94, 66] on icon "increase-product-quantity" at bounding box center [97, 63] width 7 height 7
type input "1"
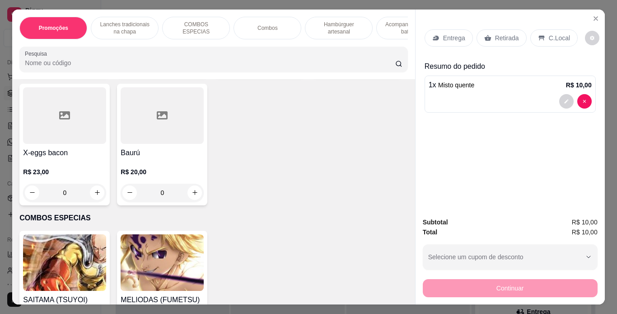
click at [543, 33] on div "C.Local" at bounding box center [553, 37] width 47 height 17
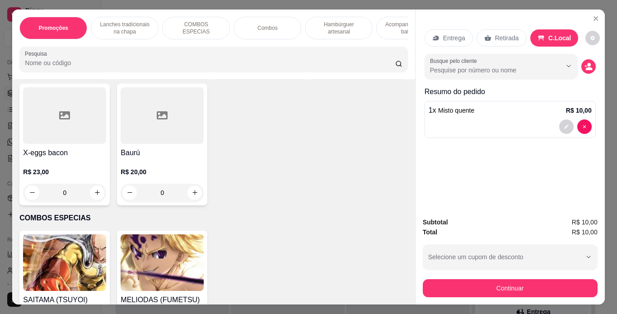
click at [511, 33] on p "Retirada" at bounding box center [507, 37] width 24 height 9
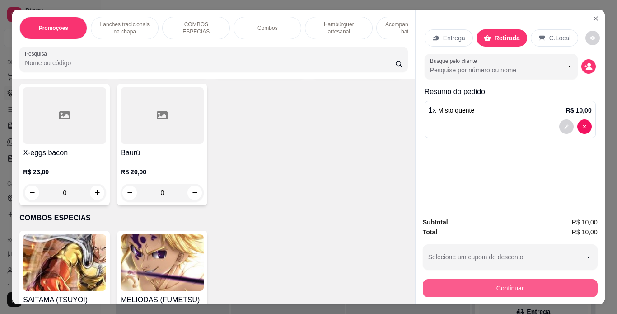
click at [503, 281] on button "Continuar" at bounding box center [510, 288] width 175 height 18
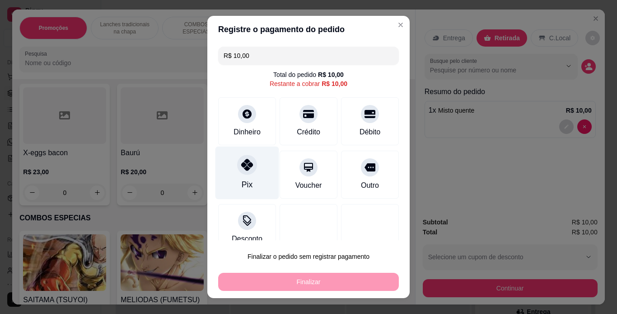
click at [252, 171] on div "Pix" at bounding box center [248, 172] width 64 height 53
type input "R$ 0,00"
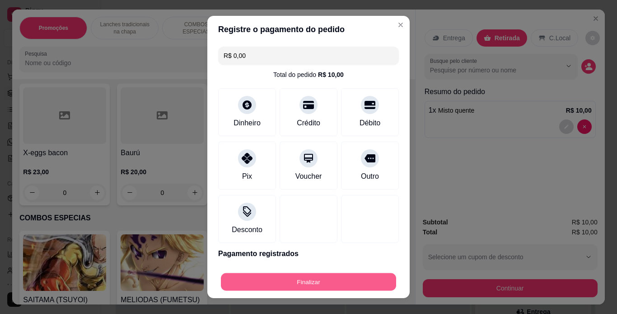
click at [306, 281] on button "Finalizar" at bounding box center [308, 282] width 175 height 18
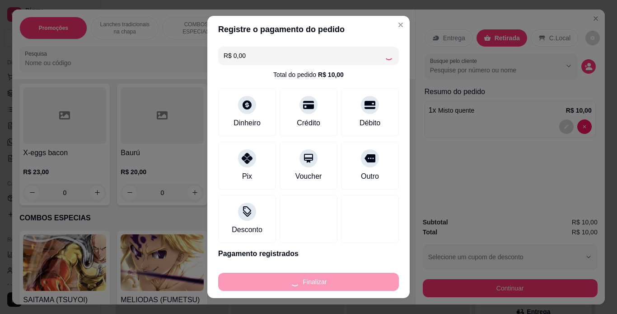
type input "0"
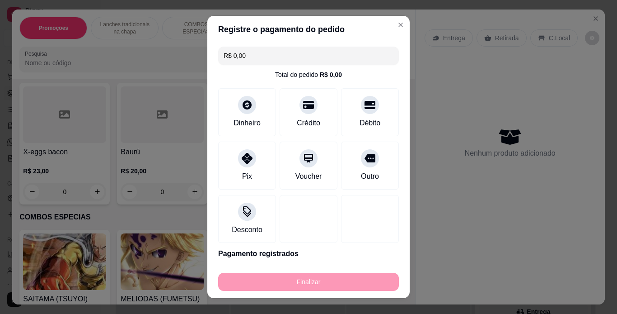
type input "-R$ 10,00"
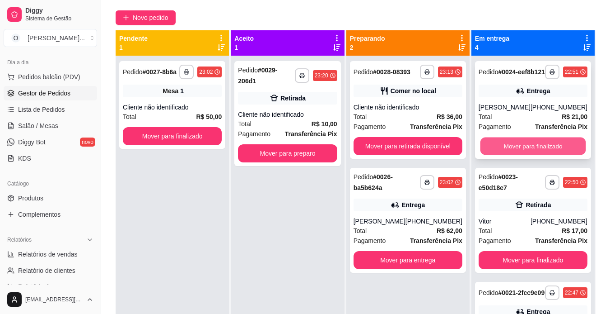
click at [523, 147] on button "Mover para finalizado" at bounding box center [533, 146] width 106 height 18
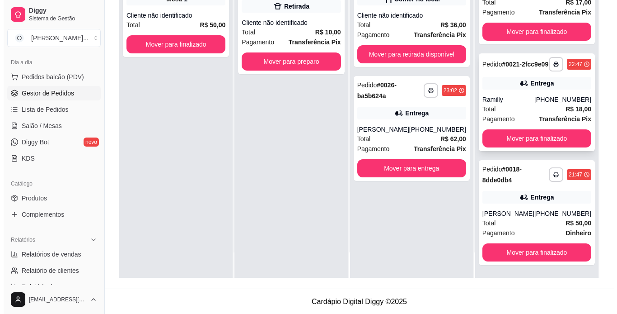
scroll to position [138, 0]
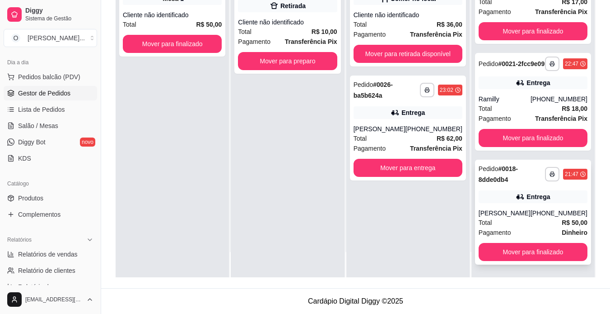
click at [519, 193] on div "Entrega" at bounding box center [533, 196] width 109 height 13
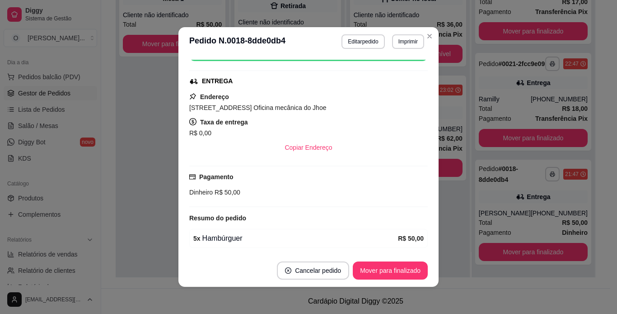
scroll to position [172, 0]
click at [381, 265] on button "Mover para finalizado" at bounding box center [390, 271] width 73 height 18
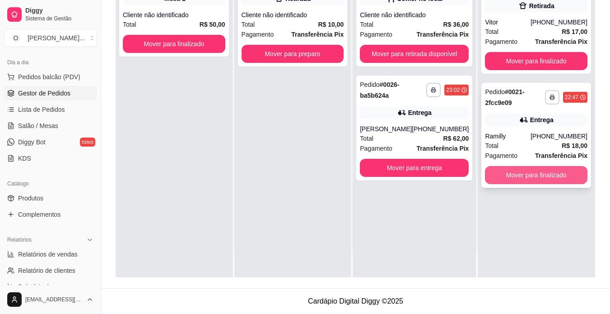
scroll to position [0, 0]
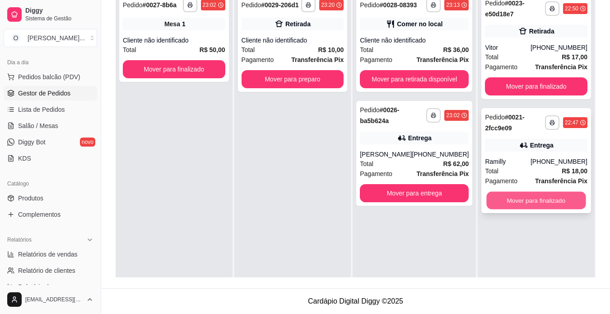
click at [534, 197] on button "Mover para finalizado" at bounding box center [536, 201] width 99 height 18
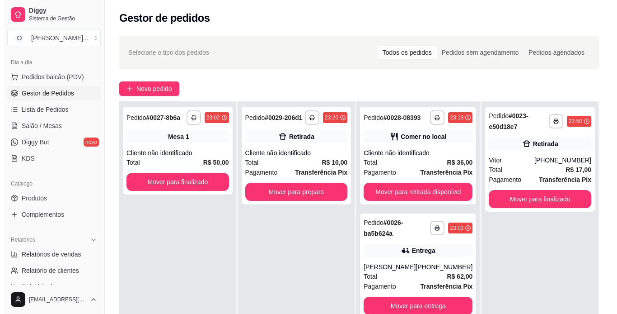
scroll to position [71, 0]
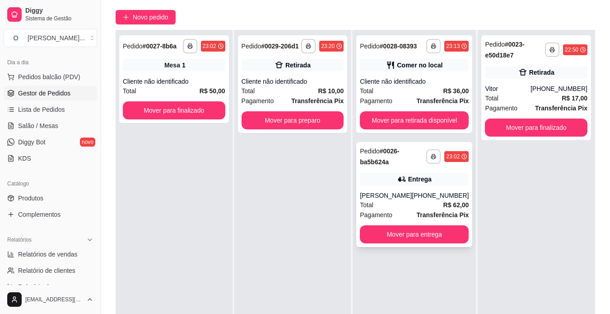
click at [408, 178] on div "Entrega" at bounding box center [419, 178] width 23 height 9
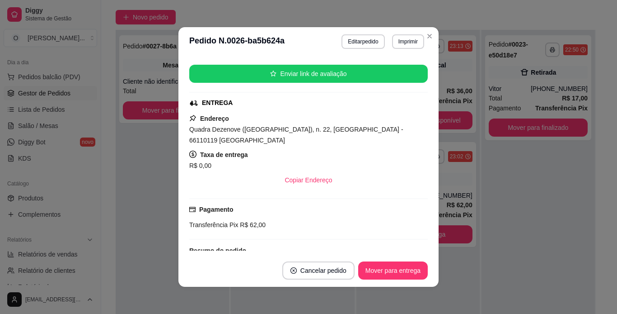
scroll to position [106, 0]
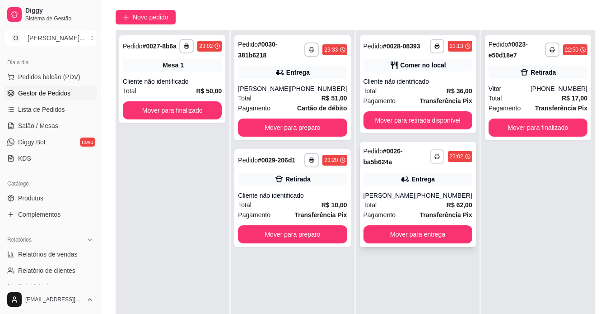
click at [430, 157] on button "button" at bounding box center [437, 156] width 14 height 14
click at [405, 186] on button "IMPRESSORA" at bounding box center [402, 188] width 63 height 14
click at [409, 228] on button "Mover para entrega" at bounding box center [418, 234] width 106 height 18
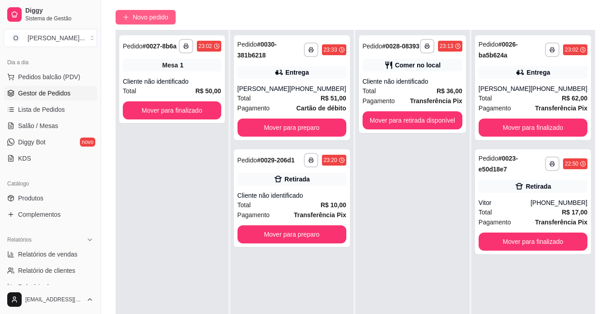
click at [175, 20] on button "Novo pedido" at bounding box center [146, 17] width 60 height 14
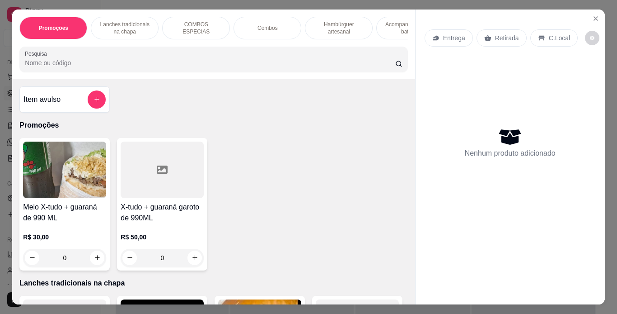
click at [136, 21] on p "Lanches tradicionais na chapa" at bounding box center [124, 28] width 52 height 14
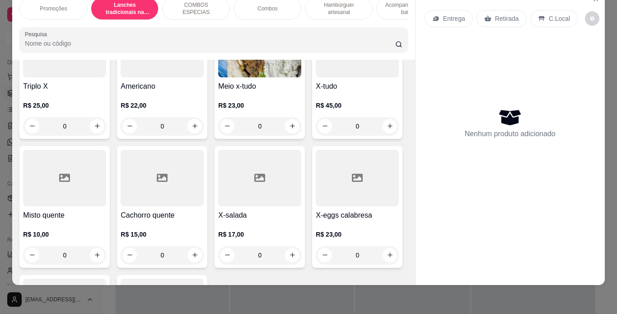
scroll to position [567, 0]
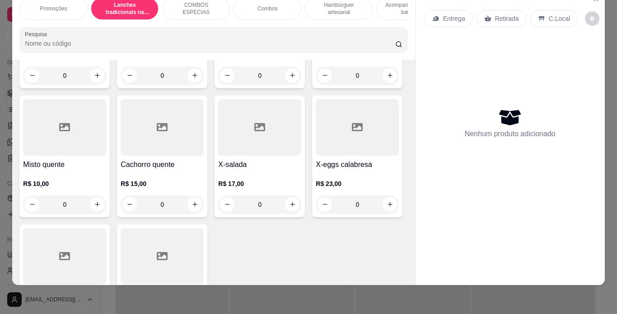
click at [121, 84] on div "0" at bounding box center [162, 75] width 83 height 18
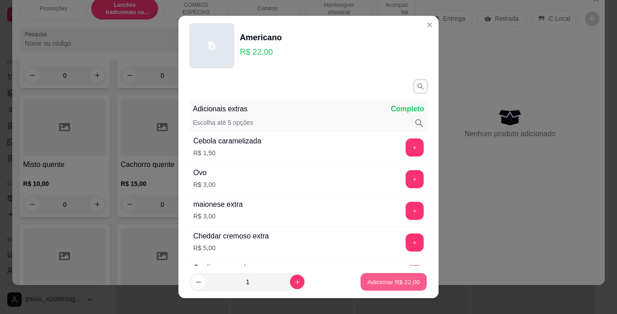
click at [387, 284] on p "Adicionar R$ 22,00" at bounding box center [394, 281] width 52 height 9
type input "1"
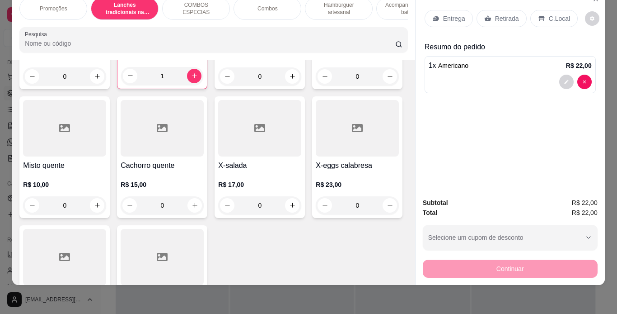
click at [542, 10] on div "C.Local" at bounding box center [553, 18] width 47 height 17
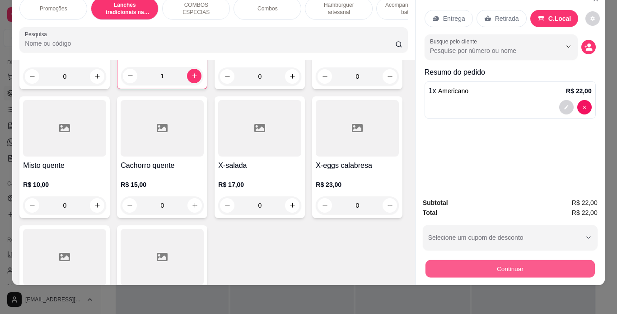
click at [475, 260] on button "Continuar" at bounding box center [509, 269] width 169 height 18
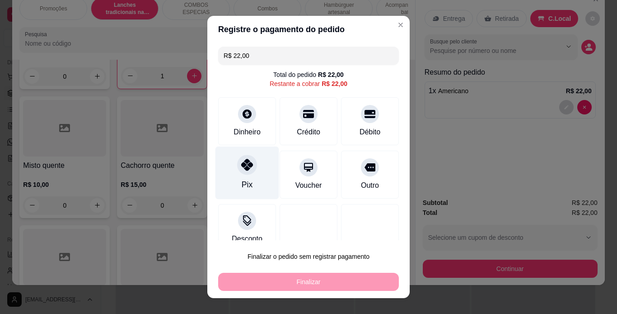
click at [237, 167] on div at bounding box center [247, 165] width 20 height 20
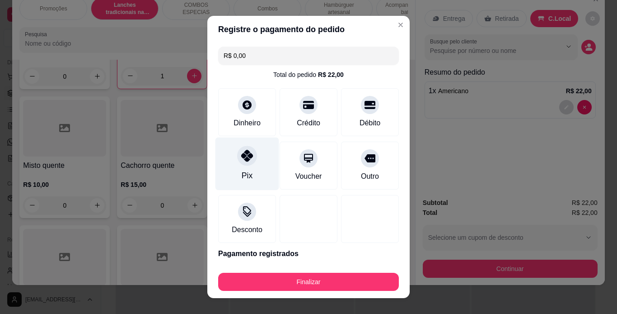
type input "R$ 0,00"
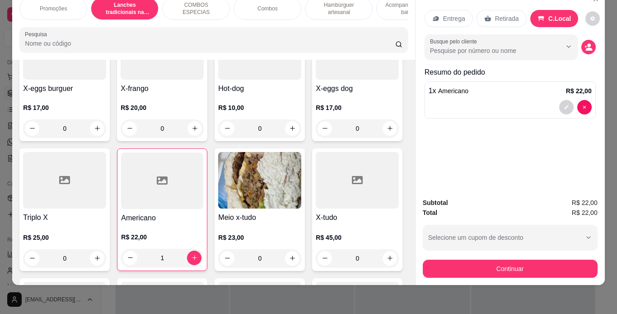
scroll to position [385, 0]
click at [204, 127] on div "0" at bounding box center [162, 129] width 83 height 18
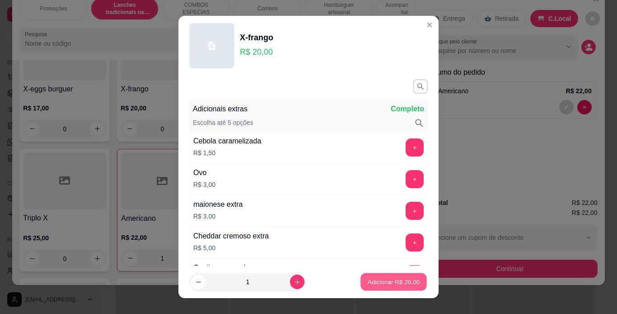
click at [381, 285] on p "Adicionar R$ 20,00" at bounding box center [394, 281] width 52 height 9
type input "1"
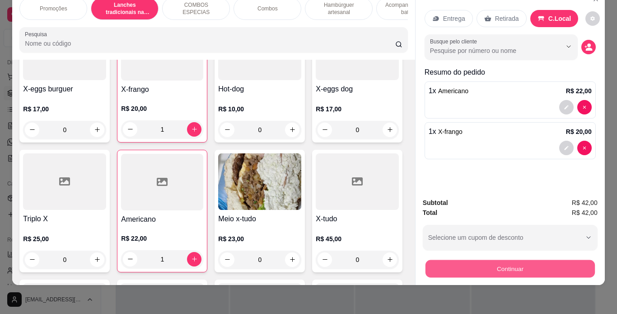
click at [459, 266] on button "Continuar" at bounding box center [509, 269] width 169 height 18
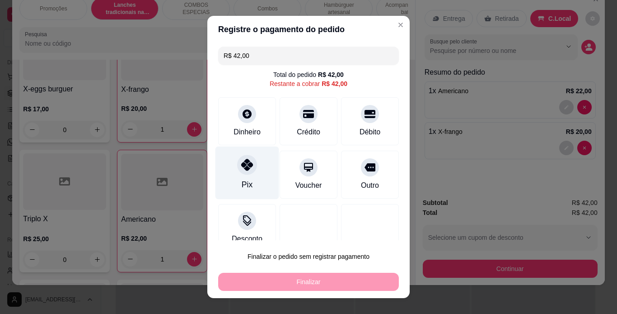
click at [242, 177] on div "Pix" at bounding box center [248, 172] width 64 height 53
type input "R$ 0,00"
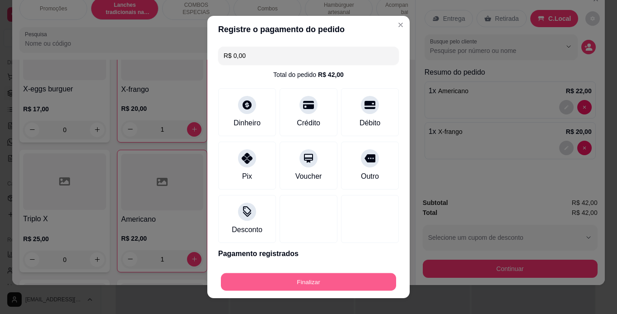
click at [304, 282] on button "Finalizar" at bounding box center [308, 282] width 175 height 18
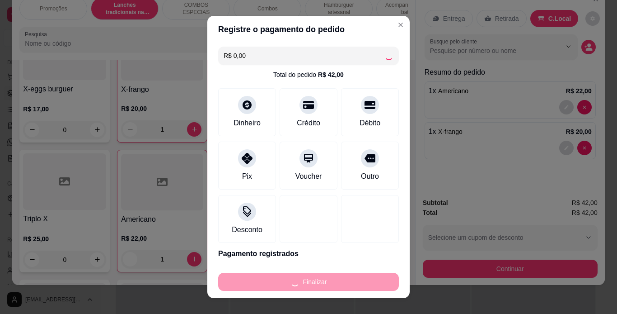
type input "0"
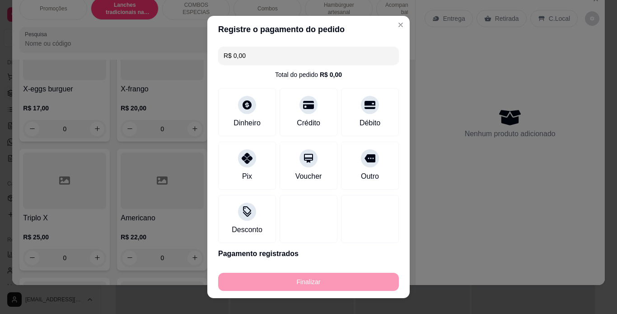
type input "-R$ 42,00"
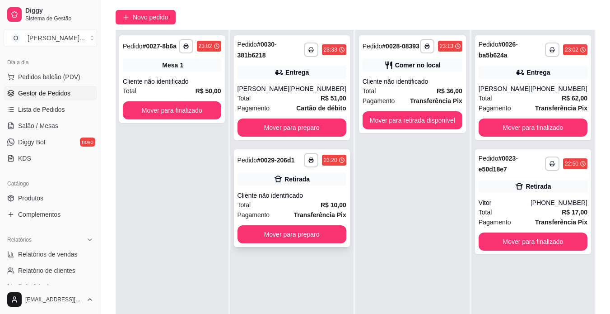
click at [301, 211] on strong "Transferência Pix" at bounding box center [320, 214] width 52 height 7
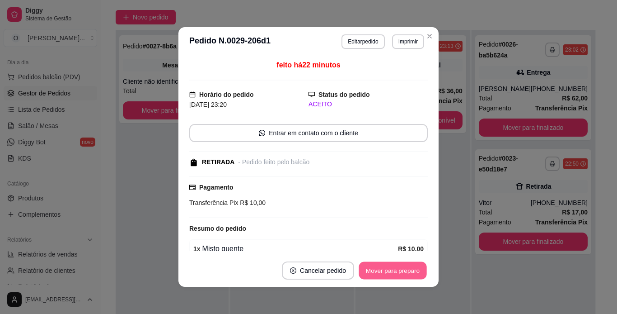
click at [385, 267] on button "Mover para preparo" at bounding box center [393, 271] width 68 height 18
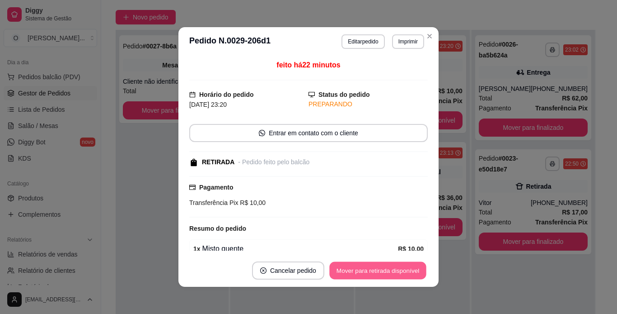
click at [385, 267] on button "Mover para retirada disponível" at bounding box center [377, 271] width 97 height 18
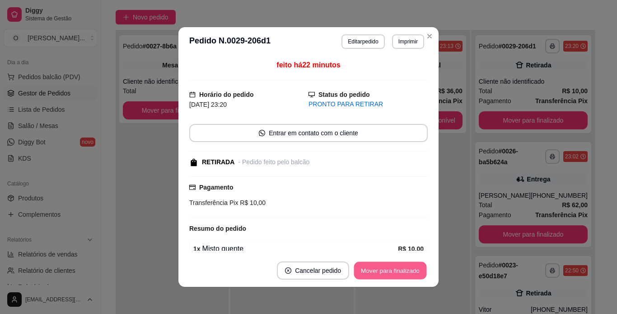
click at [385, 267] on button "Mover para finalizado" at bounding box center [390, 271] width 73 height 18
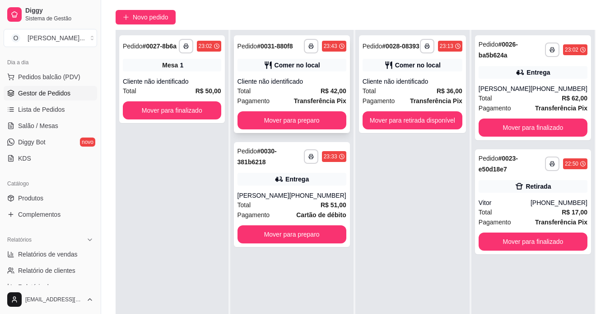
click at [309, 85] on div "Cliente não identificado" at bounding box center [292, 81] width 109 height 9
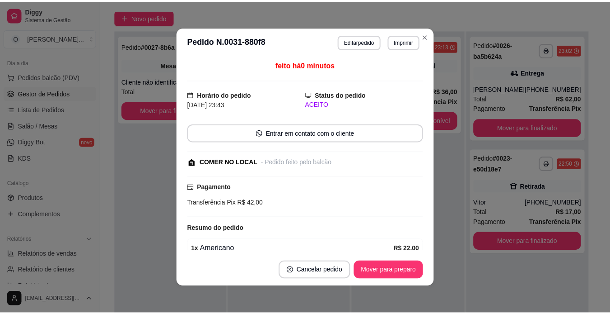
scroll to position [71, 0]
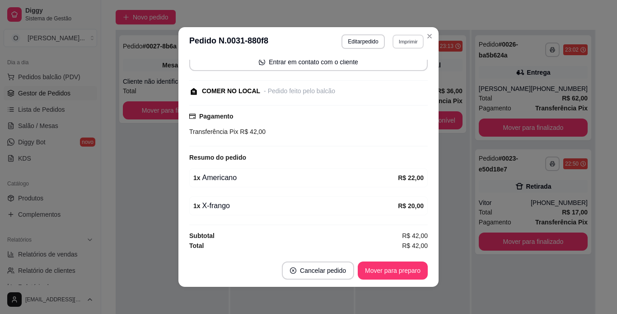
click at [405, 38] on button "Imprimir" at bounding box center [408, 41] width 31 height 14
click at [405, 70] on button "IMPRESSORA" at bounding box center [388, 73] width 63 height 14
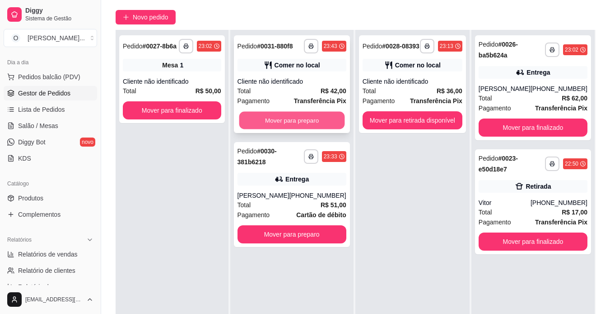
click at [335, 117] on button "Mover para preparo" at bounding box center [292, 121] width 106 height 18
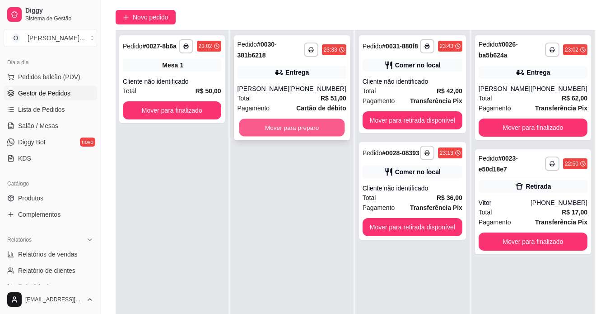
click at [320, 126] on button "Mover para preparo" at bounding box center [292, 128] width 106 height 18
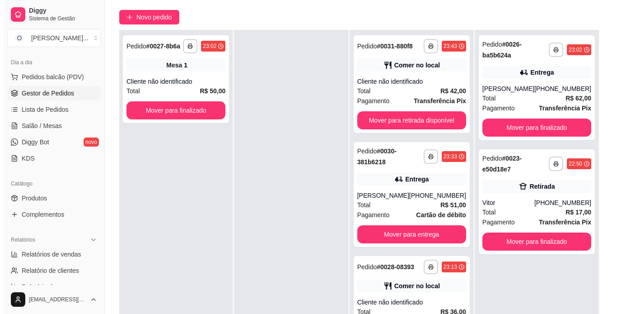
scroll to position [0, 0]
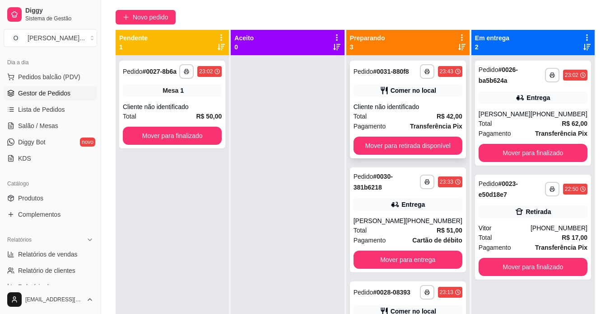
click at [397, 107] on div "Cliente não identificado" at bounding box center [408, 106] width 109 height 9
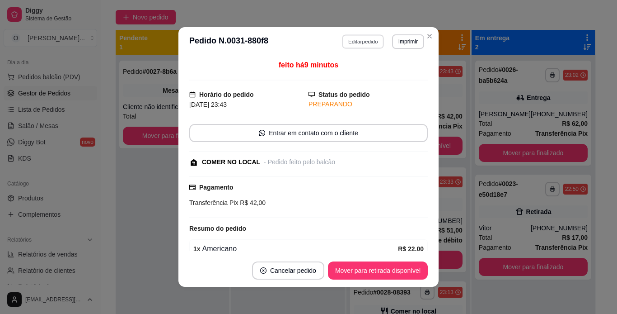
click at [367, 37] on button "Editar pedido" at bounding box center [363, 41] width 42 height 14
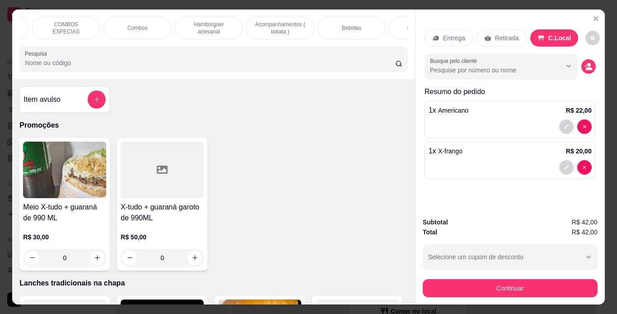
scroll to position [0, 131]
click at [353, 25] on p "Bebidas" at bounding box center [351, 27] width 19 height 7
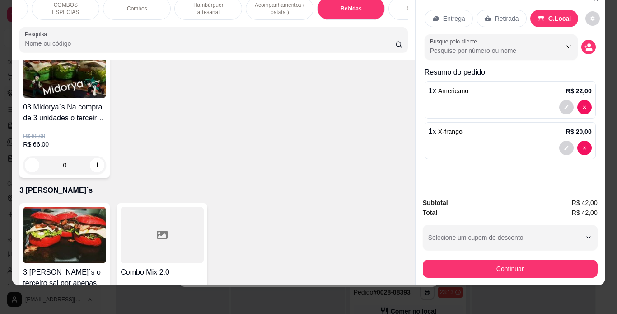
scroll to position [2592, 0]
type input "1"
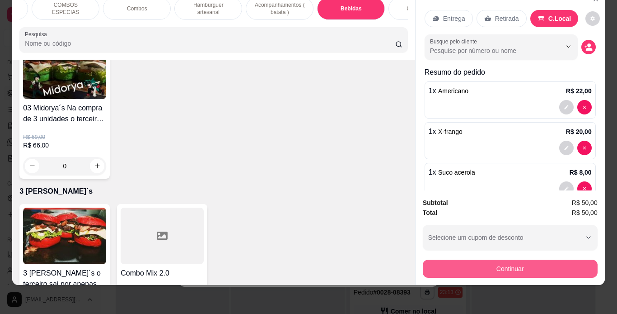
click at [427, 265] on button "Continuar" at bounding box center [510, 268] width 175 height 18
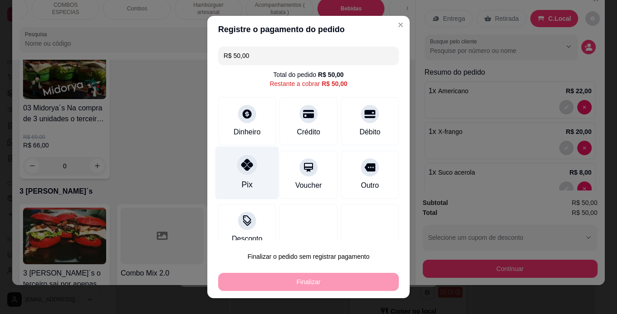
click at [237, 171] on div at bounding box center [247, 165] width 20 height 20
type input "R$ 0,00"
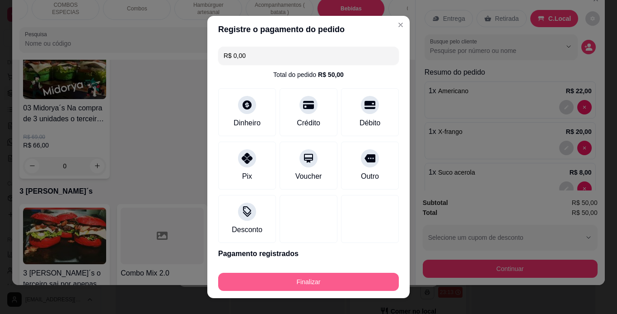
click at [334, 282] on button "Finalizar" at bounding box center [308, 281] width 181 height 18
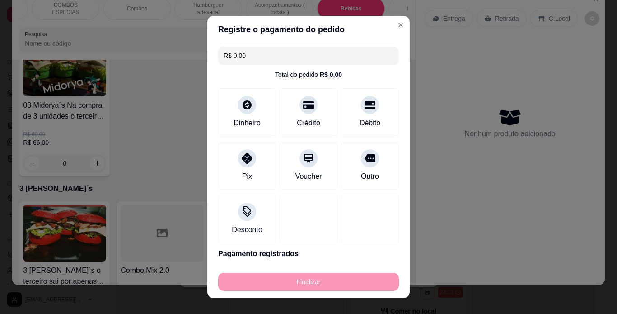
type input "0"
type input "-R$ 50,00"
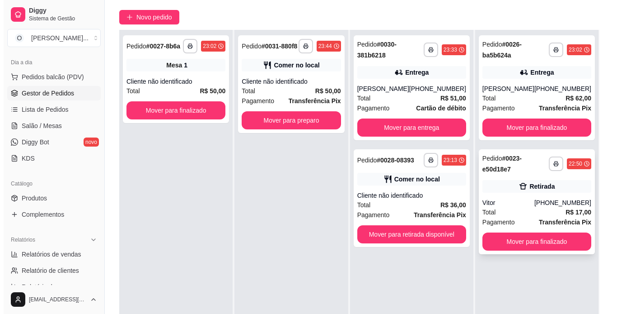
scroll to position [25, 0]
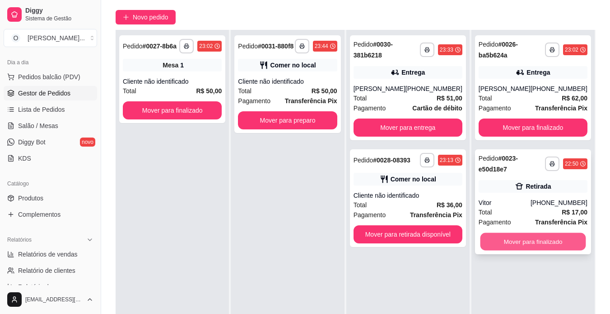
click at [492, 240] on button "Mover para finalizado" at bounding box center [533, 242] width 106 height 18
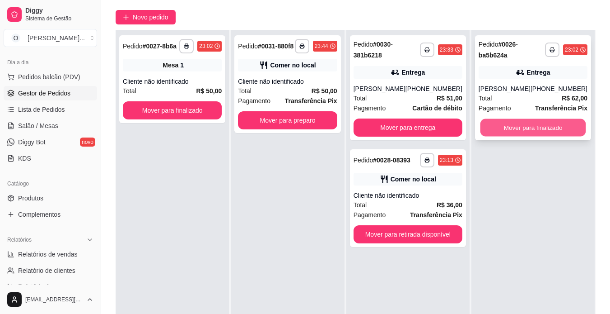
click at [531, 129] on button "Mover para finalizado" at bounding box center [533, 128] width 106 height 18
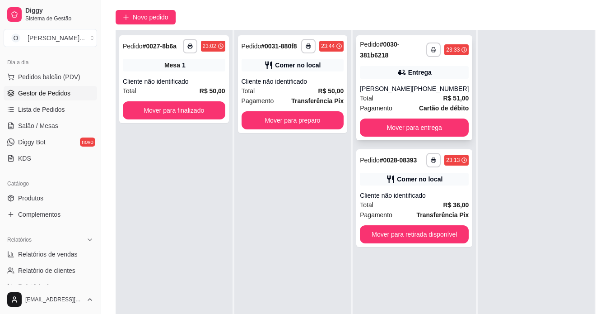
click at [418, 52] on div "Pedido # 0030-381b6218" at bounding box center [393, 50] width 66 height 22
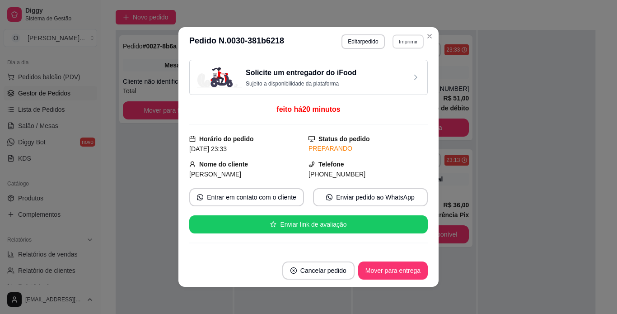
click at [409, 39] on button "Imprimir" at bounding box center [408, 41] width 31 height 14
click at [382, 71] on button "IMPRESSORA" at bounding box center [388, 73] width 63 height 14
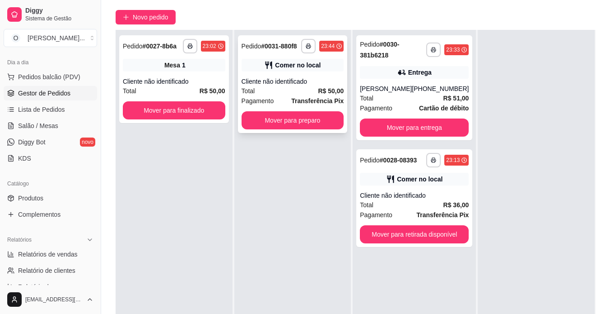
click at [327, 79] on div "Cliente não identificado" at bounding box center [293, 81] width 103 height 9
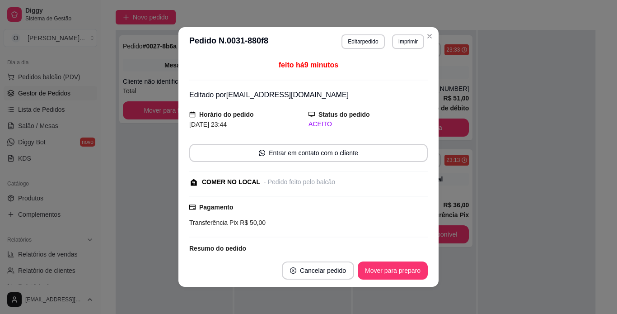
scroll to position [119, 0]
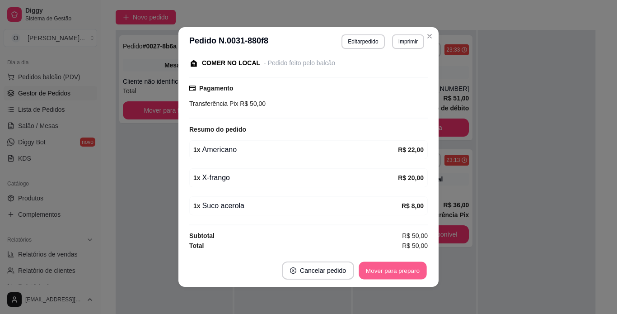
click at [390, 270] on button "Mover para preparo" at bounding box center [393, 271] width 68 height 18
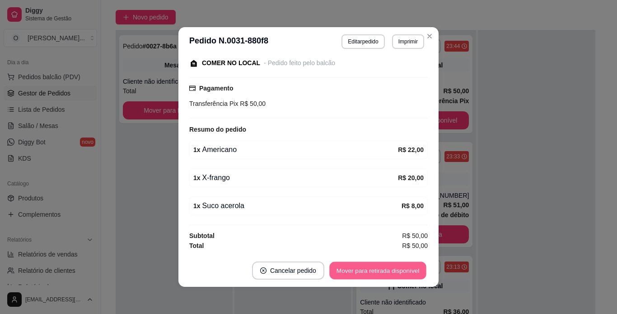
click at [390, 270] on button "Mover para retirada disponível" at bounding box center [377, 271] width 97 height 18
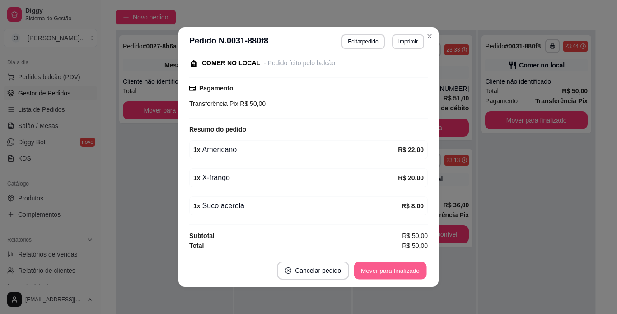
click at [390, 270] on button "Mover para finalizado" at bounding box center [390, 271] width 73 height 18
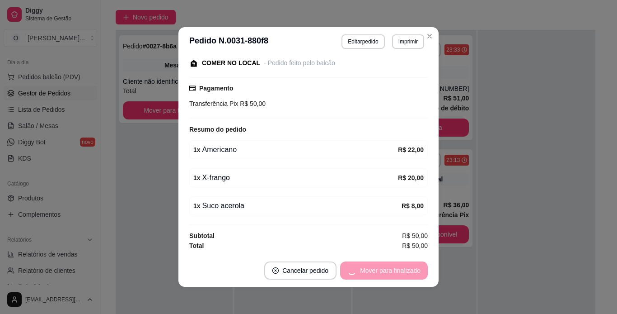
scroll to position [71, 0]
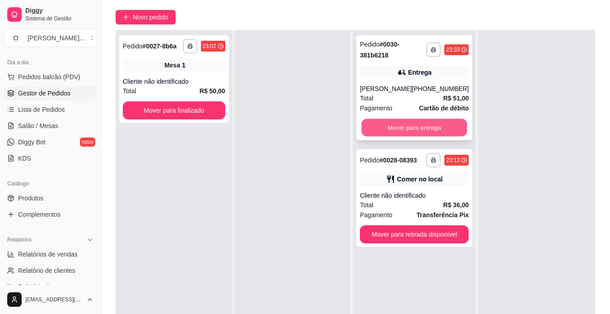
click at [448, 126] on button "Mover para entrega" at bounding box center [415, 128] width 106 height 18
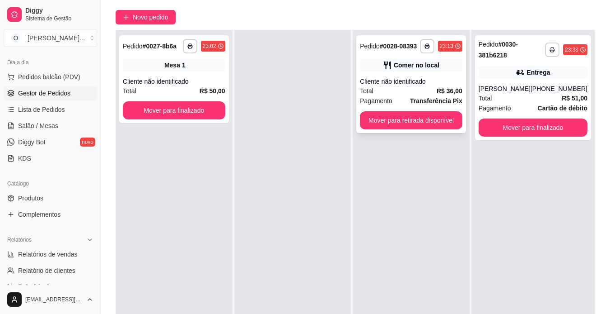
click at [430, 61] on div "Comer no local" at bounding box center [417, 65] width 46 height 9
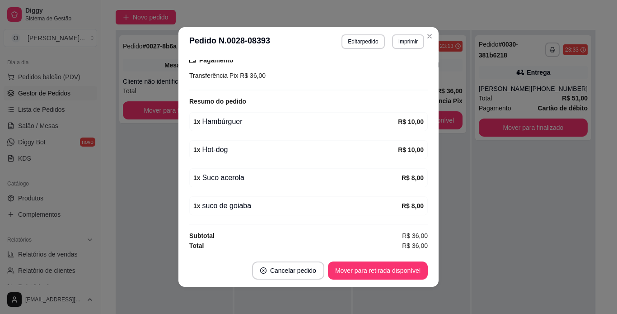
scroll to position [127, 0]
click at [352, 269] on button "Mover para retirada disponível" at bounding box center [377, 271] width 97 height 18
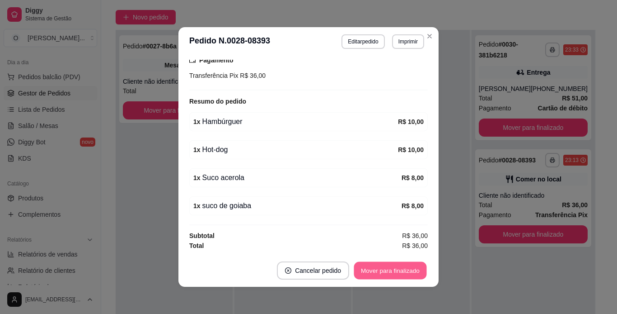
click at [362, 271] on button "Mover para finalizado" at bounding box center [390, 271] width 73 height 18
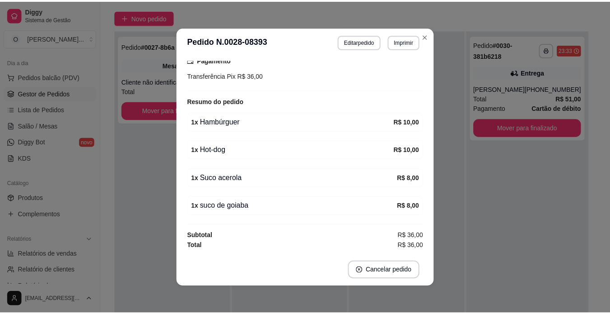
scroll to position [88, 0]
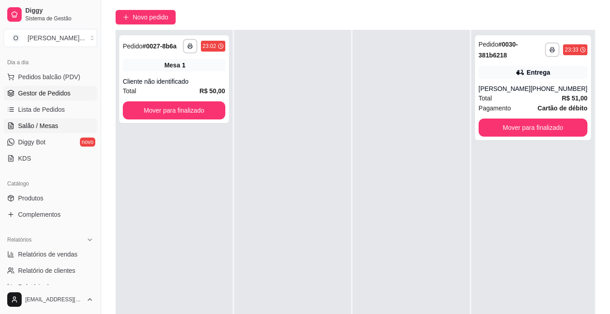
click at [39, 125] on span "Salão / Mesas" at bounding box center [38, 125] width 40 height 9
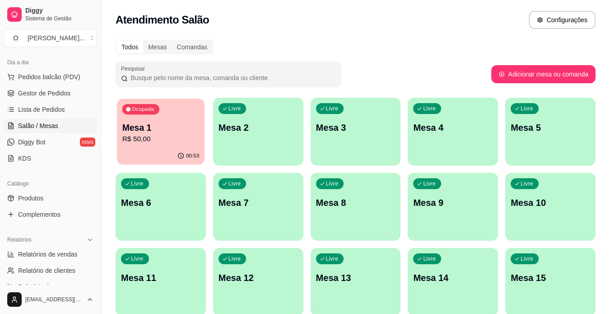
click at [168, 152] on div "00:53" at bounding box center [161, 155] width 88 height 17
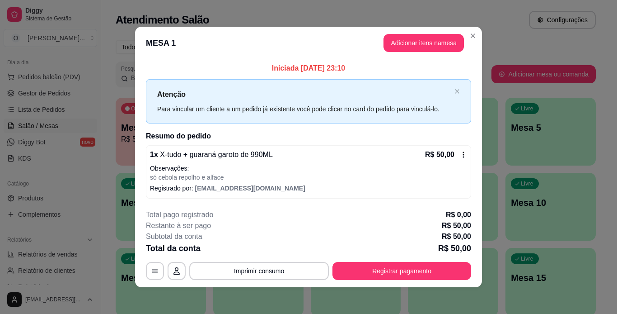
scroll to position [2, 0]
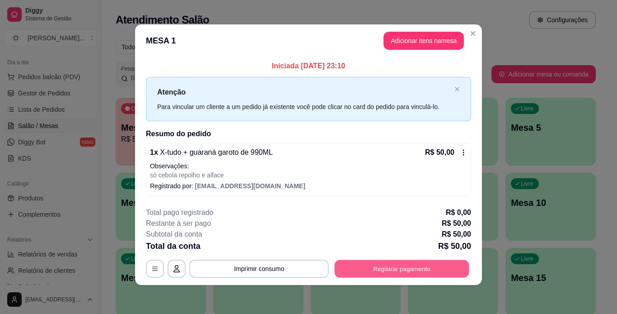
click at [384, 266] on button "Registrar pagamento" at bounding box center [402, 268] width 135 height 18
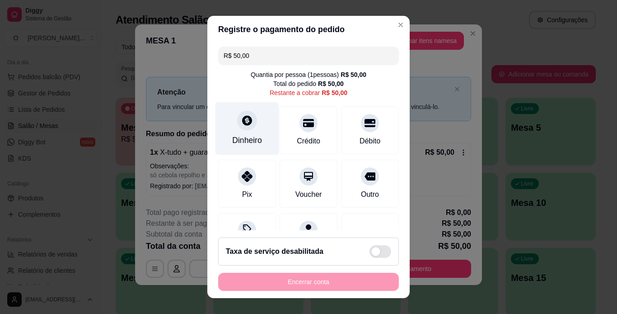
click at [247, 126] on icon at bounding box center [247, 120] width 12 height 12
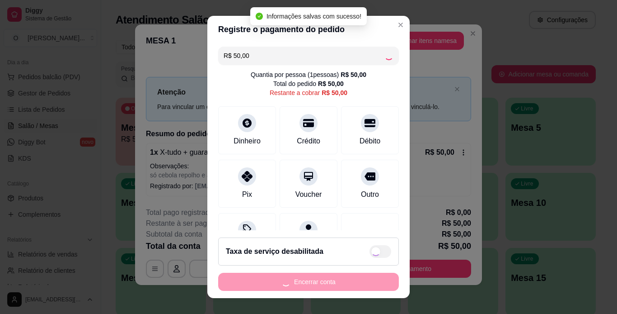
type input "R$ 0,00"
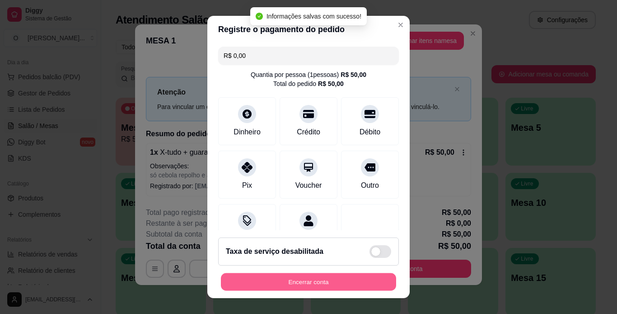
click at [351, 281] on button "Encerrar conta" at bounding box center [308, 282] width 175 height 18
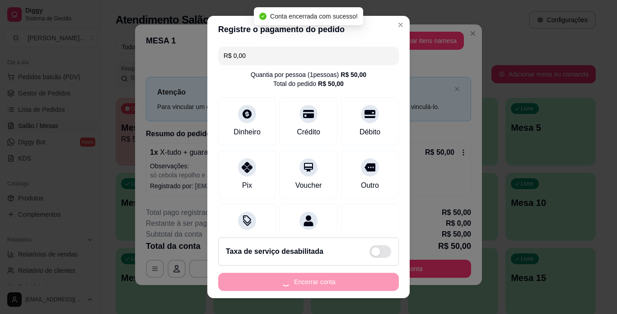
scroll to position [0, 0]
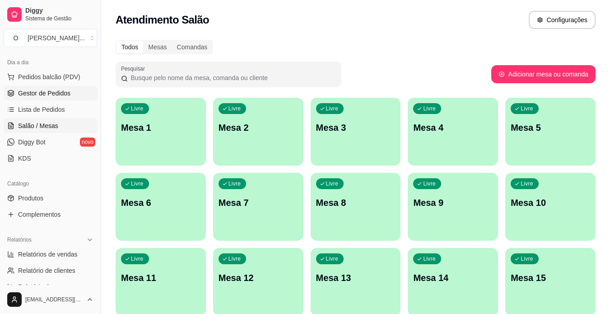
click at [44, 90] on span "Gestor de Pedidos" at bounding box center [44, 93] width 52 height 9
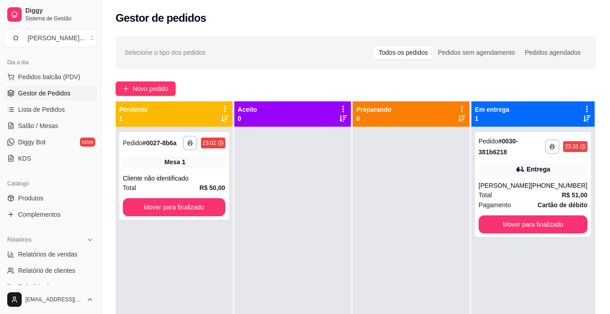
click at [44, 90] on span "Gestor de Pedidos" at bounding box center [44, 93] width 52 height 9
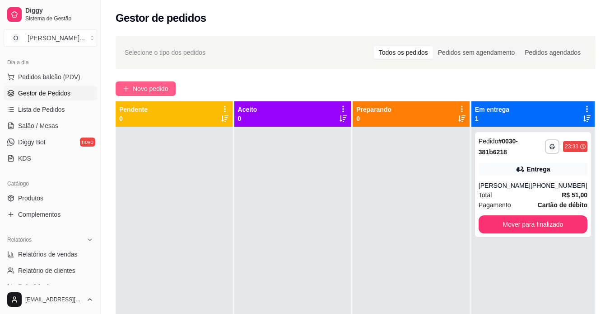
click at [156, 93] on span "Novo pedido" at bounding box center [151, 89] width 36 height 10
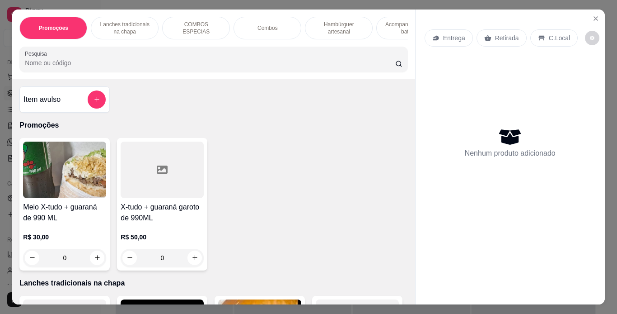
click at [334, 28] on p "Hambúrguer artesanal" at bounding box center [339, 28] width 52 height 14
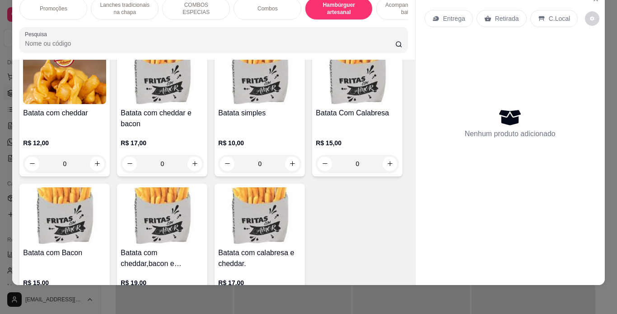
scroll to position [1938, 0]
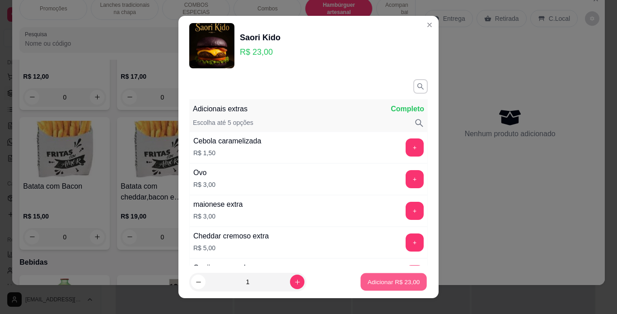
click at [386, 281] on p "Adicionar R$ 23,00" at bounding box center [394, 281] width 52 height 9
type input "1"
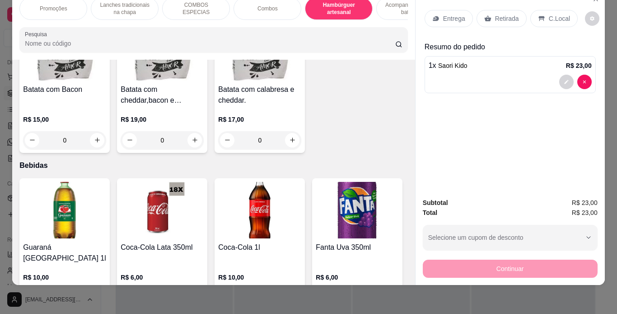
scroll to position [2035, 0]
click at [294, 9] on div "0" at bounding box center [259, 0] width 83 height 18
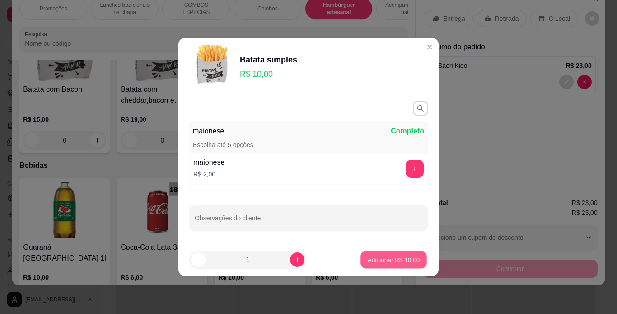
click at [394, 258] on p "Adicionar R$ 10,00" at bounding box center [394, 259] width 52 height 9
type input "1"
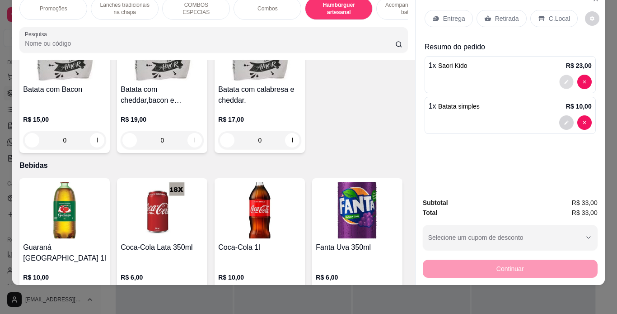
click at [563, 79] on button "decrease-product-quantity" at bounding box center [566, 82] width 14 height 14
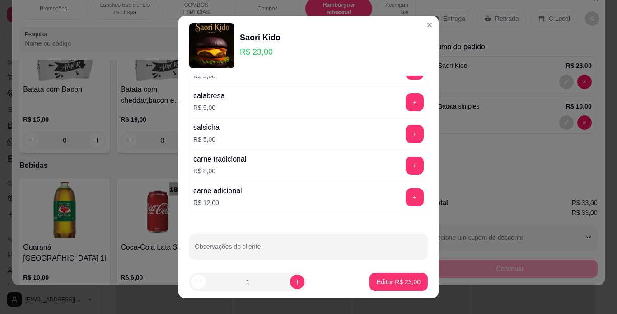
scroll to position [239, 0]
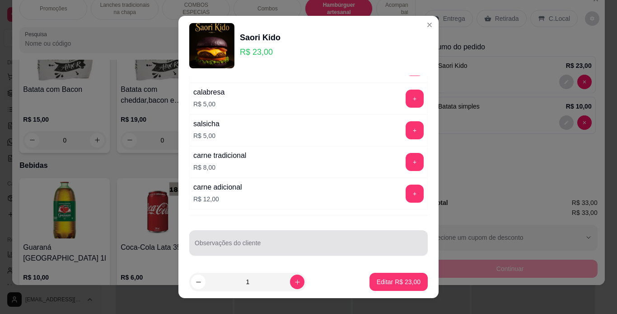
click at [279, 239] on div at bounding box center [309, 243] width 228 height 18
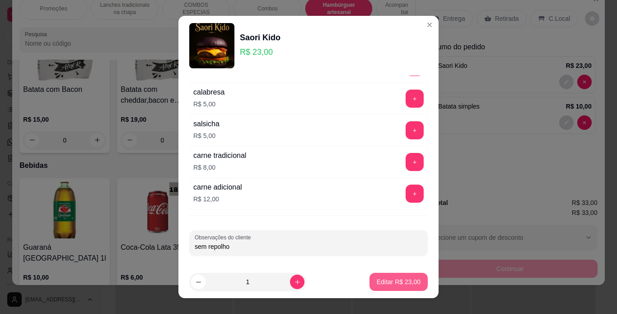
type input "sem repolho"
click at [380, 285] on p "Editar R$ 23,00" at bounding box center [399, 281] width 44 height 9
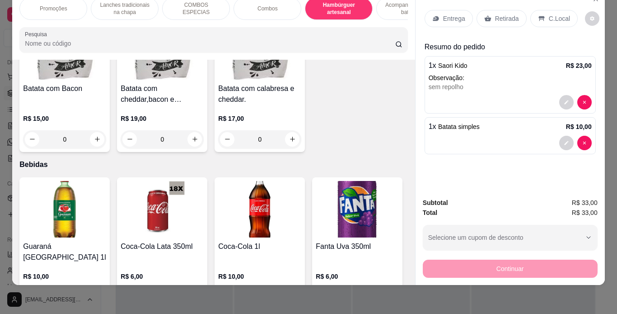
type input "0"
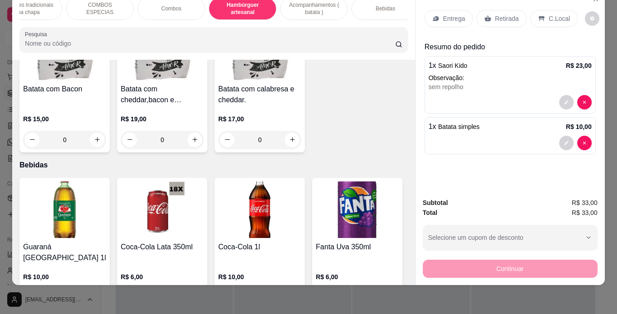
scroll to position [0, 101]
click at [379, 8] on div "Bebidas" at bounding box center [381, 8] width 68 height 23
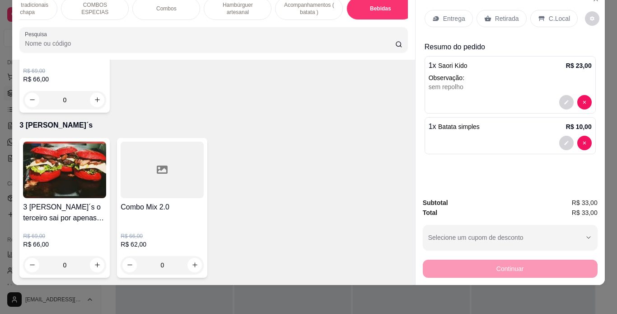
scroll to position [2771, 0]
type input "1"
click at [542, 12] on div "C.Local" at bounding box center [553, 18] width 47 height 17
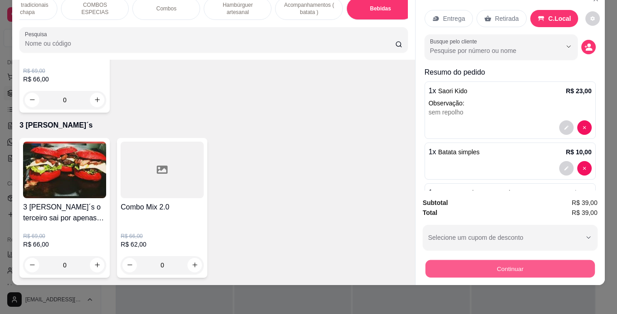
click at [478, 263] on button "Continuar" at bounding box center [509, 269] width 169 height 18
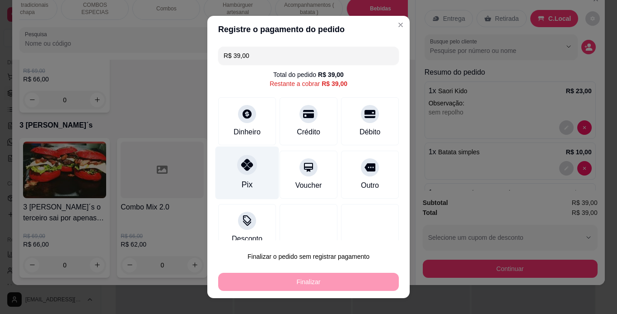
click at [247, 174] on div "Pix" at bounding box center [248, 172] width 64 height 53
type input "R$ 0,00"
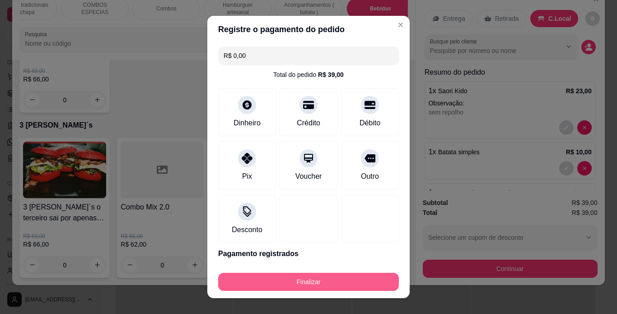
click at [314, 283] on button "Finalizar" at bounding box center [308, 281] width 181 height 18
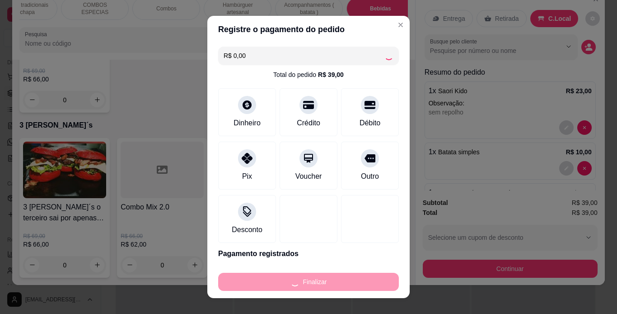
type input "0"
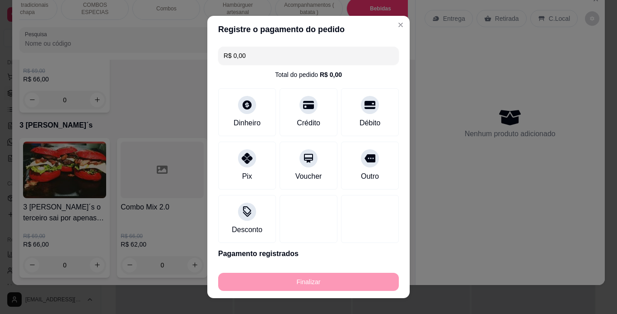
type input "-R$ 39,00"
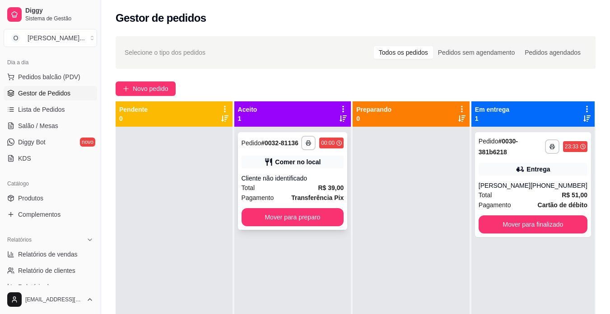
click at [310, 150] on div "**********" at bounding box center [293, 181] width 110 height 98
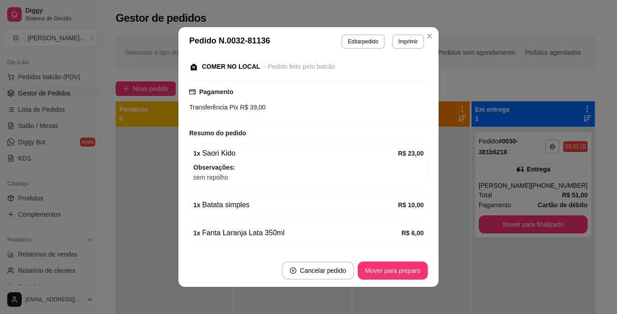
scroll to position [122, 0]
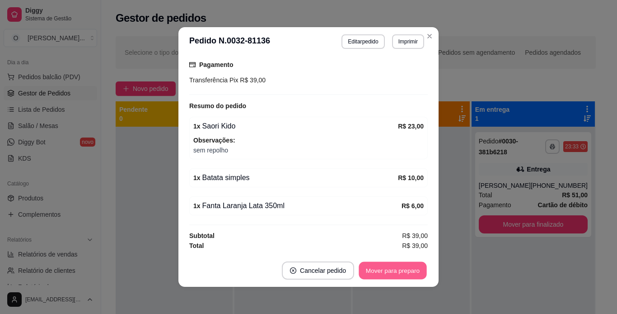
click at [392, 278] on button "Mover para preparo" at bounding box center [393, 271] width 68 height 18
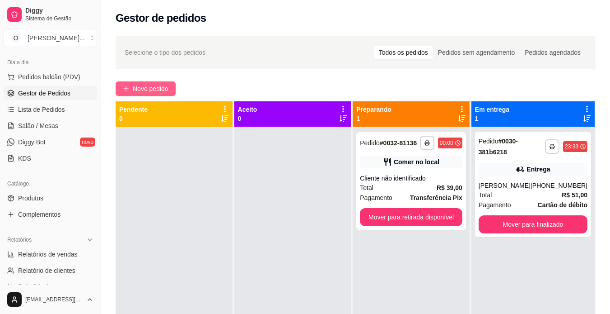
click at [158, 90] on span "Novo pedido" at bounding box center [151, 89] width 36 height 10
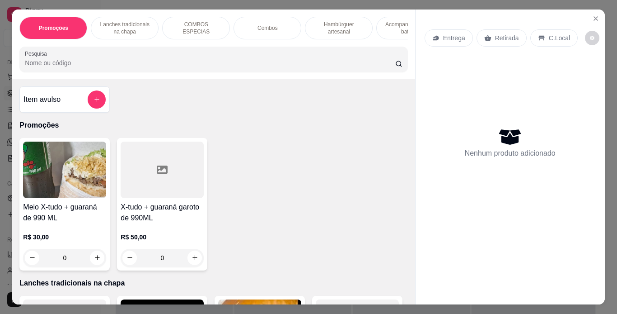
click at [455, 36] on p "Entrega" at bounding box center [454, 37] width 22 height 9
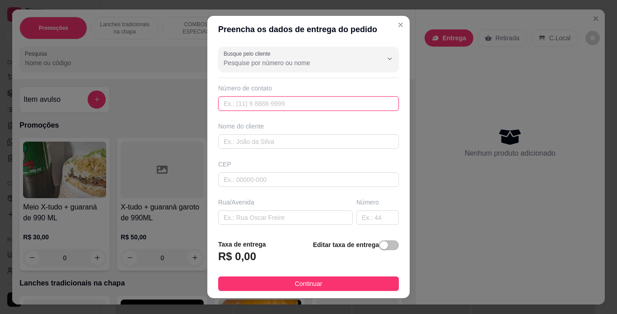
click at [269, 104] on input "text" at bounding box center [308, 103] width 181 height 14
type input "[PHONE_NUMBER]"
click at [264, 144] on input "text" at bounding box center [308, 141] width 181 height 14
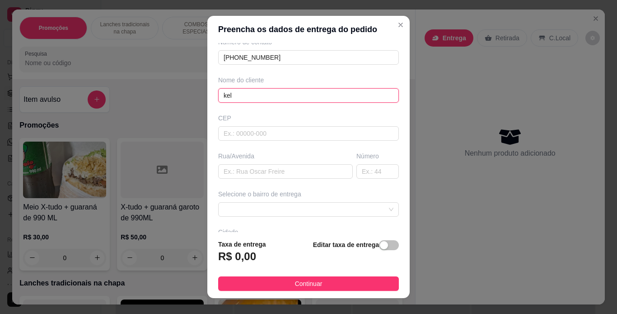
scroll to position [47, 0]
type input "kel"
click at [275, 174] on input "text" at bounding box center [285, 171] width 135 height 14
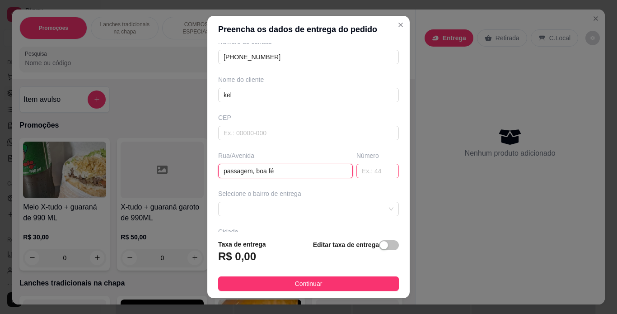
type input "passagem, boa fé"
click at [356, 170] on input "text" at bounding box center [377, 171] width 42 height 14
click at [320, 207] on span at bounding box center [309, 209] width 170 height 14
type input "391"
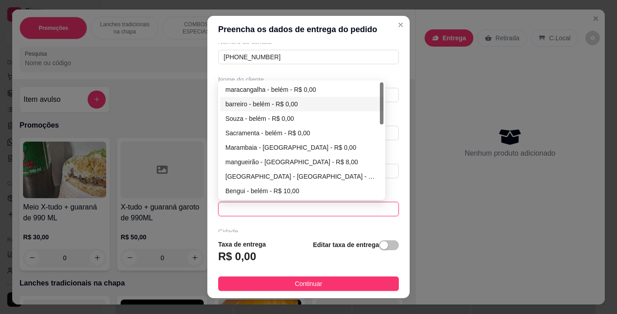
click at [302, 104] on div "barreiro - belém - R$ 0,00" at bounding box center [301, 104] width 153 height 10
type input "[GEOGRAPHIC_DATA]"
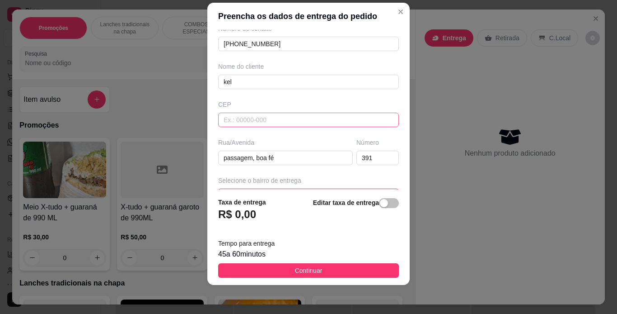
scroll to position [144, 0]
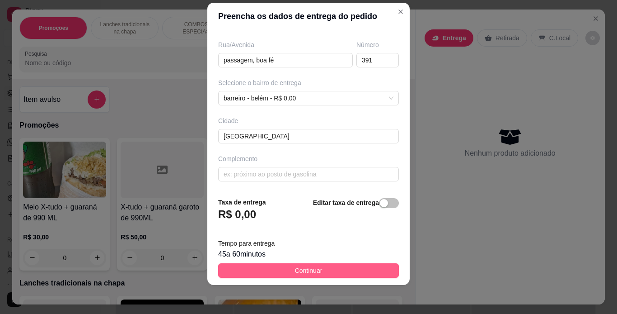
click at [309, 268] on span "Continuar" at bounding box center [309, 270] width 28 height 10
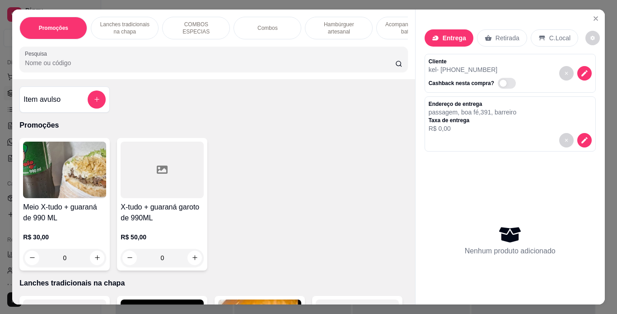
click at [283, 20] on div "Combos" at bounding box center [268, 28] width 68 height 23
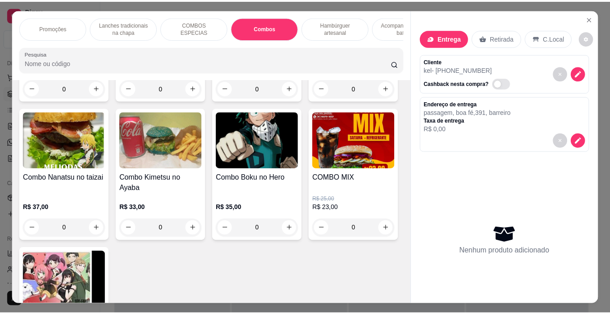
scroll to position [23, 0]
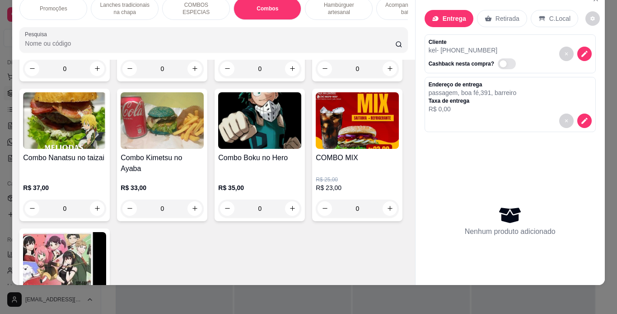
click at [254, 34] on h4 "Combo [PERSON_NAME]" at bounding box center [259, 24] width 83 height 22
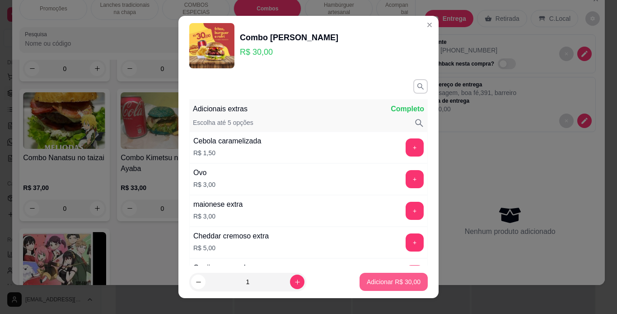
click at [377, 278] on p "Adicionar R$ 30,00" at bounding box center [394, 281] width 54 height 9
type input "1"
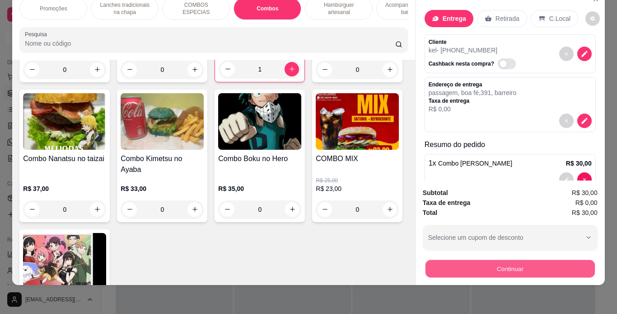
click at [429, 260] on button "Continuar" at bounding box center [509, 269] width 169 height 18
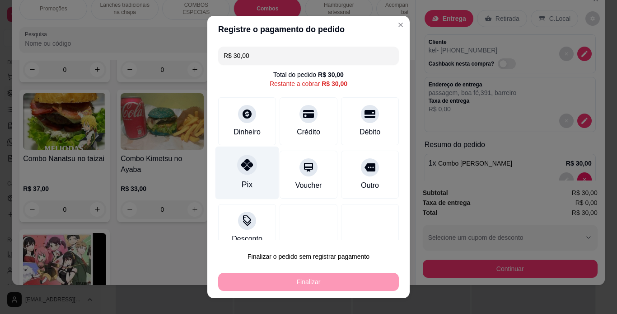
click at [230, 169] on div "Pix" at bounding box center [248, 172] width 64 height 53
type input "R$ 0,00"
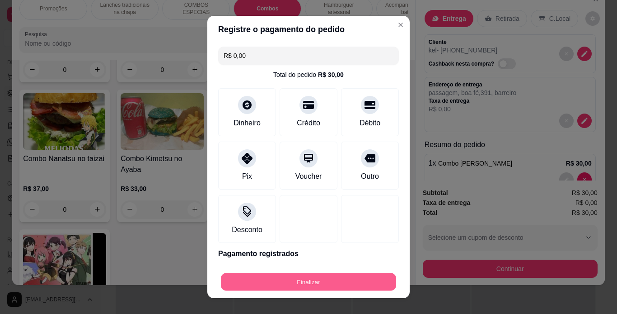
click at [311, 277] on button "Finalizar" at bounding box center [308, 282] width 175 height 18
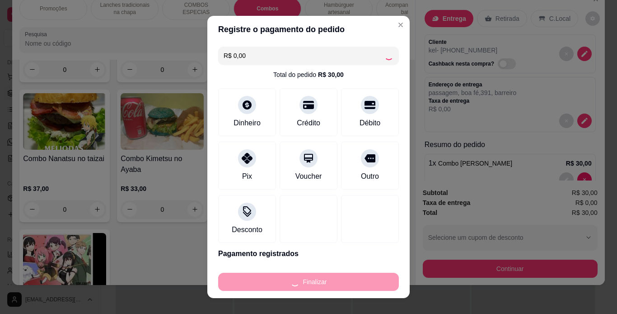
type input "0"
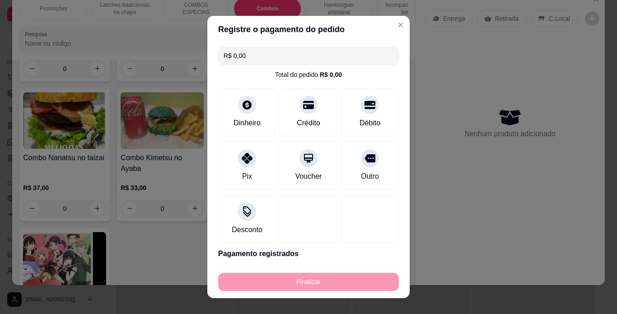
type input "-R$ 30,00"
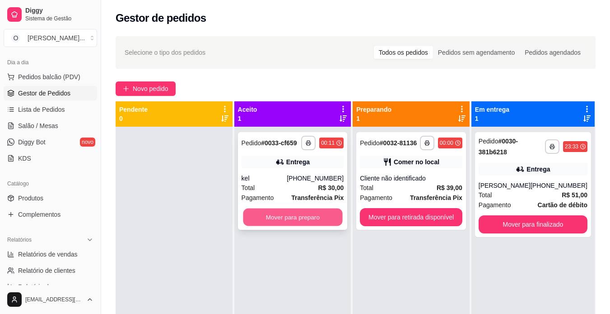
click at [307, 216] on button "Mover para preparo" at bounding box center [292, 217] width 99 height 18
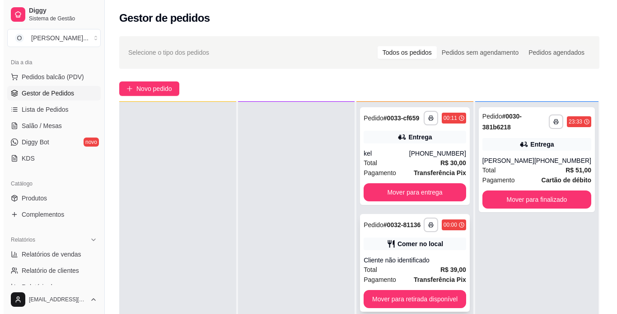
scroll to position [24, 0]
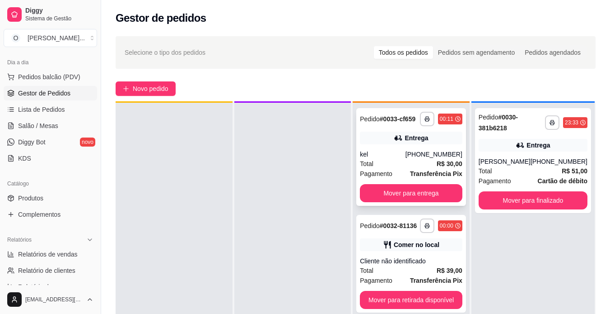
click at [421, 164] on div "Total R$ 30,00" at bounding box center [411, 164] width 103 height 10
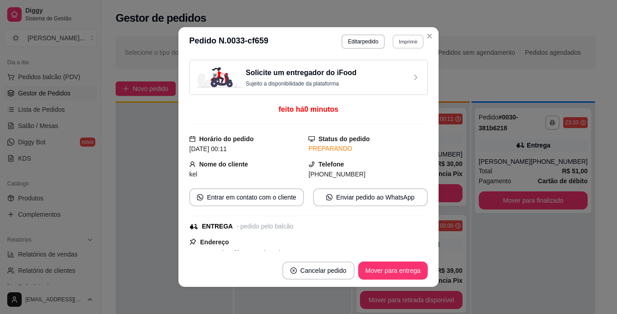
click at [402, 42] on button "Imprimir" at bounding box center [408, 41] width 31 height 14
click at [362, 40] on button "Editar pedido" at bounding box center [363, 41] width 43 height 14
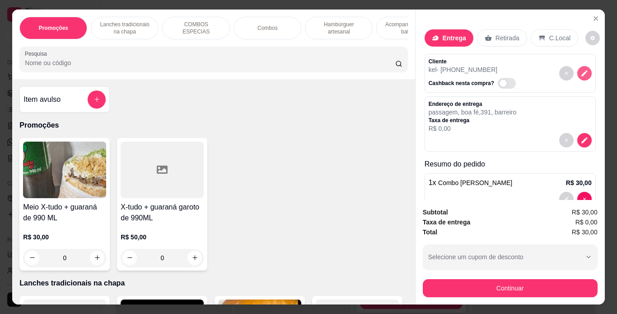
click at [581, 69] on icon "decrease-product-quantity" at bounding box center [585, 73] width 8 height 8
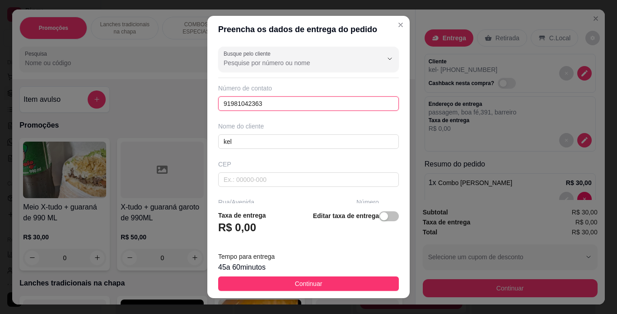
click at [345, 104] on input "91981042363" at bounding box center [308, 103] width 181 height 14
type input "9"
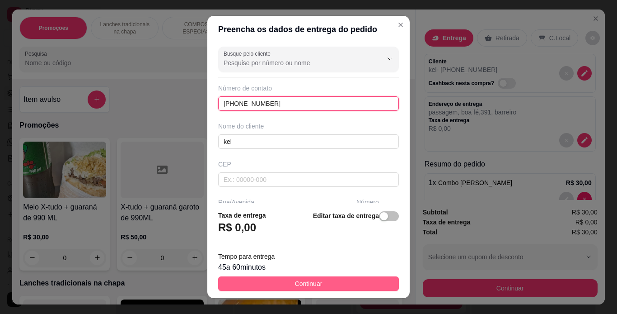
type input "[PHONE_NUMBER]"
click at [320, 282] on button "Continuar" at bounding box center [308, 283] width 181 height 14
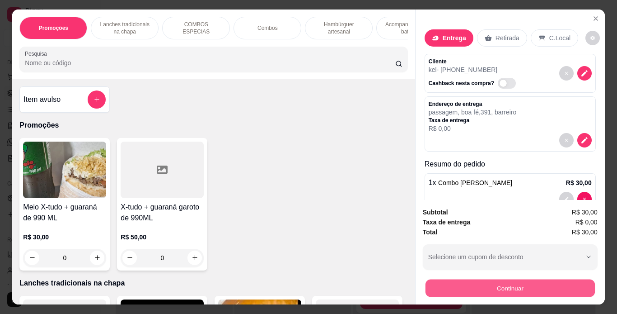
click at [425, 279] on button "Continuar" at bounding box center [509, 288] width 169 height 18
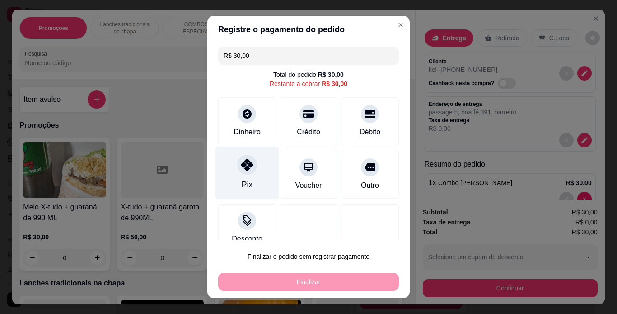
click at [242, 166] on icon at bounding box center [247, 165] width 12 height 12
type input "R$ 0,00"
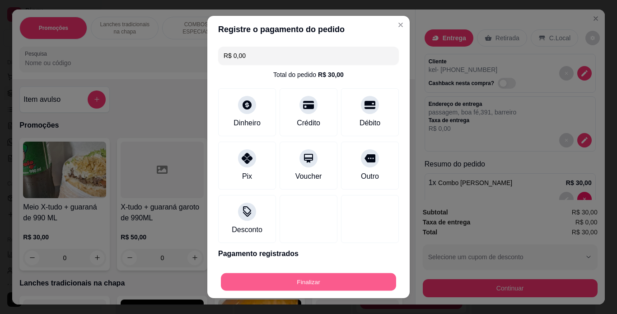
click at [333, 280] on button "Finalizar" at bounding box center [308, 282] width 175 height 18
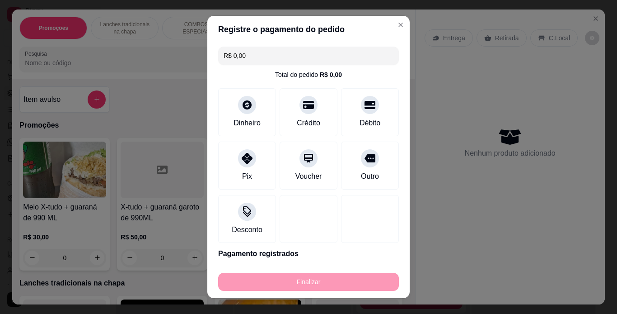
type input "0"
type input "-R$ 30,00"
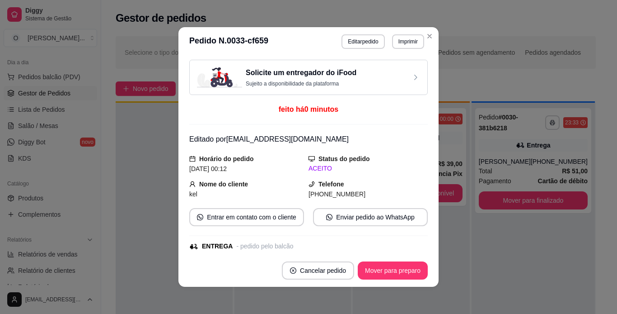
click at [430, 286] on footer "Cancelar pedido Mover para preparo" at bounding box center [308, 270] width 260 height 33
click at [409, 268] on button "Mover para preparo" at bounding box center [393, 271] width 68 height 18
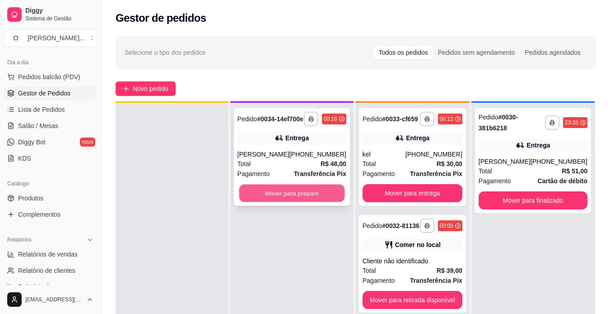
click at [300, 198] on button "Mover para preparo" at bounding box center [292, 193] width 106 height 18
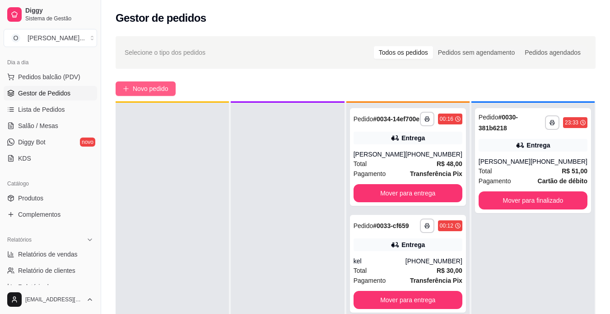
click at [159, 89] on span "Novo pedido" at bounding box center [151, 89] width 36 height 10
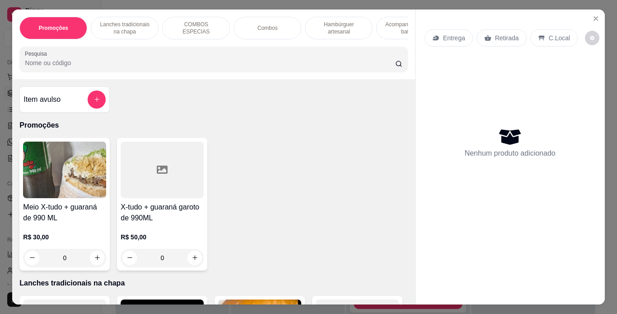
click at [539, 35] on icon at bounding box center [542, 37] width 6 height 5
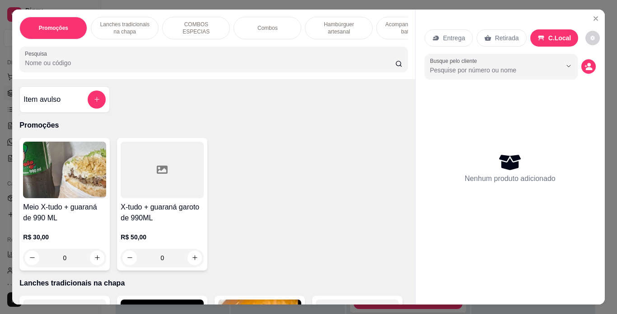
click at [131, 28] on p "Lanches tradicionais na chapa" at bounding box center [124, 28] width 52 height 14
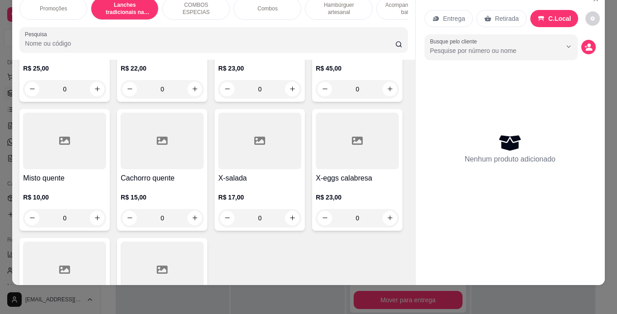
scroll to position [557, 0]
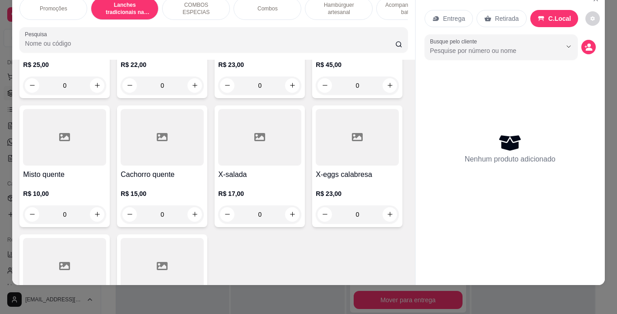
click at [121, 94] on div "0" at bounding box center [162, 85] width 83 height 18
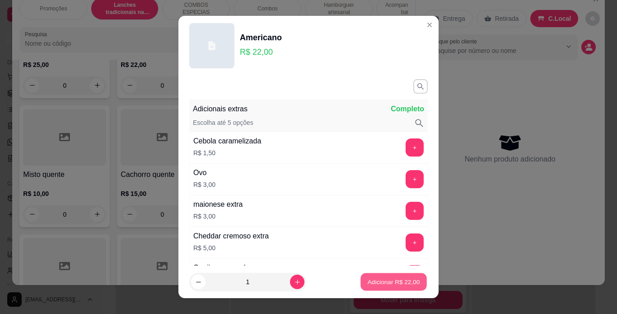
click at [368, 280] on p "Adicionar R$ 22,00" at bounding box center [394, 281] width 52 height 9
type input "1"
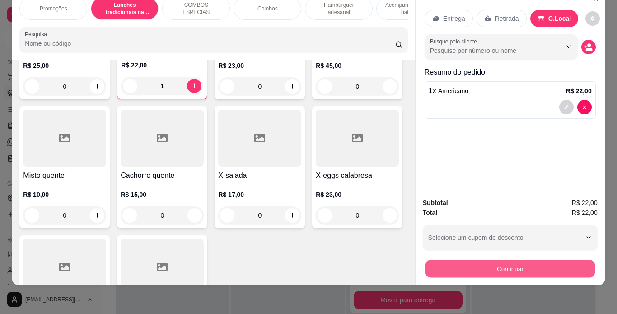
click at [443, 263] on button "Continuar" at bounding box center [509, 269] width 169 height 18
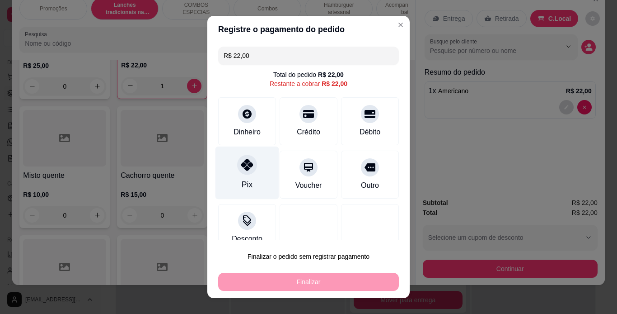
click at [238, 176] on div "Pix" at bounding box center [248, 172] width 64 height 53
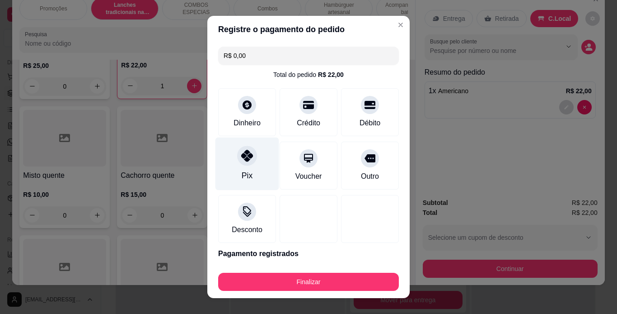
type input "R$ 0,00"
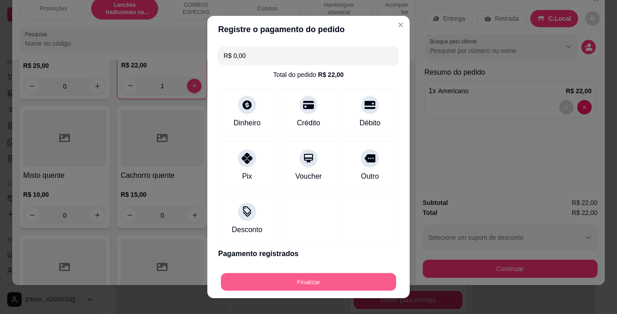
click at [309, 282] on button "Finalizar" at bounding box center [308, 282] width 175 height 18
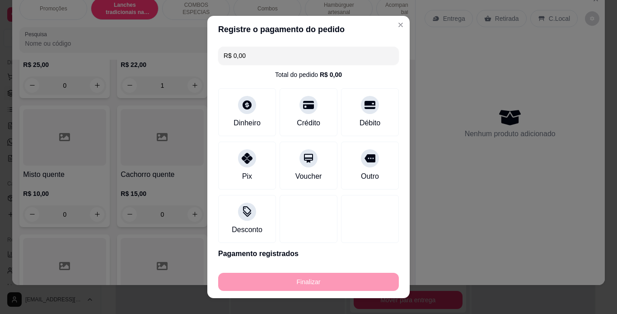
type input "0"
type input "-R$ 22,00"
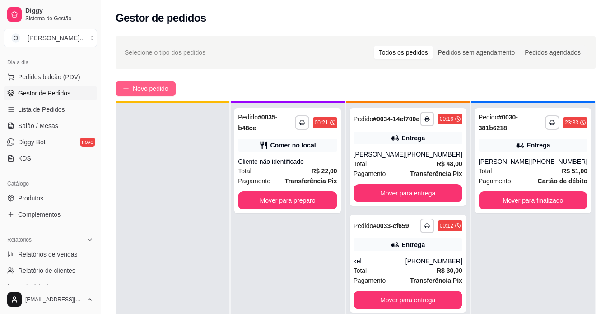
click at [144, 85] on span "Novo pedido" at bounding box center [151, 89] width 36 height 10
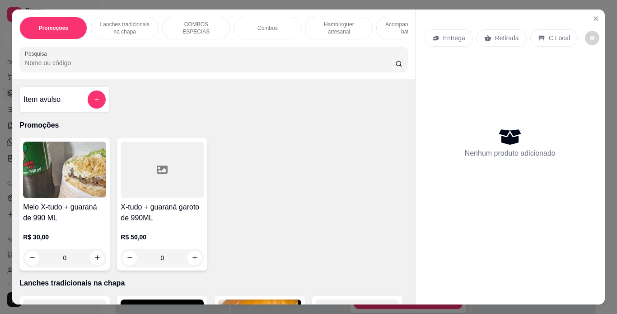
click at [134, 27] on p "Lanches tradicionais na chapa" at bounding box center [124, 28] width 52 height 14
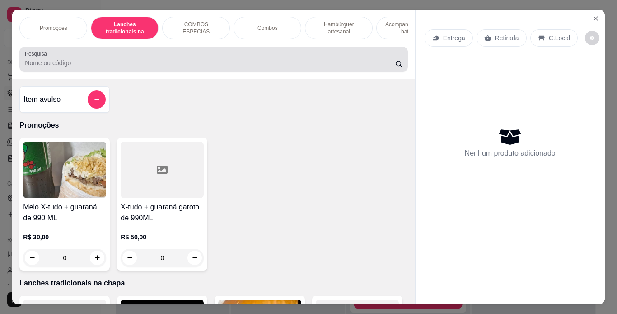
scroll to position [23, 0]
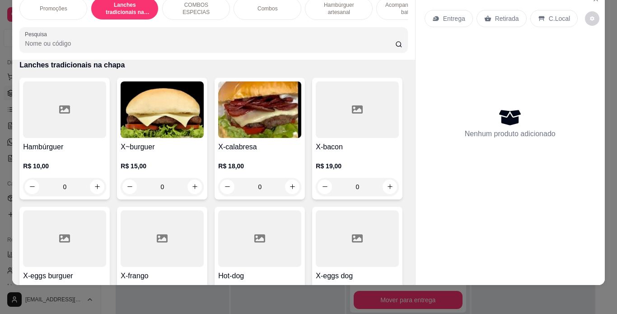
click at [289, 187] on div "0" at bounding box center [259, 187] width 83 height 18
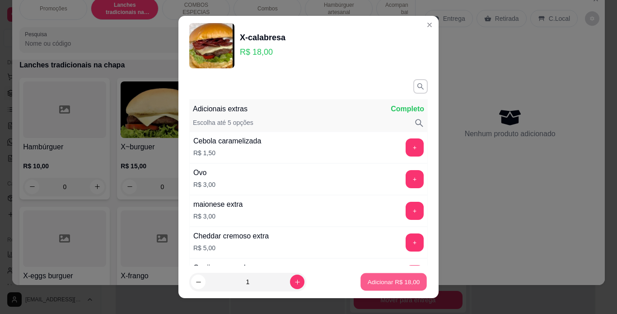
click at [395, 283] on p "Adicionar R$ 18,00" at bounding box center [394, 281] width 52 height 9
type input "1"
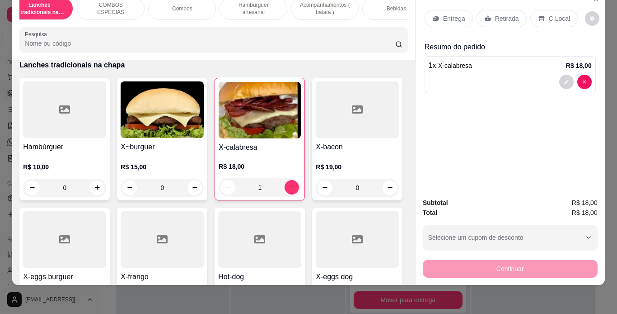
scroll to position [0, 86]
click at [386, 5] on p "Bebidas" at bounding box center [395, 8] width 19 height 7
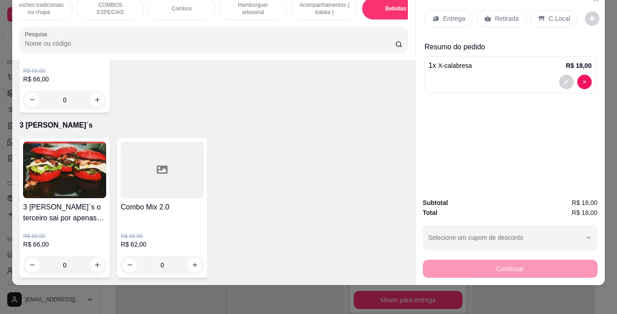
scroll to position [2809, 0]
type input "1"
click at [539, 16] on icon at bounding box center [542, 18] width 6 height 5
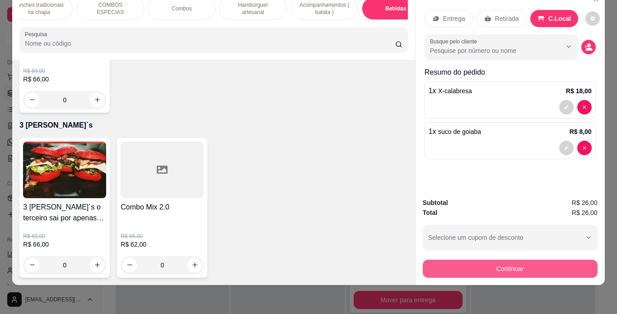
click at [441, 259] on button "Continuar" at bounding box center [510, 268] width 175 height 18
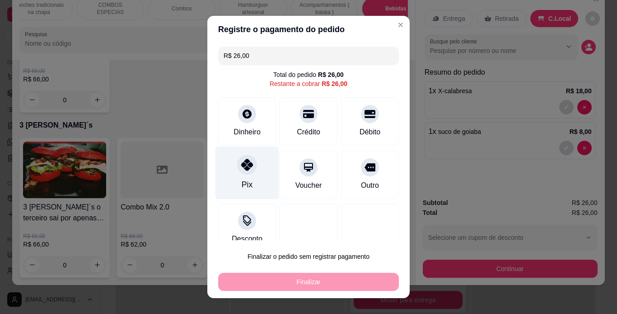
click at [246, 161] on icon at bounding box center [247, 165] width 12 height 12
type input "R$ 0,00"
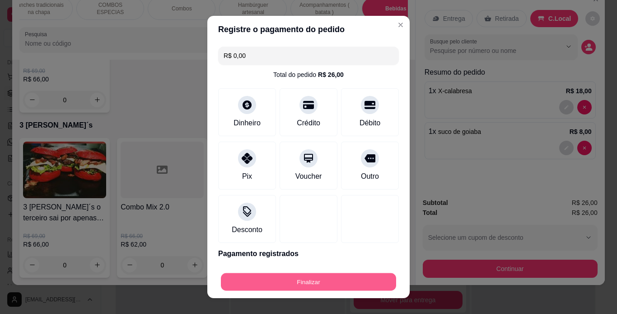
click at [351, 281] on button "Finalizar" at bounding box center [308, 282] width 175 height 18
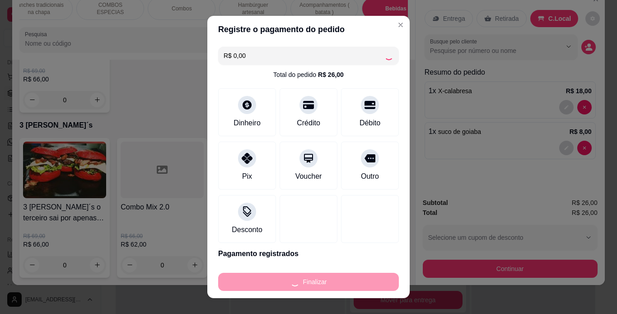
type input "0"
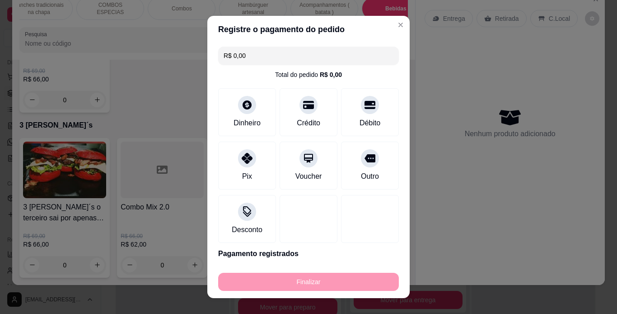
type input "-R$ 26,00"
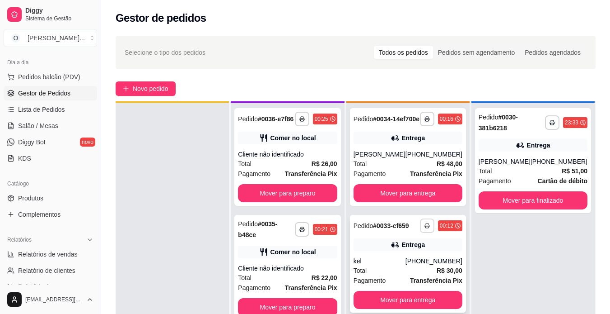
click at [423, 233] on button "button" at bounding box center [427, 225] width 14 height 14
click at [408, 262] on button "IMPRESSORA" at bounding box center [397, 264] width 63 height 14
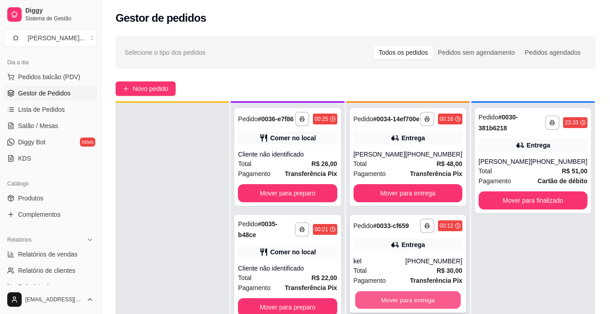
click at [393, 303] on button "Mover para entrega" at bounding box center [408, 300] width 106 height 18
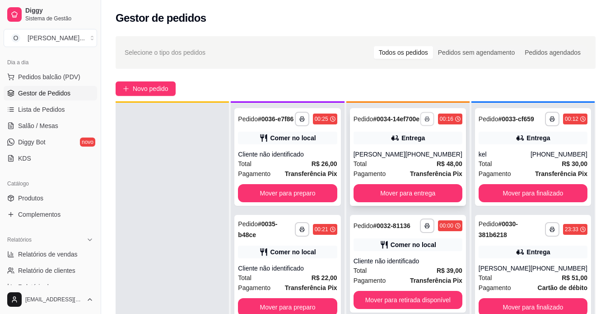
click at [424, 124] on button "button" at bounding box center [427, 119] width 14 height 14
click at [423, 156] on button "IMPRESSORA" at bounding box center [402, 154] width 63 height 14
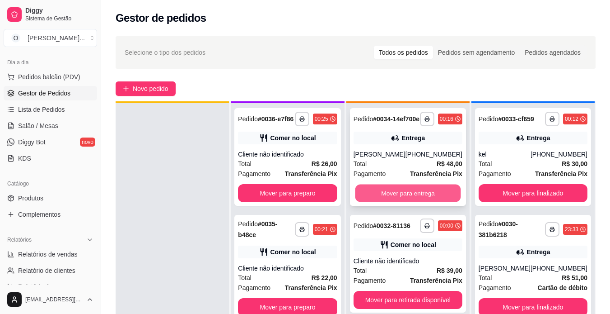
click at [432, 199] on button "Mover para entrega" at bounding box center [408, 193] width 106 height 18
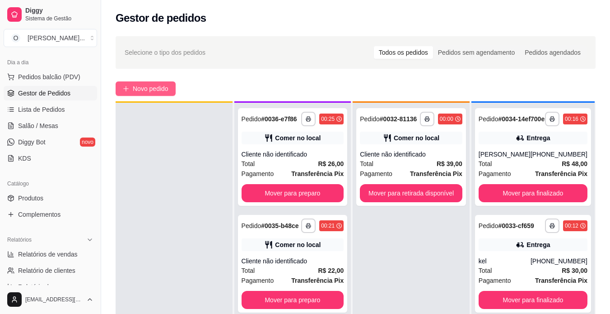
click at [136, 89] on span "Novo pedido" at bounding box center [151, 89] width 36 height 10
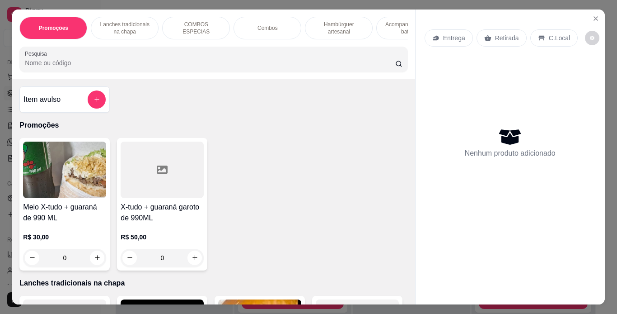
click at [130, 25] on p "Lanches tradicionais na chapa" at bounding box center [124, 28] width 52 height 14
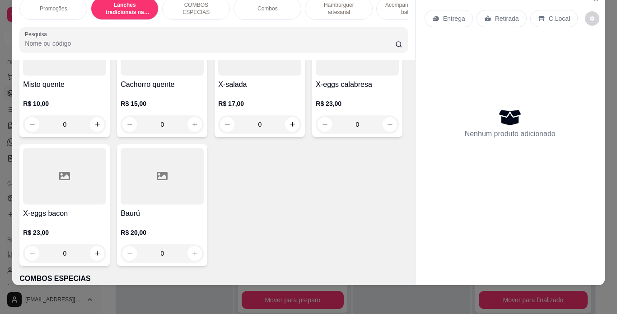
scroll to position [647, 0]
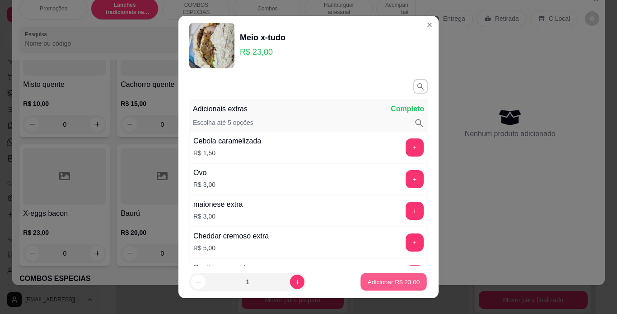
click at [402, 282] on p "Adicionar R$ 23,00" at bounding box center [394, 281] width 52 height 9
type input "1"
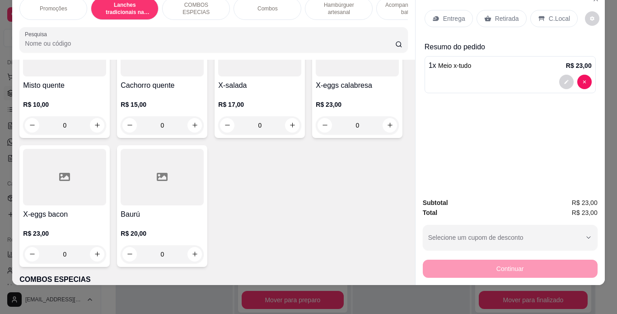
click at [549, 14] on p "C.Local" at bounding box center [559, 18] width 21 height 9
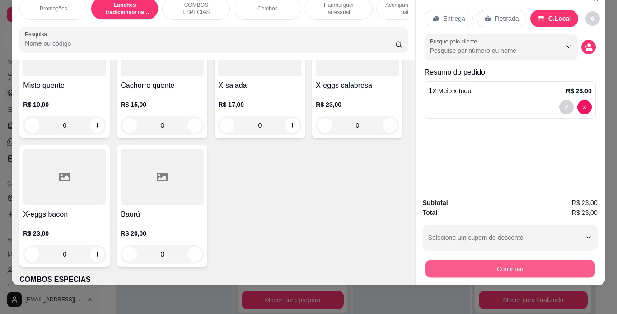
click at [454, 261] on button "Continuar" at bounding box center [509, 269] width 169 height 18
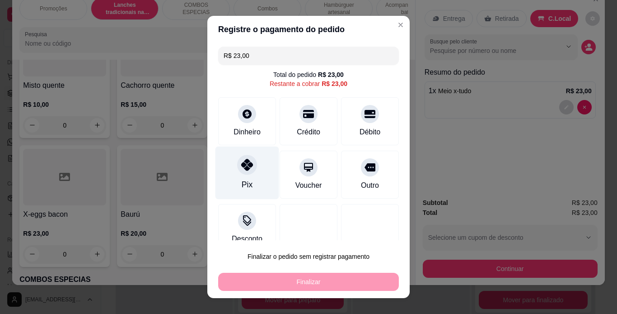
click at [241, 168] on icon at bounding box center [247, 165] width 12 height 12
type input "R$ 0,00"
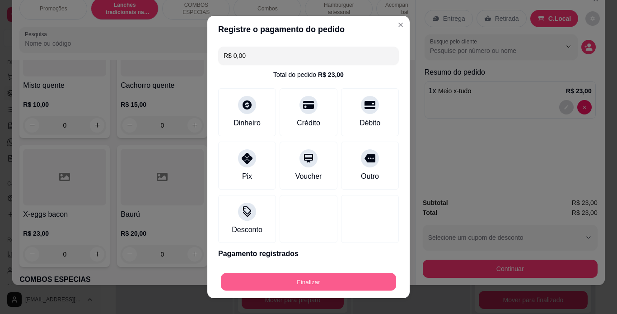
click at [303, 282] on button "Finalizar" at bounding box center [308, 282] width 175 height 18
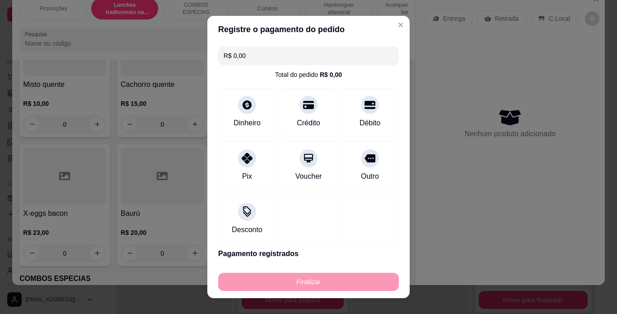
type input "0"
type input "-R$ 23,00"
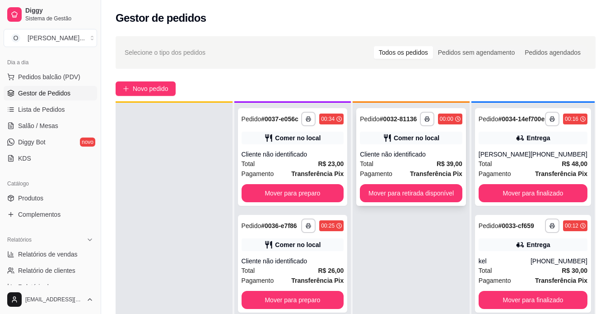
click at [387, 165] on div "Total R$ 39,00" at bounding box center [411, 164] width 103 height 10
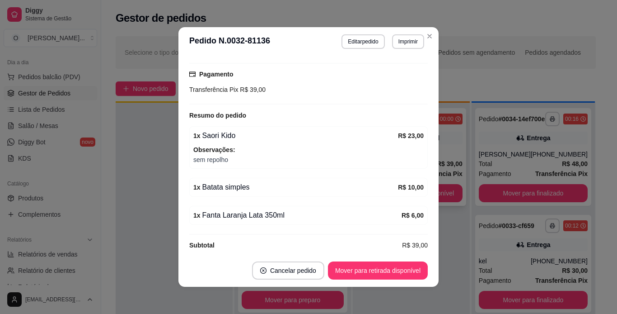
scroll to position [122, 0]
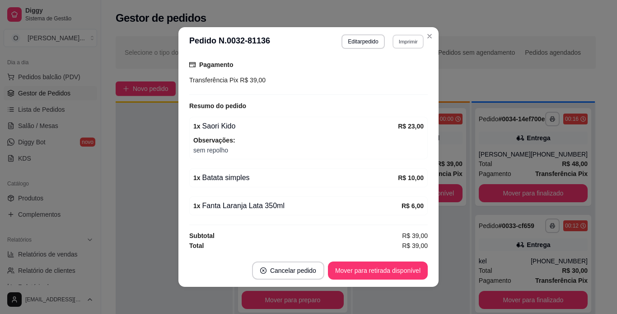
click at [396, 42] on button "Imprimir" at bounding box center [408, 41] width 31 height 14
click at [389, 74] on button "IMPRESSORA" at bounding box center [388, 73] width 63 height 14
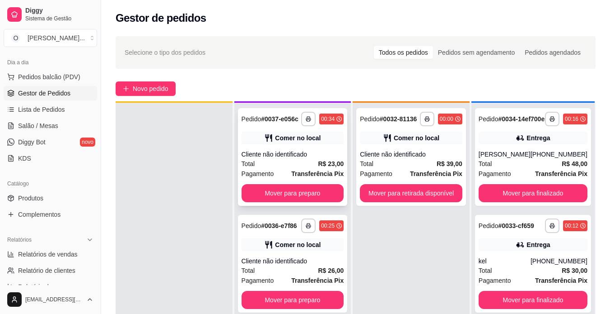
click at [314, 157] on div "Cliente não identificado" at bounding box center [293, 154] width 103 height 9
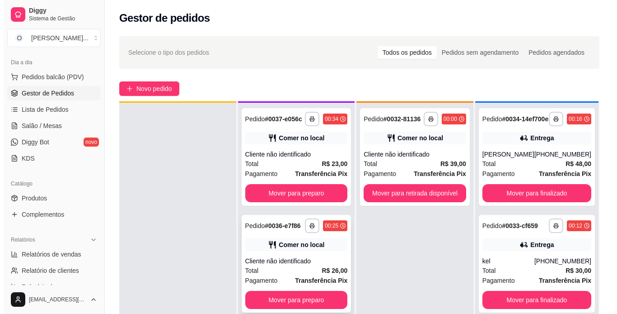
scroll to position [37, 0]
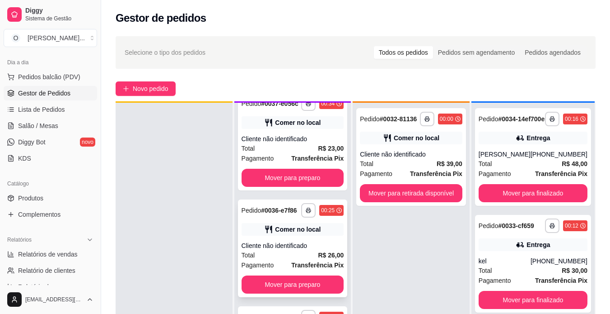
click at [319, 251] on strong "R$ 26,00" at bounding box center [331, 254] width 26 height 7
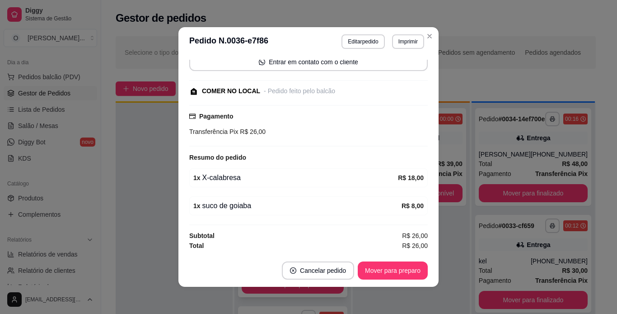
scroll to position [71, 0]
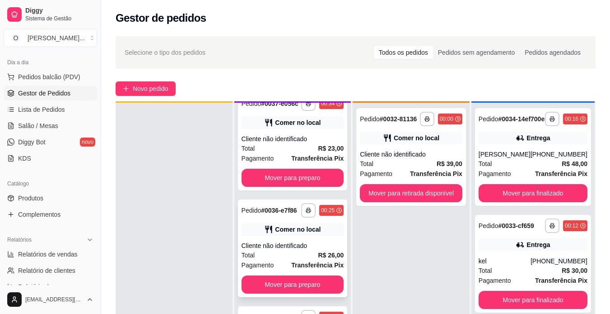
click at [314, 225] on div "Comer no local" at bounding box center [298, 229] width 46 height 9
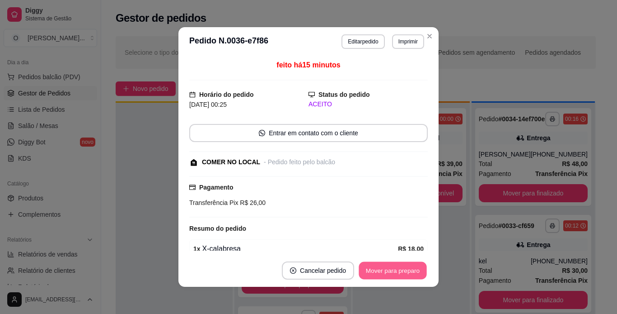
click at [373, 268] on button "Mover para preparo" at bounding box center [393, 271] width 68 height 18
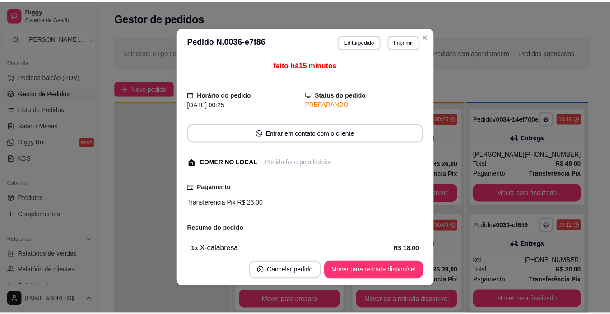
scroll to position [0, 0]
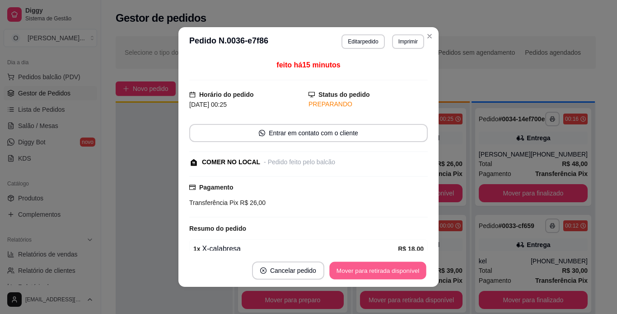
click at [373, 268] on button "Mover para retirada disponível" at bounding box center [377, 271] width 97 height 18
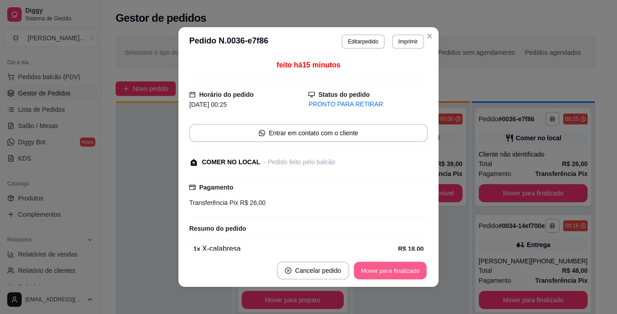
click at [373, 268] on button "Mover para finalizado" at bounding box center [390, 271] width 73 height 18
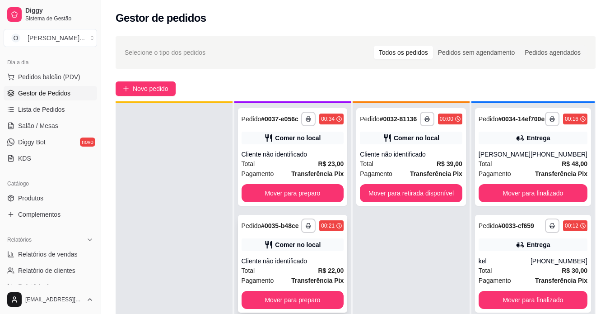
scroll to position [25, 0]
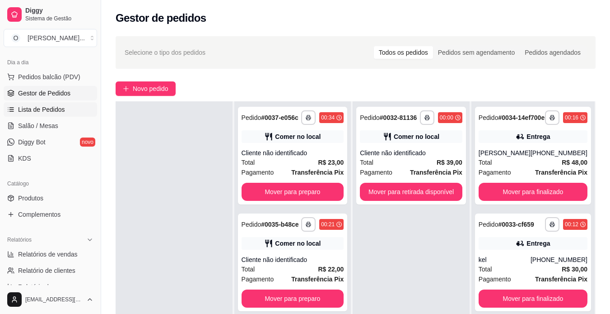
click at [51, 111] on span "Lista de Pedidos" at bounding box center [41, 109] width 47 height 9
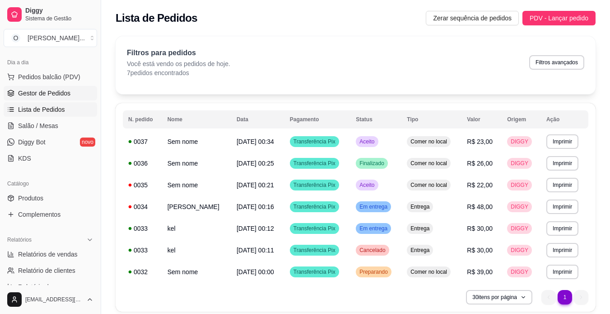
click at [60, 93] on span "Gestor de Pedidos" at bounding box center [44, 93] width 52 height 9
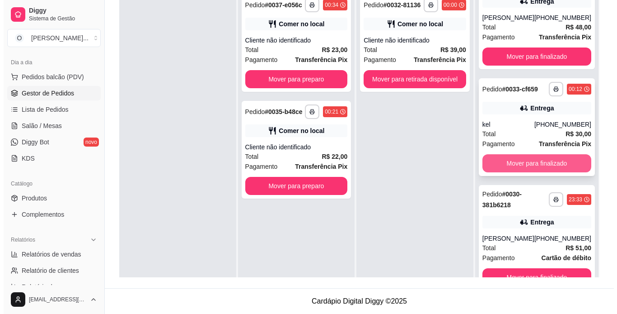
scroll to position [25, 0]
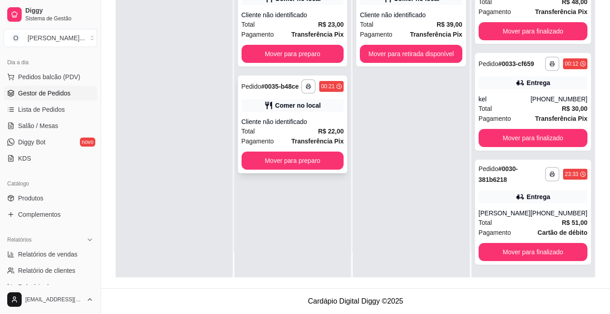
click at [324, 117] on div "**********" at bounding box center [293, 124] width 110 height 98
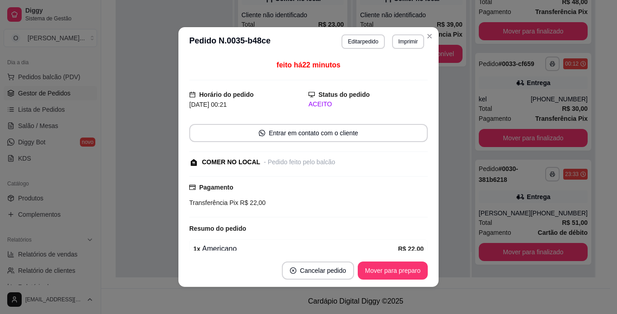
scroll to position [43, 0]
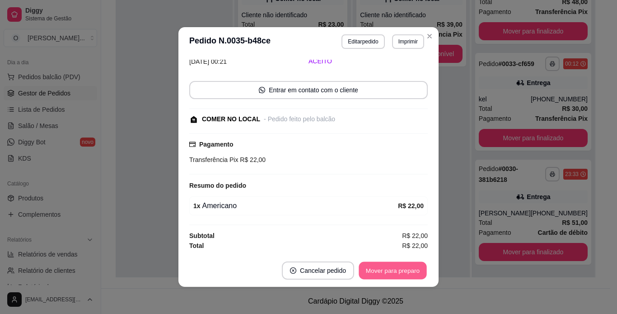
click at [402, 267] on button "Mover para preparo" at bounding box center [393, 271] width 68 height 18
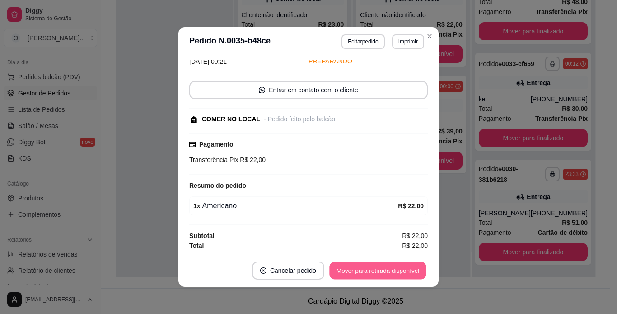
click at [402, 267] on button "Mover para retirada disponível" at bounding box center [377, 271] width 97 height 18
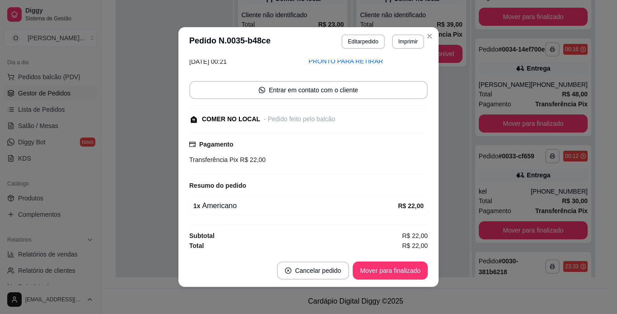
scroll to position [151, 0]
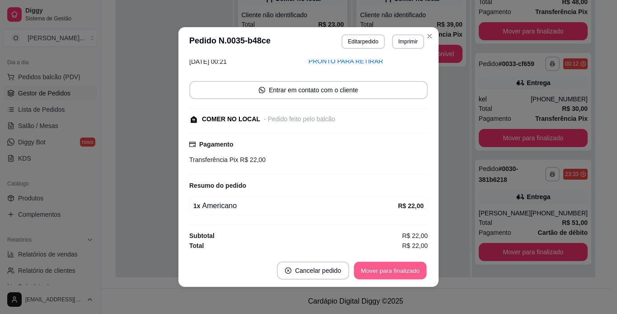
click at [402, 267] on button "Mover para finalizado" at bounding box center [390, 271] width 73 height 18
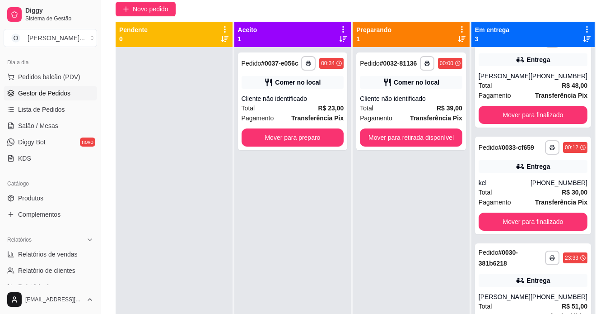
scroll to position [79, 0]
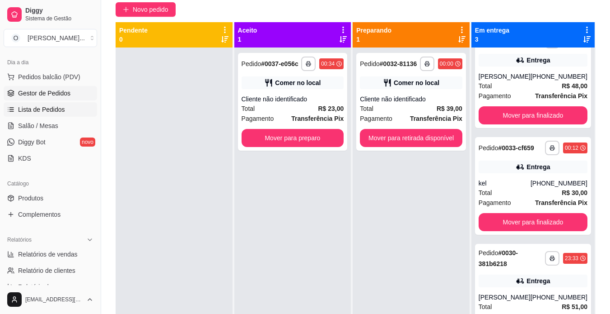
click at [58, 112] on span "Lista de Pedidos" at bounding box center [41, 109] width 47 height 9
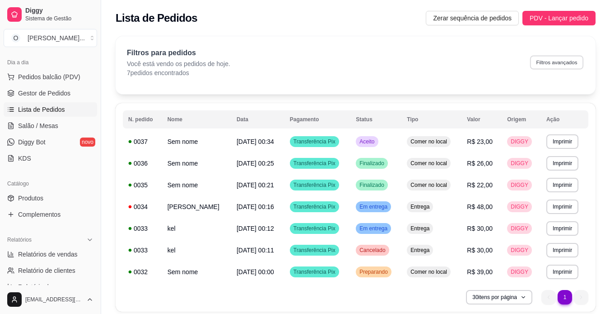
click at [546, 61] on button "Filtros avançados" at bounding box center [556, 62] width 53 height 14
select select "0"
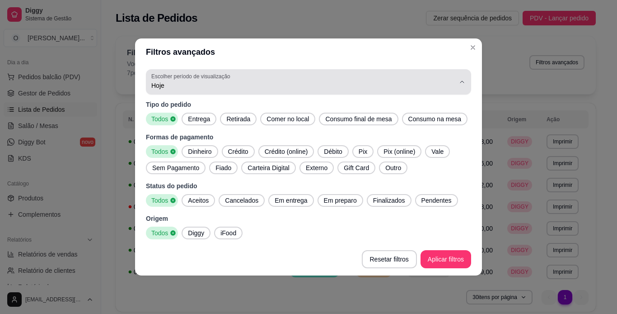
click at [154, 76] on label "Escolher período de visualização" at bounding box center [192, 76] width 82 height 8
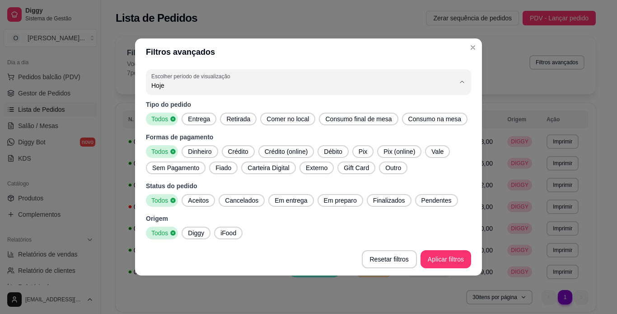
click at [171, 121] on span "Ontem" at bounding box center [304, 121] width 290 height 9
type input "1"
select select "1"
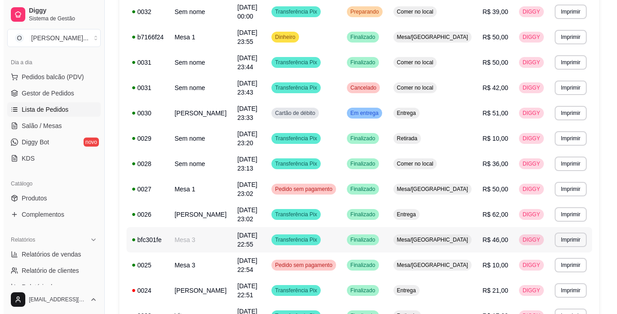
scroll to position [284, 0]
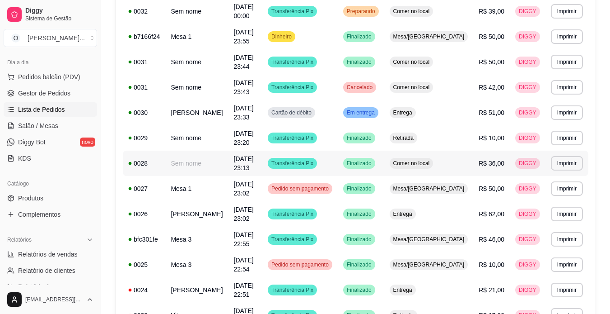
click at [432, 164] on span "Comer no local" at bounding box center [412, 162] width 40 height 7
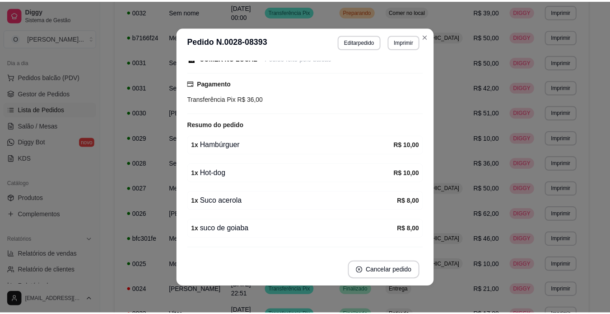
scroll to position [88, 0]
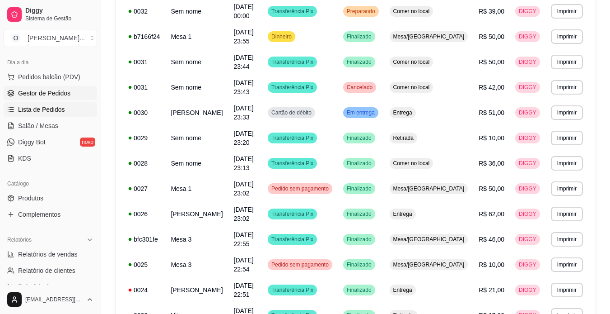
click at [63, 89] on span "Gestor de Pedidos" at bounding box center [44, 93] width 52 height 9
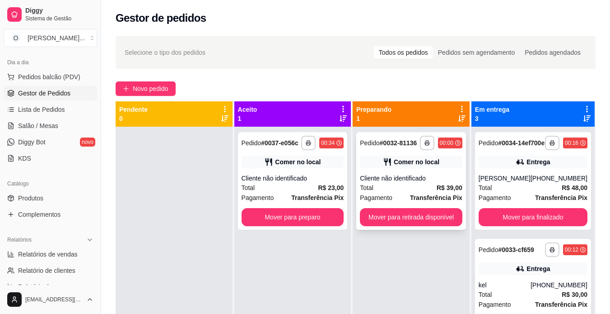
click at [418, 197] on strong "Transferência Pix" at bounding box center [436, 197] width 52 height 7
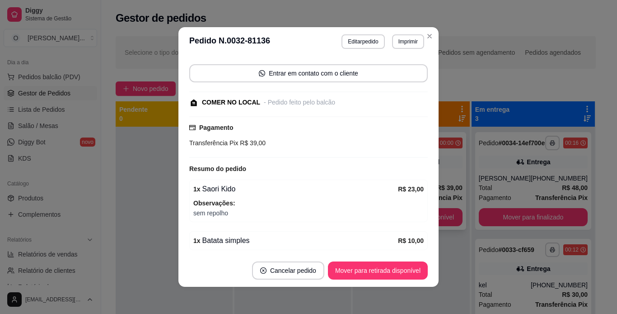
scroll to position [122, 0]
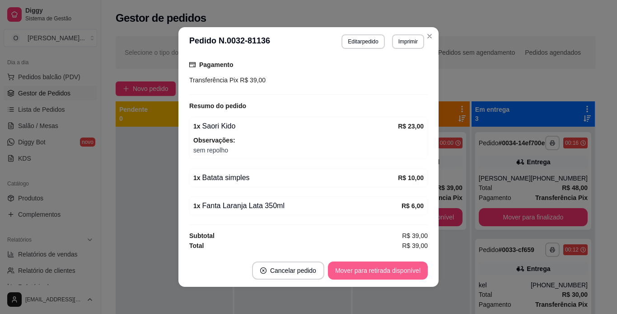
click at [409, 264] on button "Mover para retirada disponível" at bounding box center [378, 270] width 100 height 18
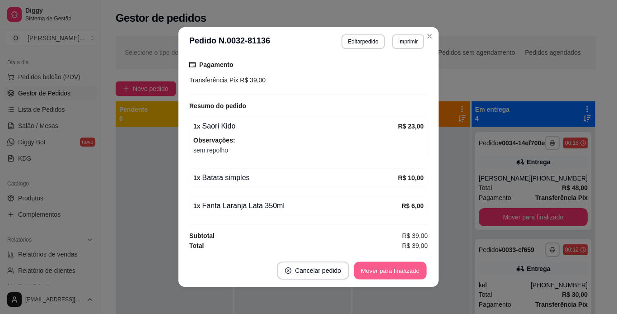
click at [409, 264] on button "Mover para finalizado" at bounding box center [390, 271] width 73 height 18
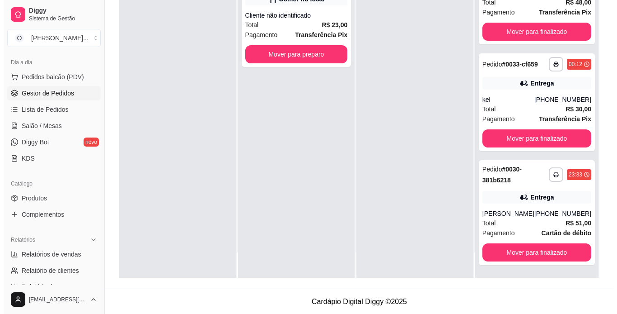
scroll to position [138, 0]
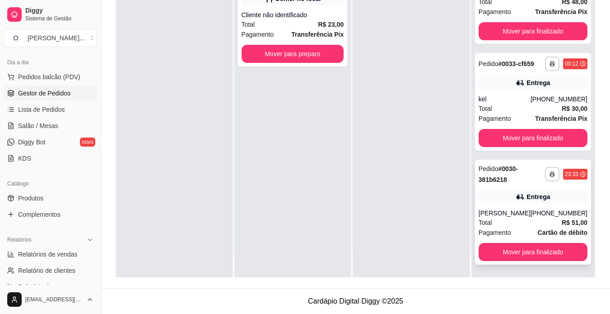
click at [497, 196] on div "Entrega" at bounding box center [533, 196] width 109 height 13
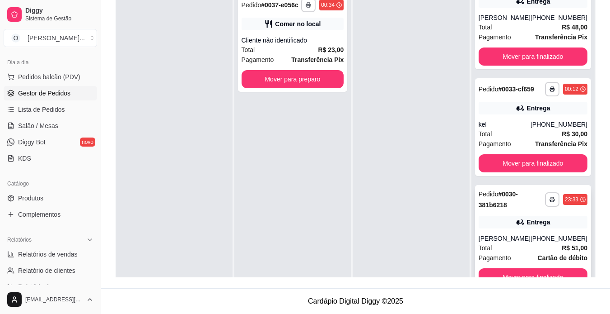
scroll to position [25, 0]
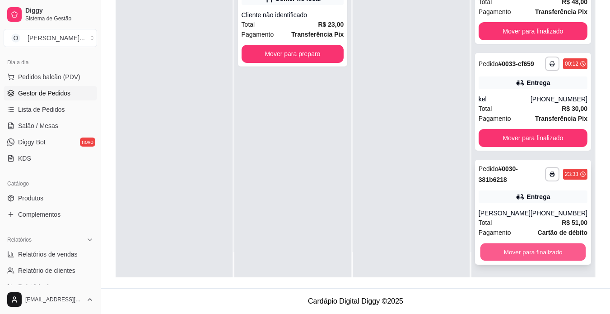
click at [493, 250] on button "Mover para finalizado" at bounding box center [533, 252] width 106 height 18
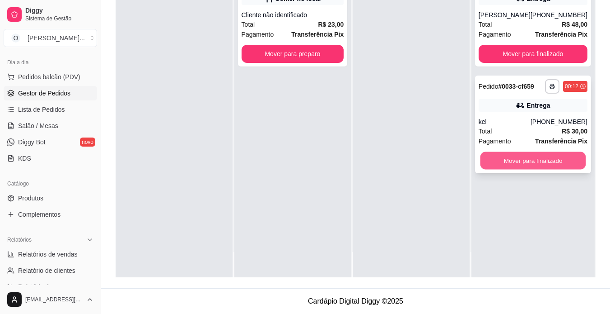
click at [527, 167] on button "Mover para finalizado" at bounding box center [533, 161] width 106 height 18
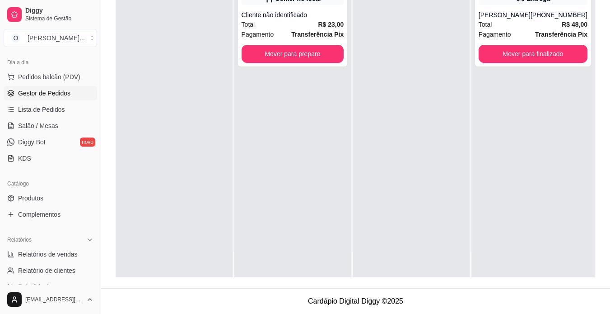
click at [521, 82] on div "**********" at bounding box center [533, 120] width 123 height 314
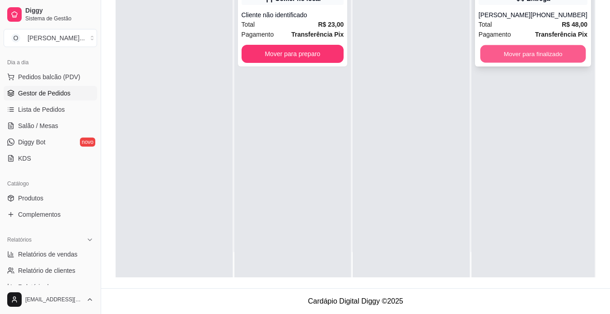
click at [526, 63] on button "Mover para finalizado" at bounding box center [533, 54] width 106 height 18
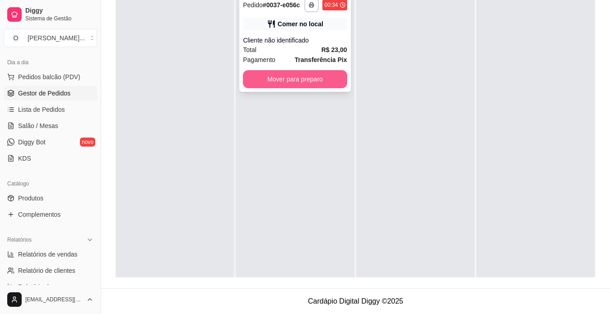
click at [322, 75] on button "Mover para preparo" at bounding box center [295, 79] width 104 height 18
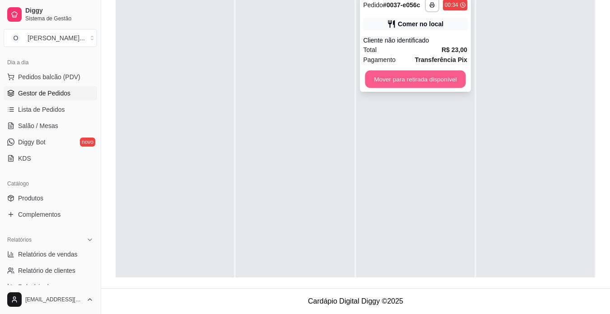
click at [390, 81] on button "Mover para retirada disponível" at bounding box center [415, 79] width 101 height 18
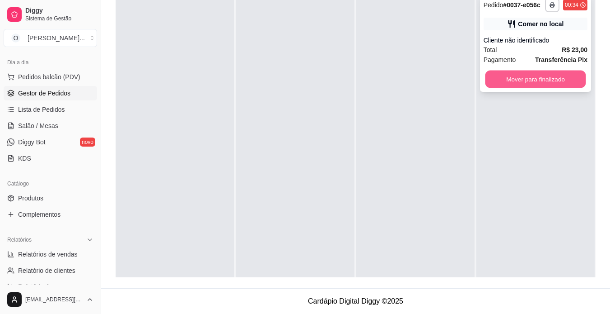
click at [503, 82] on button "Mover para finalizado" at bounding box center [535, 79] width 101 height 18
